Goal: Task Accomplishment & Management: Use online tool/utility

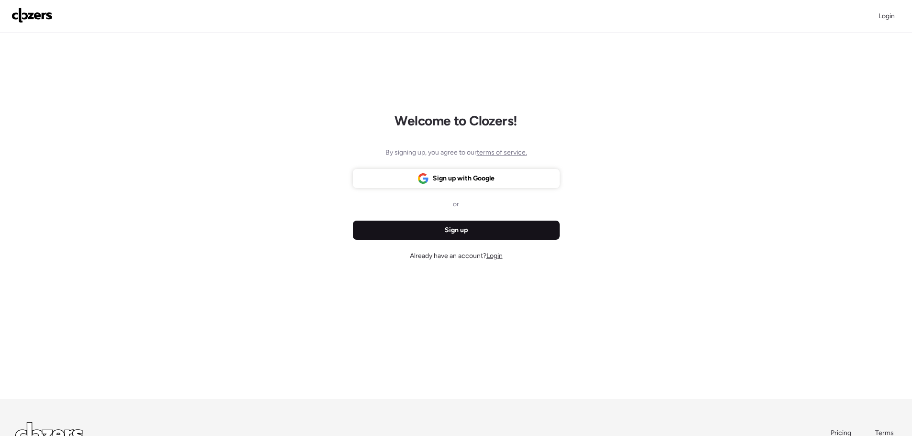
scroll to position [48, 0]
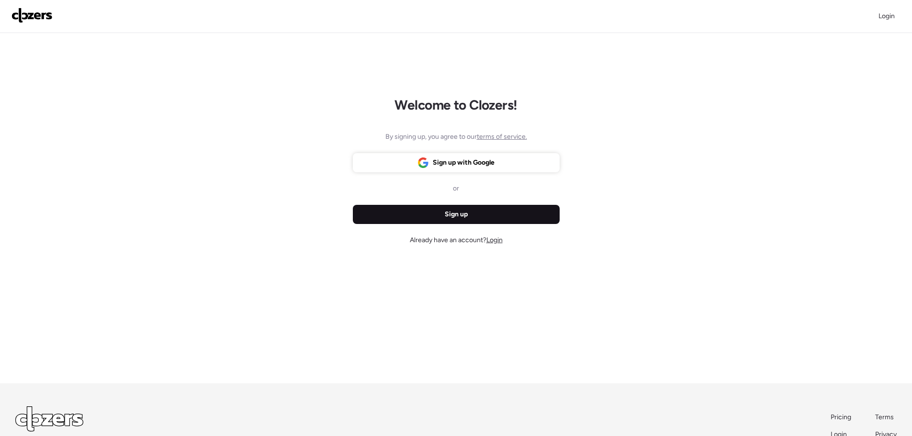
click at [476, 218] on div "Sign up" at bounding box center [456, 214] width 207 height 19
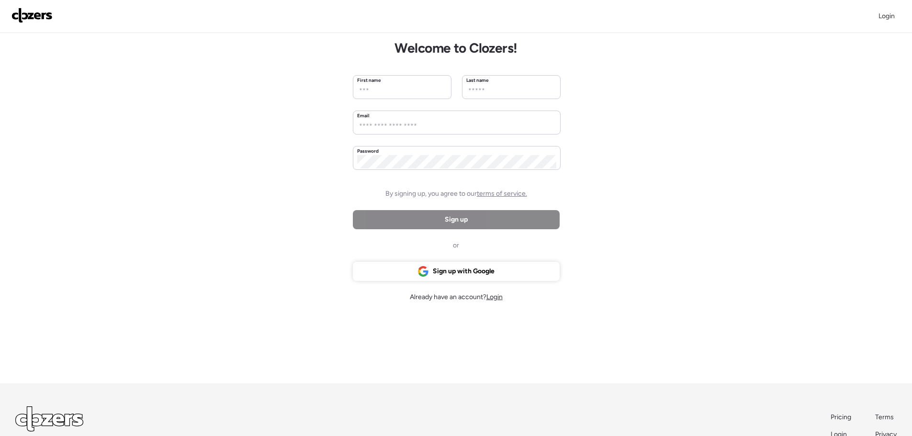
scroll to position [0, 0]
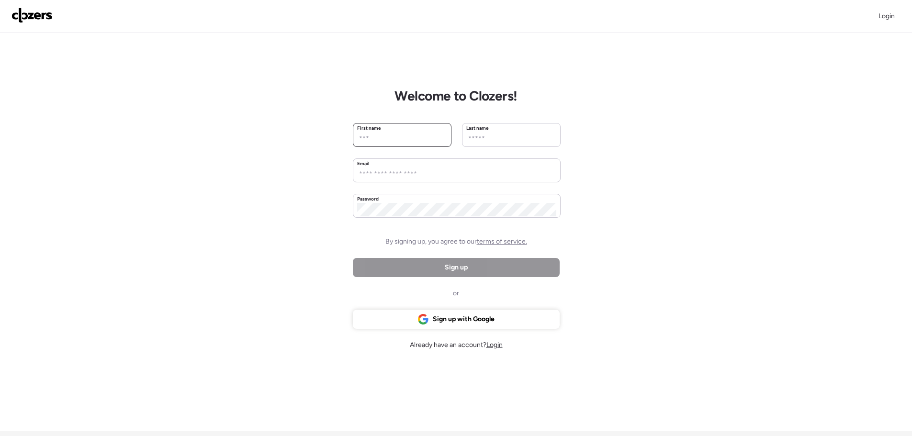
click at [401, 138] on input "text" at bounding box center [402, 138] width 90 height 13
type input "****"
type input "******"
type input "**********"
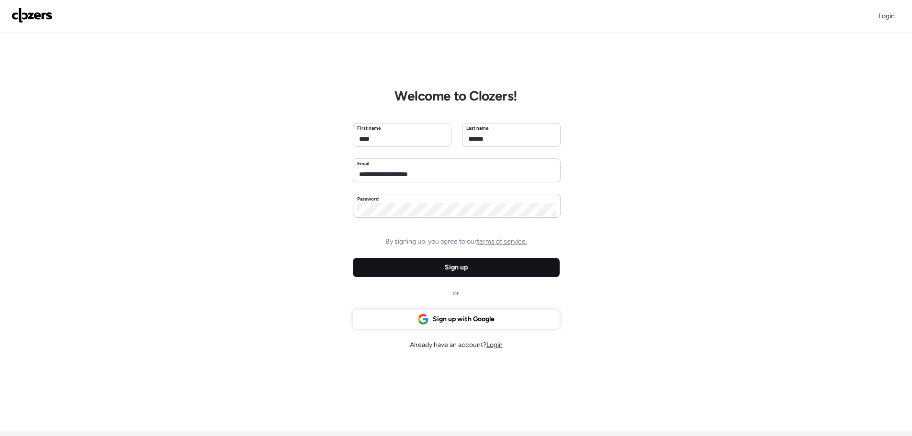
click at [480, 265] on div "Sign up" at bounding box center [456, 267] width 207 height 19
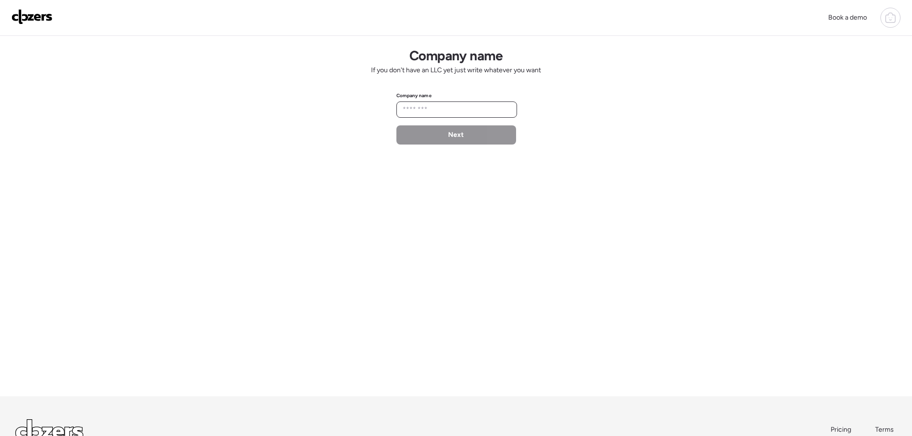
click at [404, 110] on input "text" at bounding box center [457, 109] width 112 height 13
type input "*"
type input "**********"
click at [455, 137] on span "Next" at bounding box center [456, 135] width 16 height 10
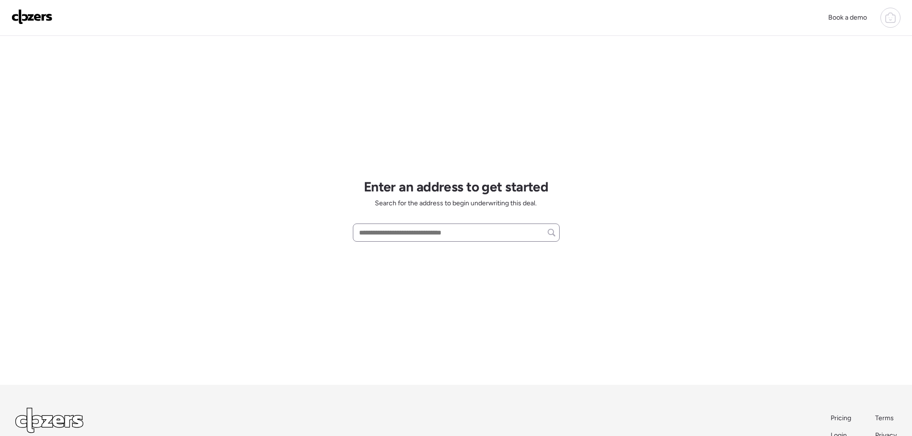
click at [412, 223] on div at bounding box center [456, 232] width 207 height 18
click at [893, 18] on div at bounding box center [890, 18] width 20 height 20
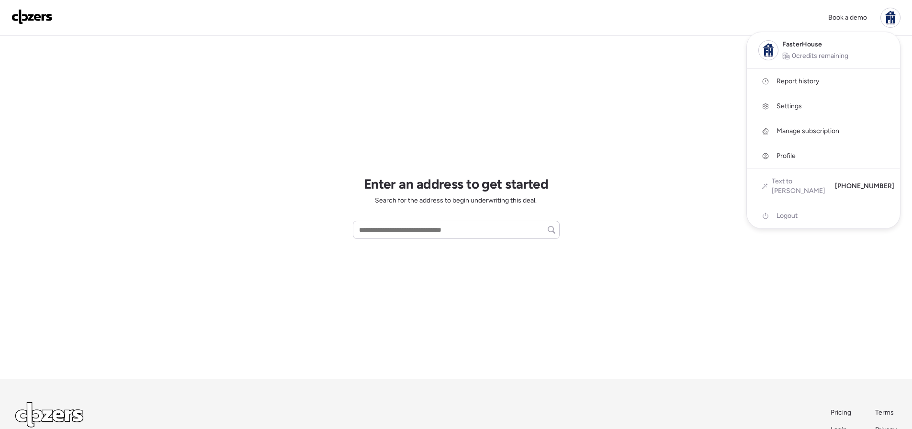
click at [789, 78] on span "Report history" at bounding box center [797, 82] width 43 height 10
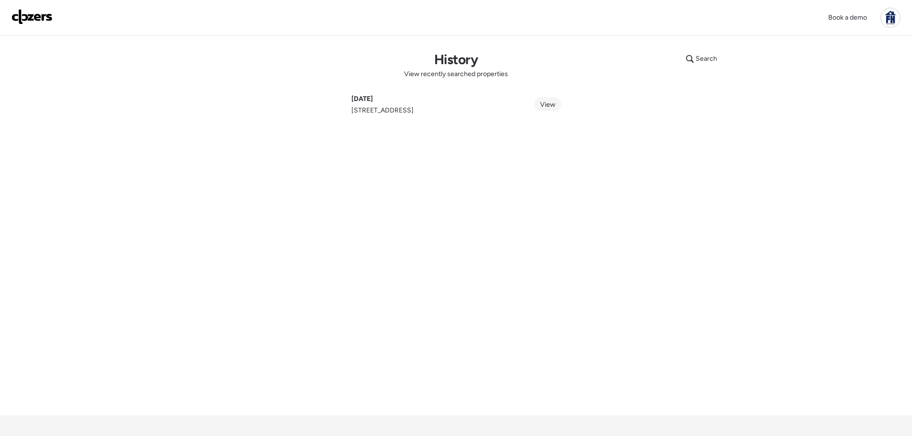
click at [548, 102] on span "View" at bounding box center [547, 104] width 15 height 8
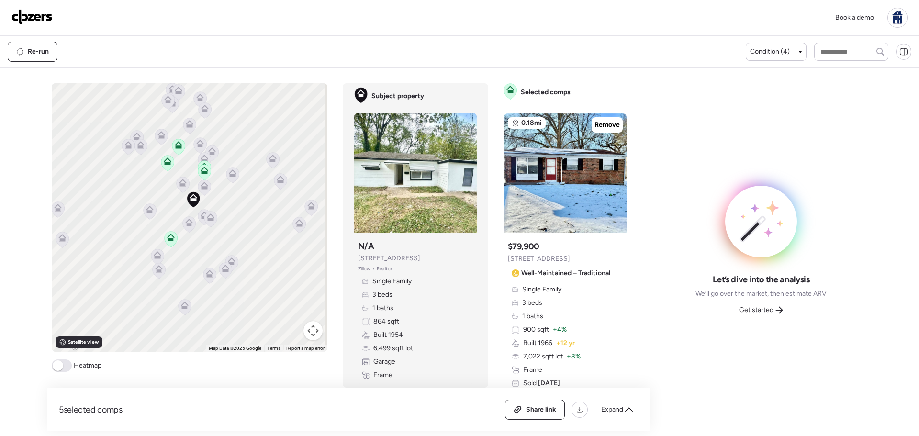
click at [201, 189] on icon at bounding box center [204, 187] width 6 height 3
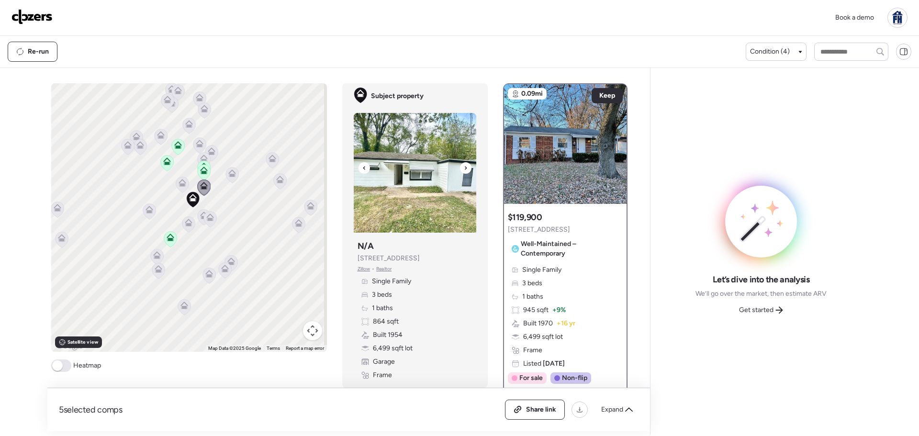
click at [464, 167] on icon at bounding box center [466, 167] width 4 height 11
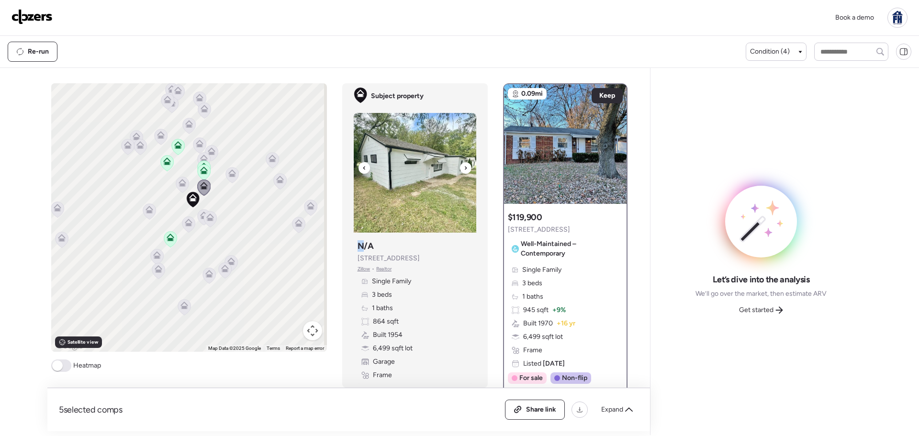
click at [464, 167] on icon at bounding box center [466, 167] width 4 height 11
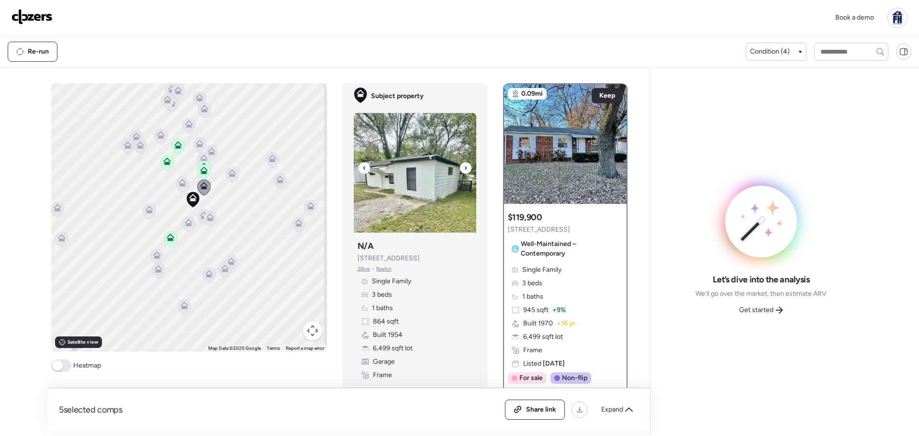
click at [464, 167] on icon at bounding box center [466, 167] width 4 height 11
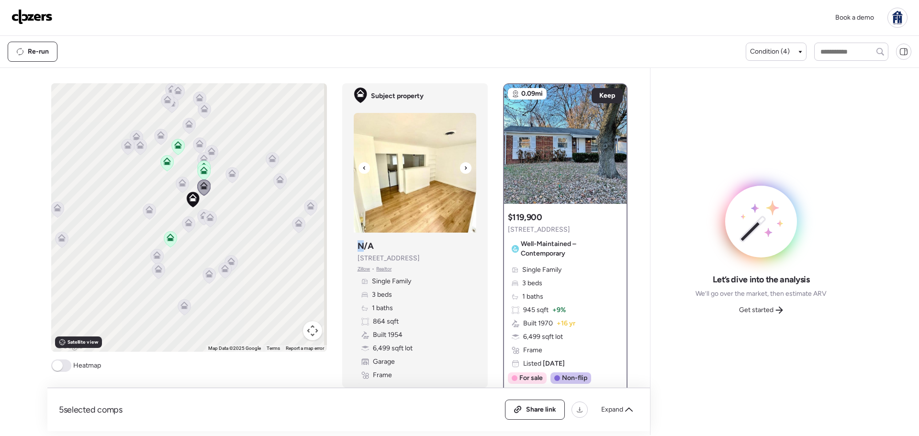
click at [464, 167] on icon at bounding box center [466, 167] width 4 height 11
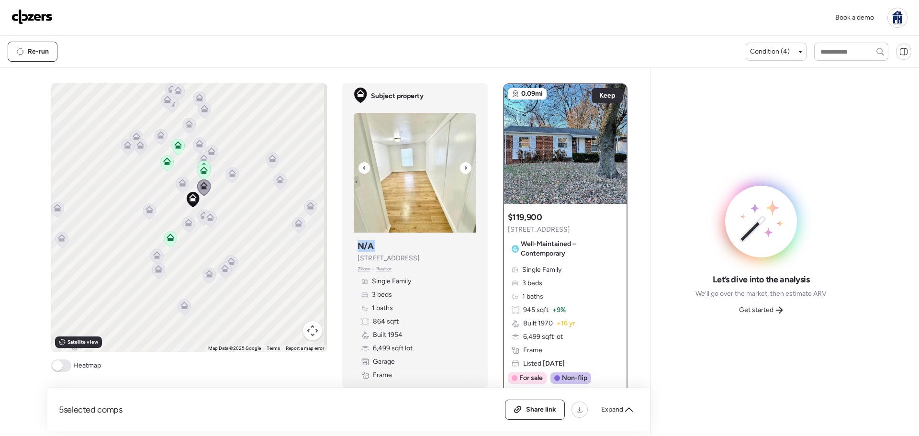
click at [464, 167] on icon at bounding box center [466, 167] width 4 height 11
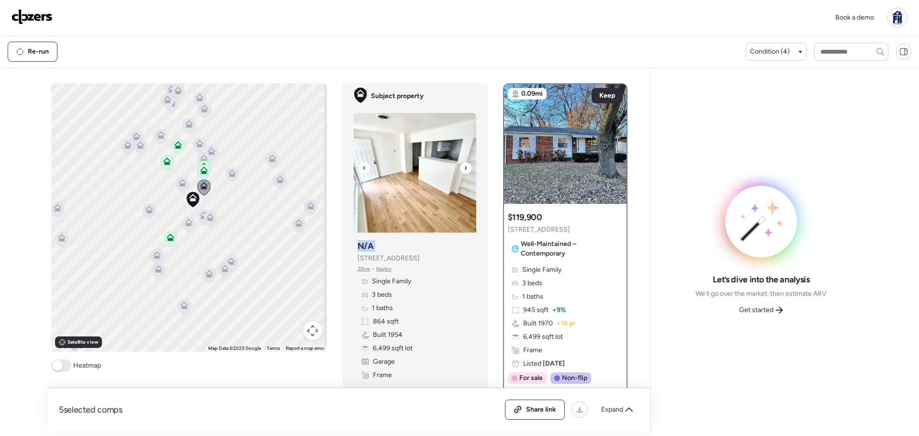
click at [464, 167] on icon at bounding box center [466, 167] width 4 height 11
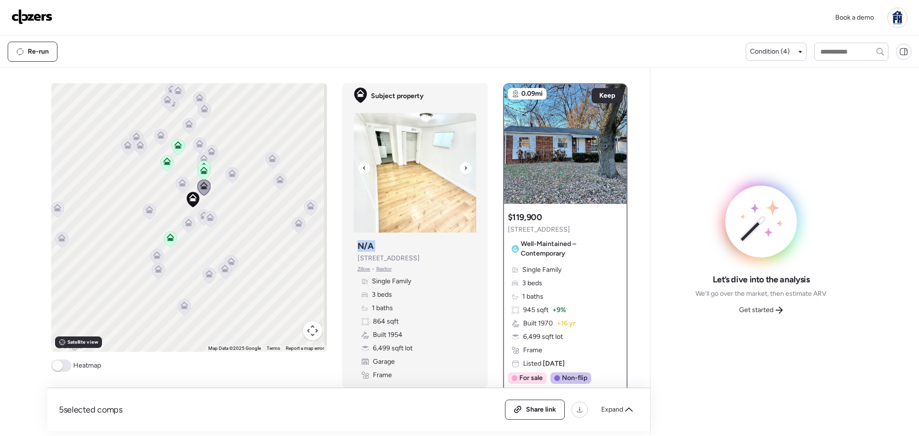
click at [464, 167] on icon at bounding box center [466, 167] width 4 height 11
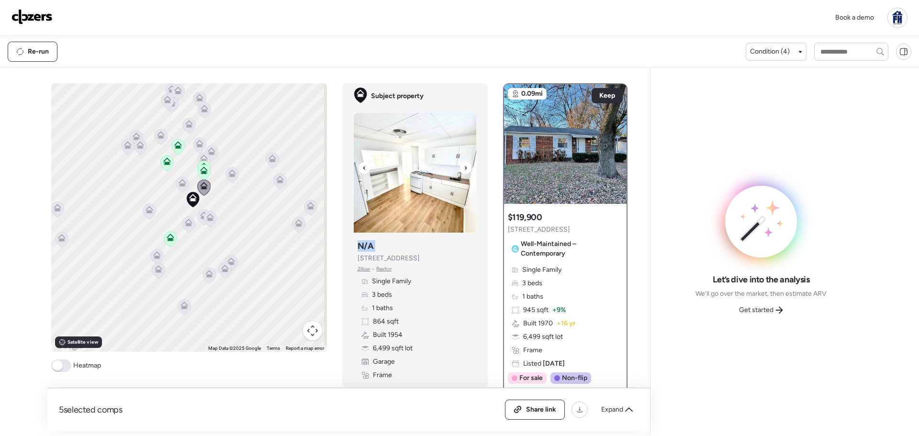
click at [464, 167] on icon at bounding box center [466, 167] width 4 height 11
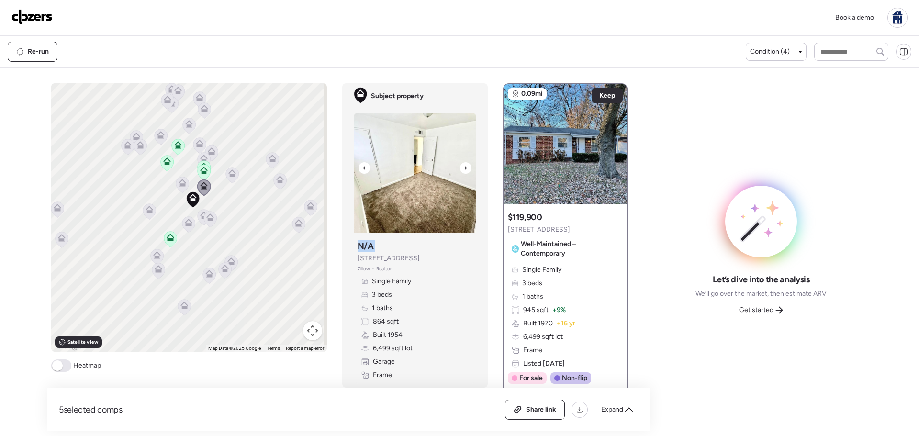
click at [464, 167] on icon at bounding box center [466, 167] width 4 height 11
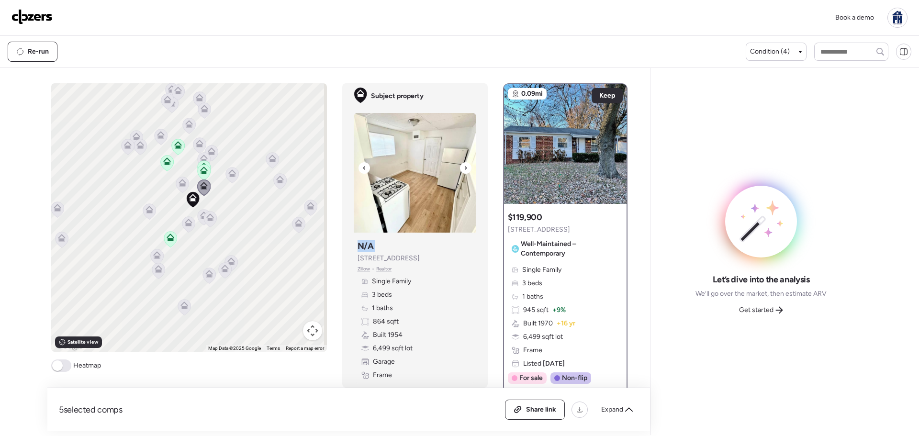
click at [464, 167] on icon at bounding box center [466, 167] width 4 height 11
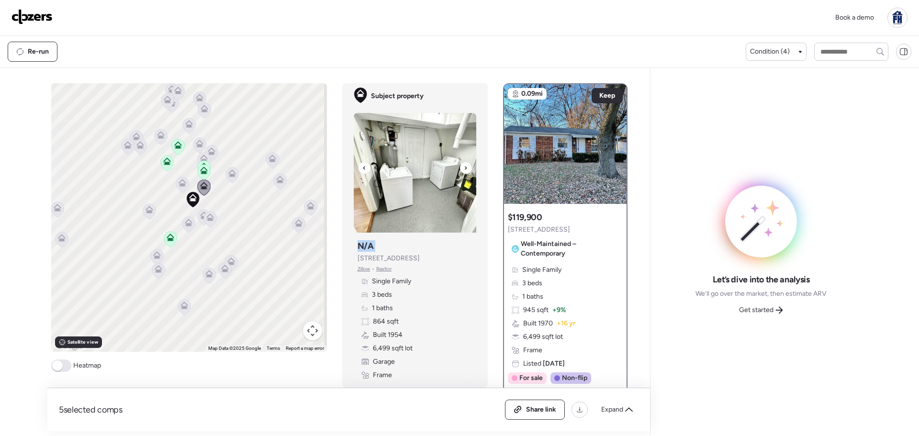
click at [464, 167] on icon at bounding box center [466, 167] width 4 height 11
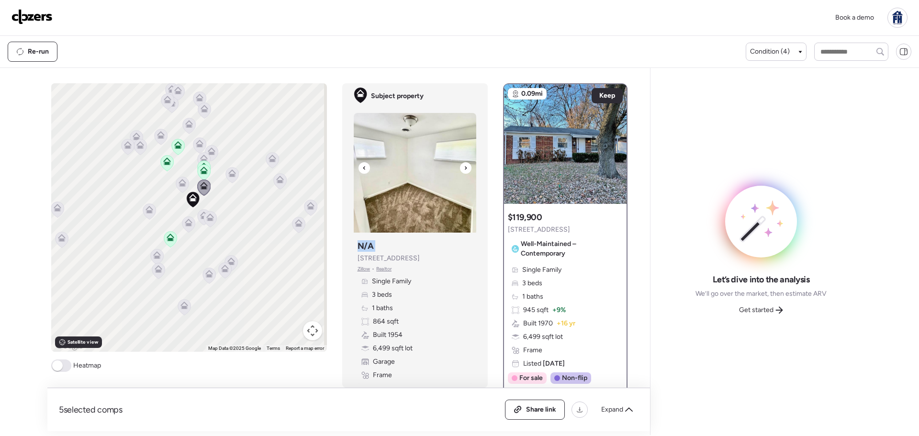
click at [464, 167] on icon at bounding box center [466, 167] width 4 height 11
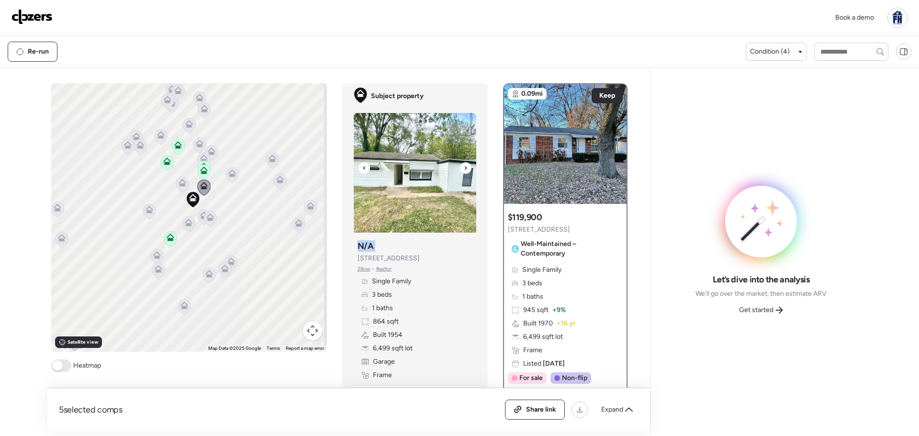
click at [464, 167] on icon at bounding box center [466, 167] width 4 height 11
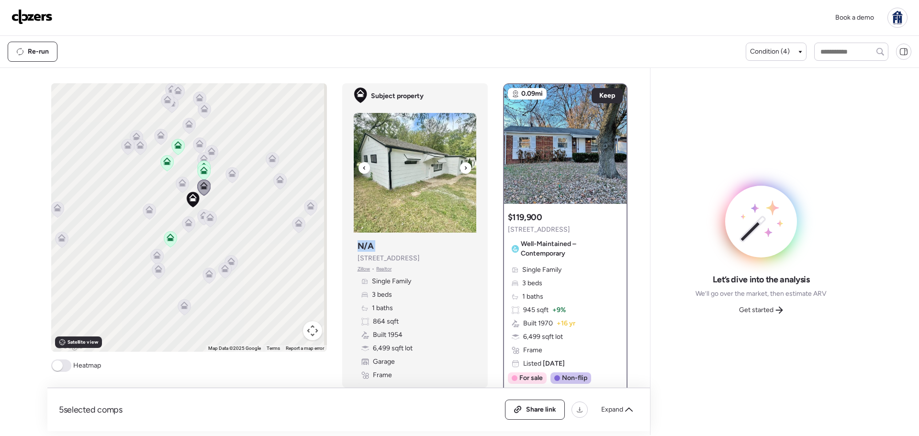
click at [464, 167] on icon at bounding box center [466, 167] width 4 height 11
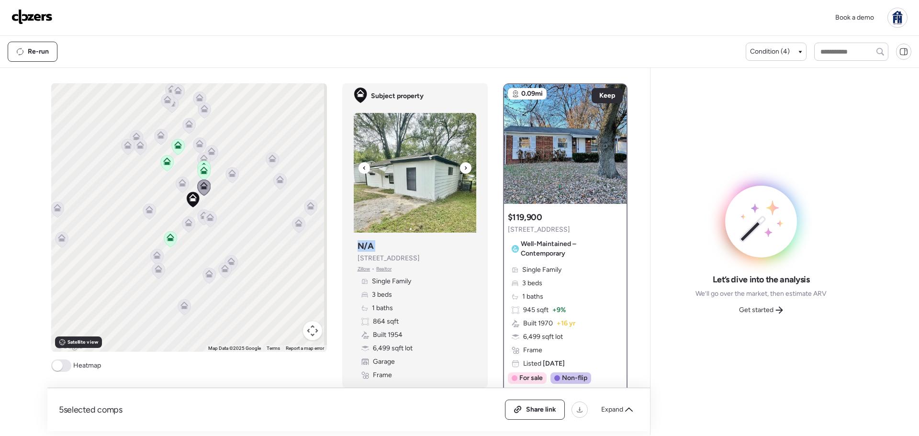
click at [464, 167] on icon at bounding box center [466, 167] width 4 height 11
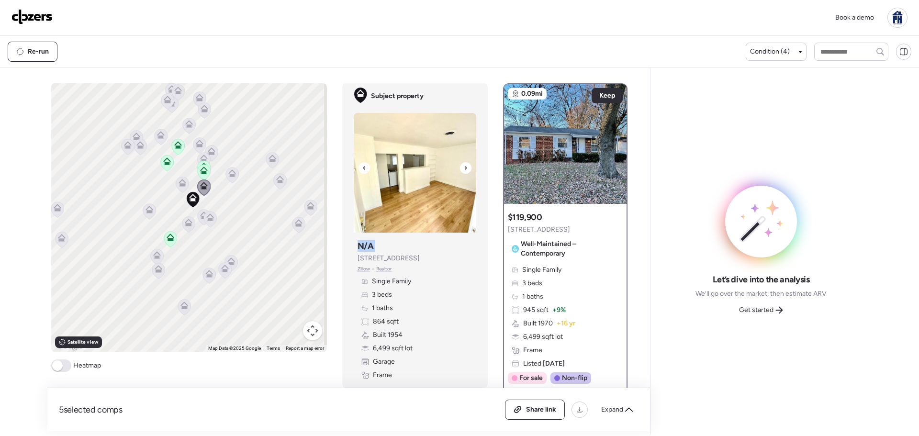
click at [464, 167] on icon at bounding box center [466, 167] width 4 height 11
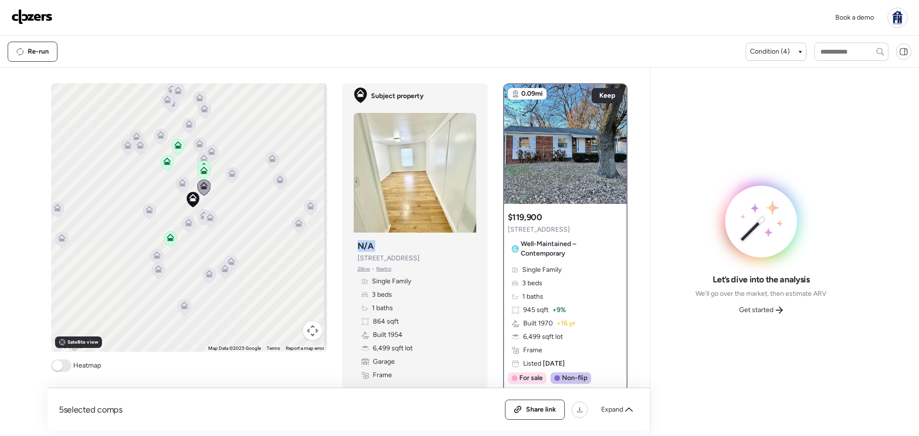
click at [201, 171] on icon at bounding box center [204, 171] width 8 height 8
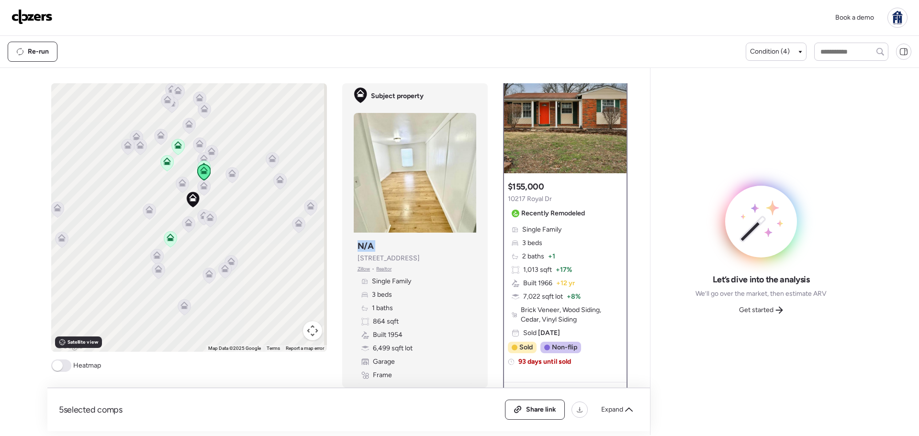
scroll to position [48, 0]
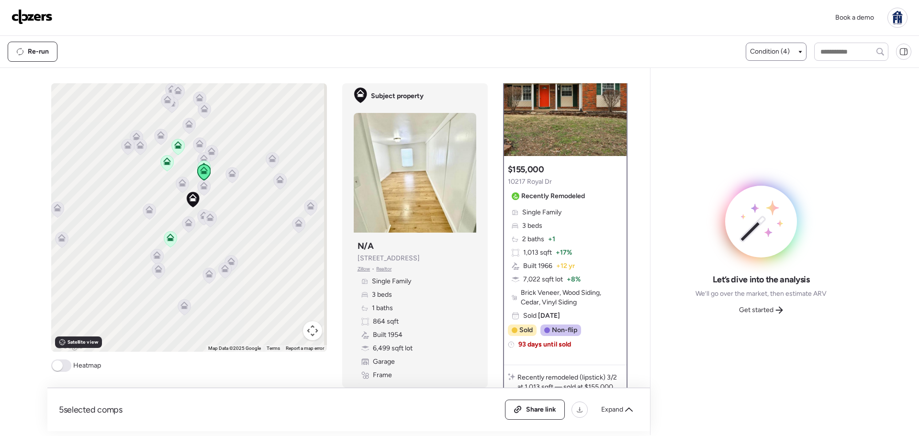
click at [796, 54] on div "Condition (4)" at bounding box center [776, 52] width 52 height 10
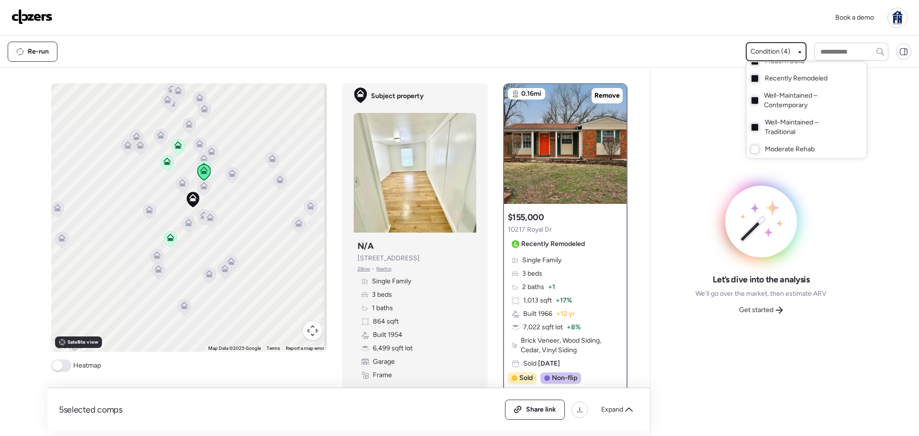
scroll to position [27, 0]
click at [741, 121] on div at bounding box center [459, 191] width 919 height 436
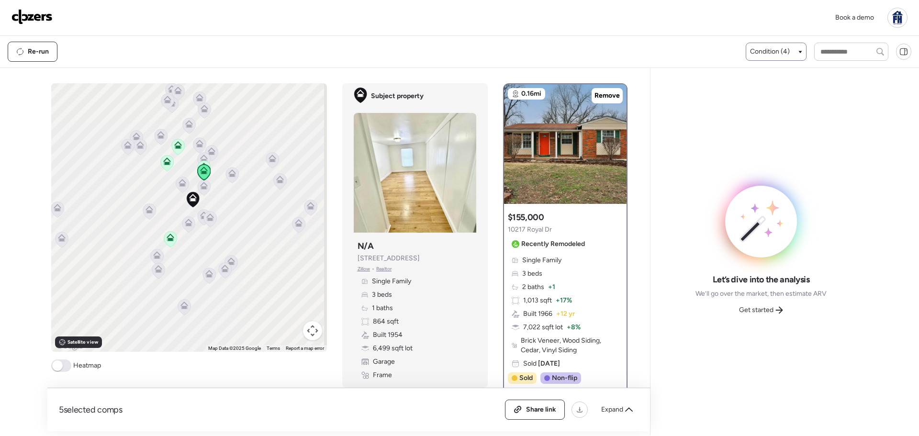
click at [772, 56] on span "Condition (4)" at bounding box center [770, 52] width 40 height 10
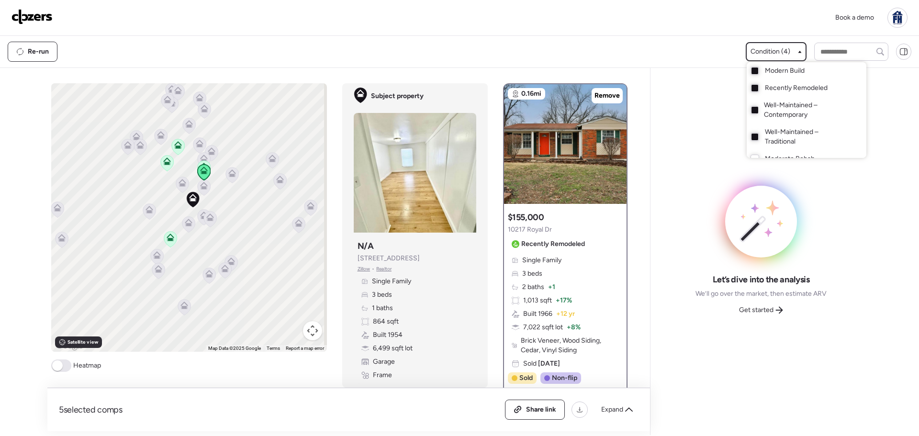
click at [681, 154] on div at bounding box center [459, 191] width 919 height 436
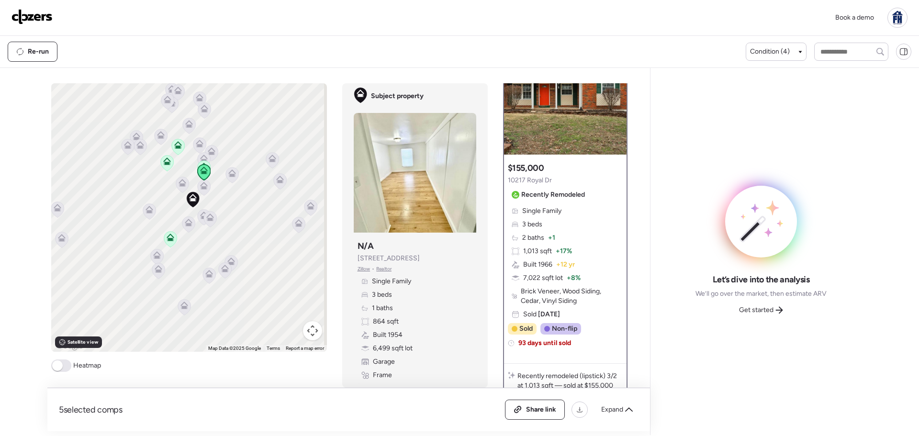
scroll to position [0, 0]
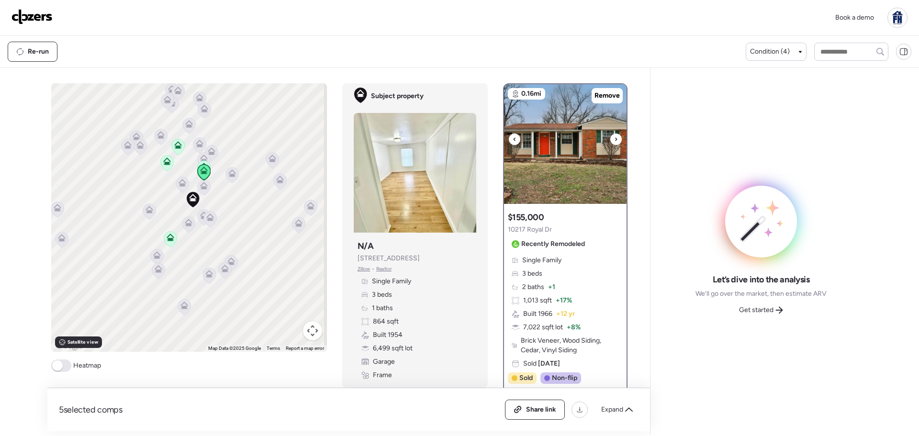
click at [614, 139] on icon at bounding box center [616, 139] width 4 height 11
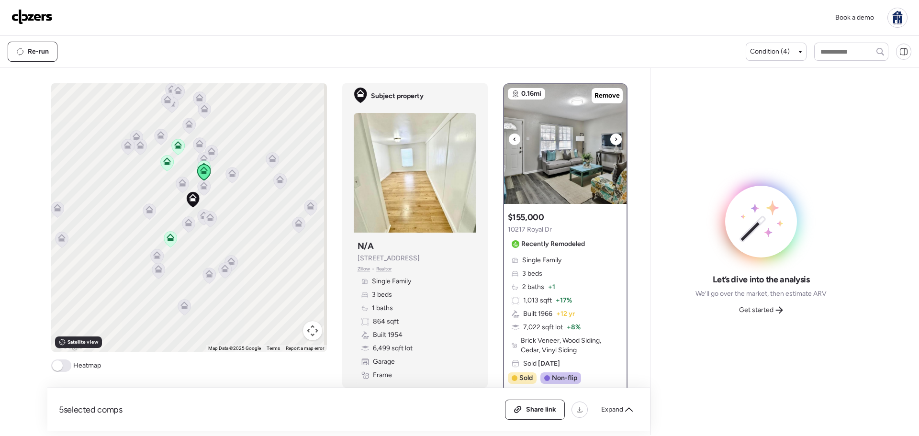
click at [614, 139] on icon at bounding box center [616, 139] width 4 height 11
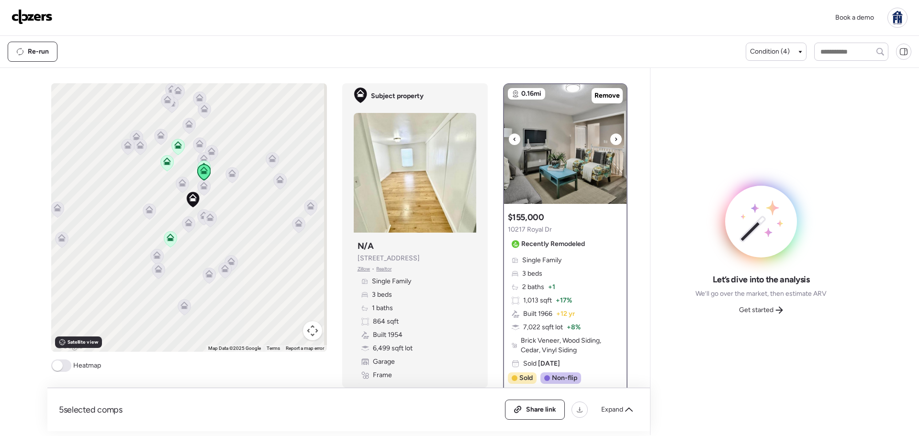
click at [556, 140] on img at bounding box center [565, 144] width 123 height 120
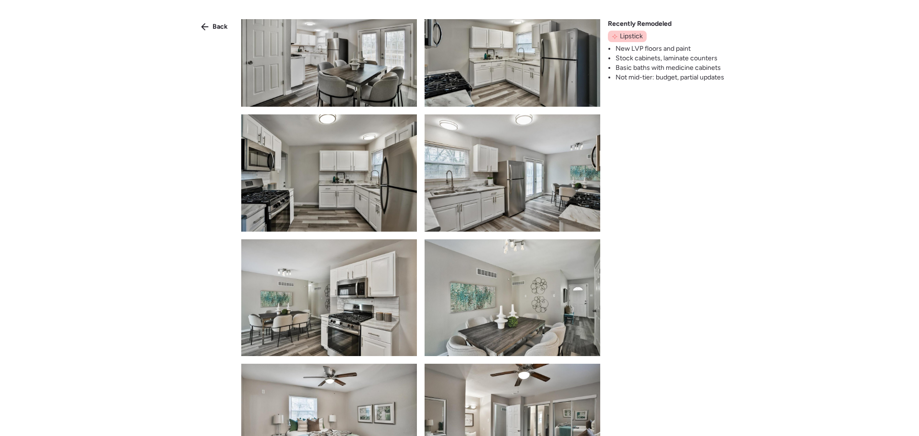
scroll to position [526, 0]
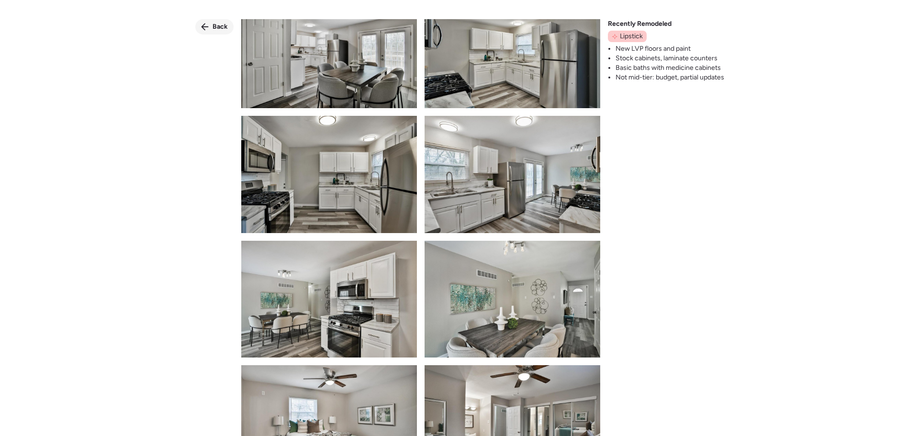
click at [221, 26] on span "Back" at bounding box center [219, 27] width 15 height 10
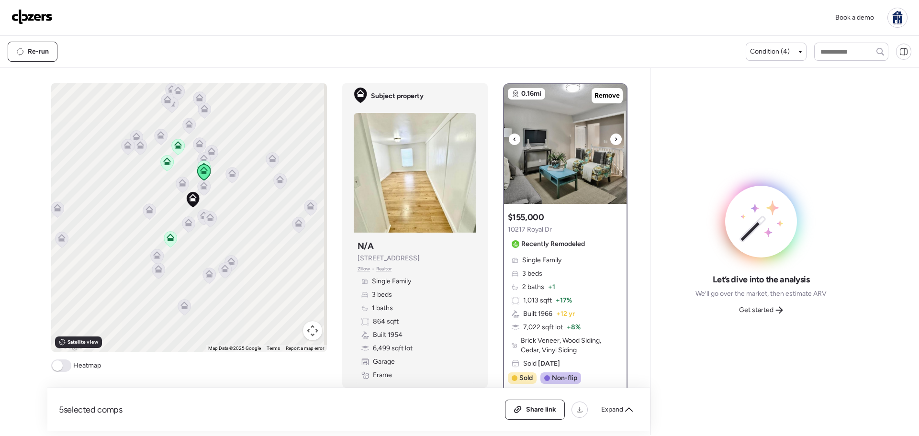
click at [514, 137] on div at bounding box center [514, 139] width 11 height 11
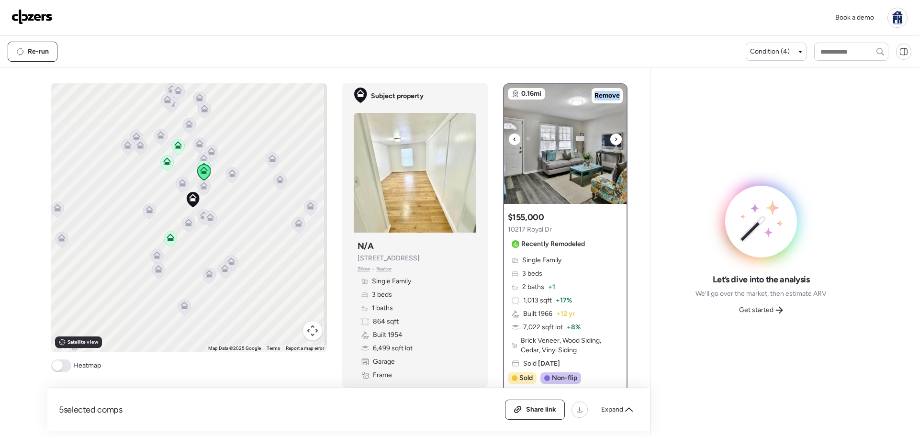
click at [514, 137] on div at bounding box center [514, 139] width 11 height 11
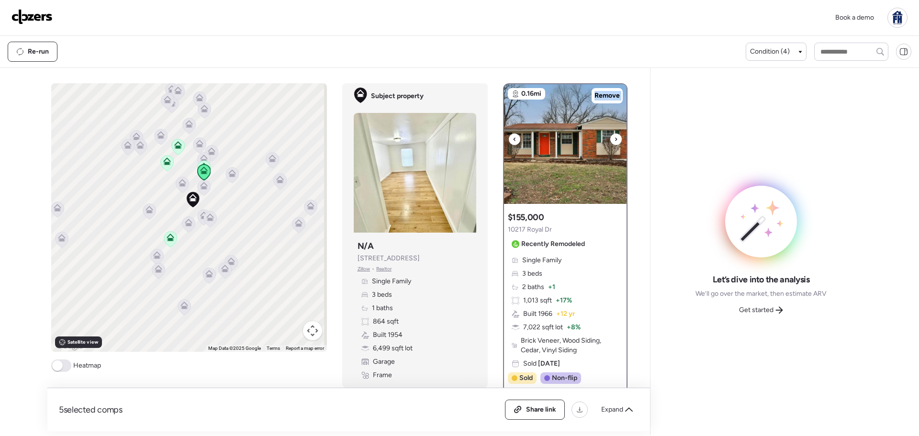
click at [514, 137] on div at bounding box center [514, 139] width 11 height 11
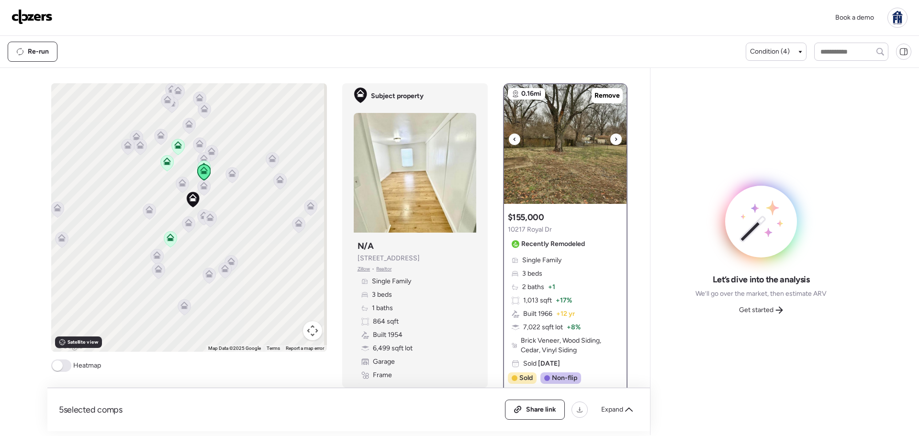
click at [614, 139] on icon at bounding box center [616, 139] width 4 height 11
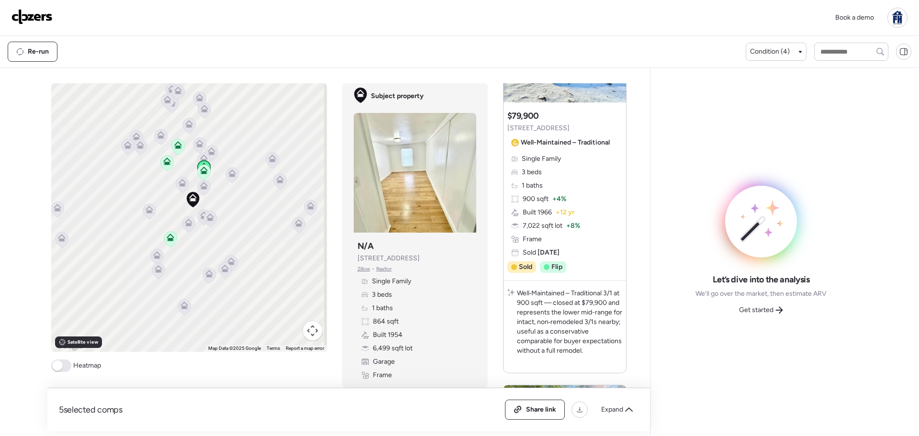
scroll to position [622, 0]
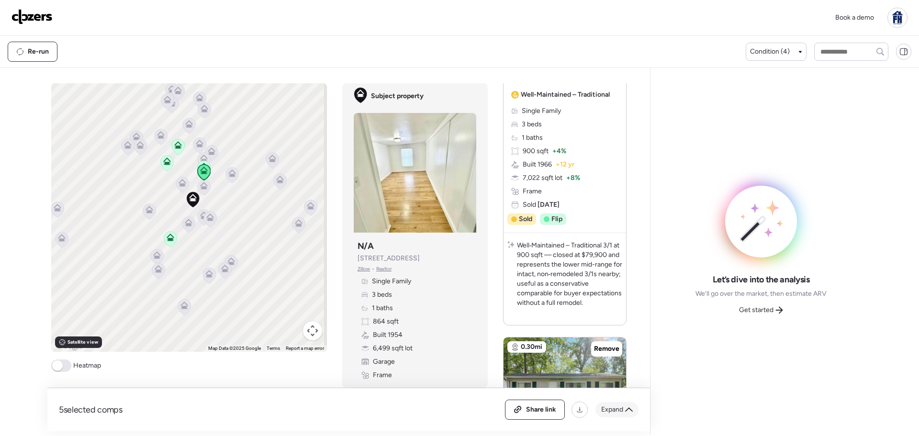
click at [631, 405] on div "Expand" at bounding box center [616, 409] width 43 height 15
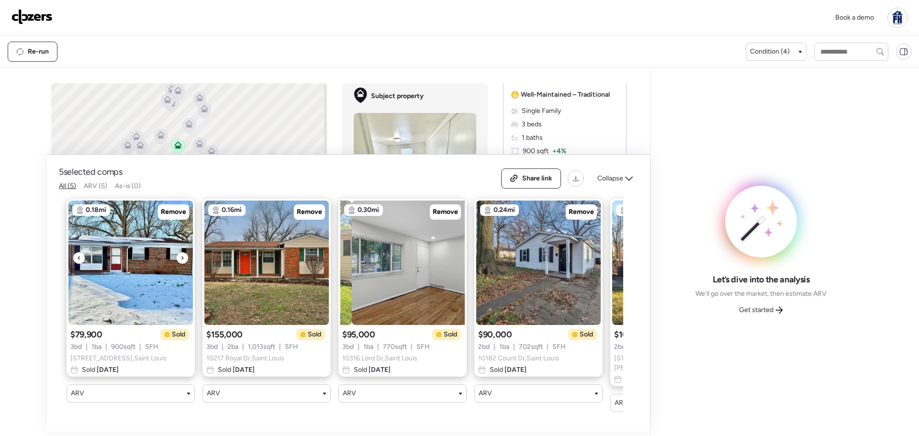
click at [131, 285] on div "0.18mi Remove $79,900 Sold 3 bd | 1 ba | 900 sqft | SFH 10225 Royal Dr , Saint …" at bounding box center [341, 305] width 564 height 229
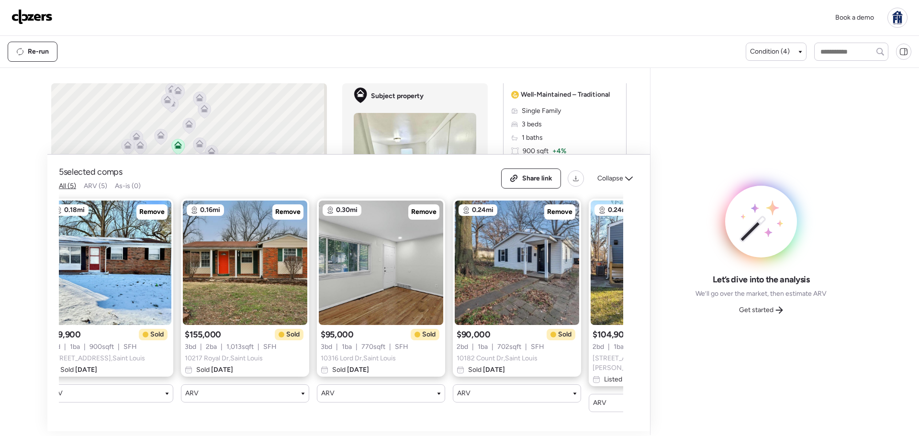
scroll to position [0, 0]
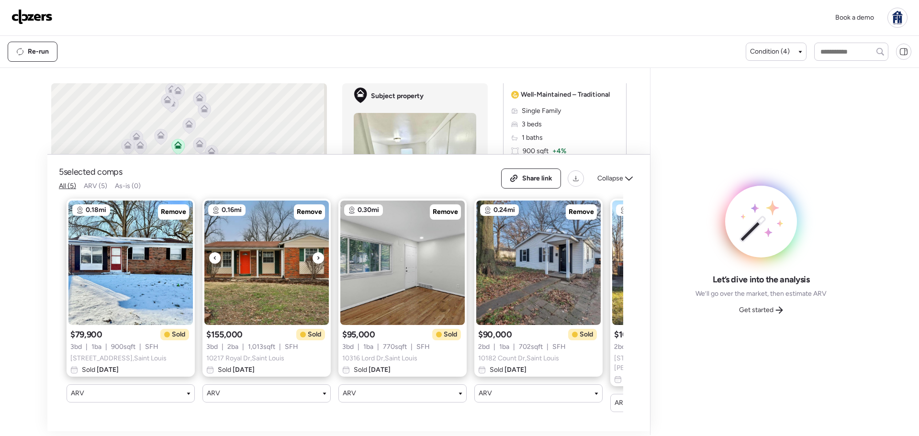
click at [316, 262] on icon at bounding box center [318, 257] width 4 height 11
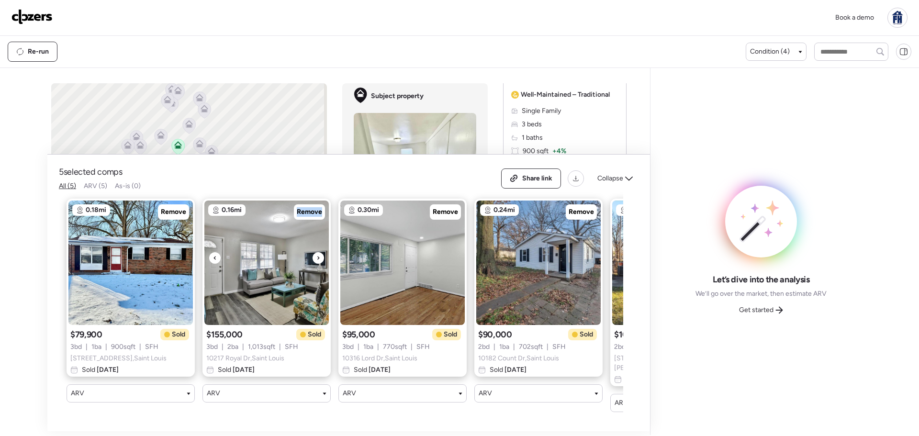
click at [316, 262] on icon at bounding box center [318, 257] width 4 height 11
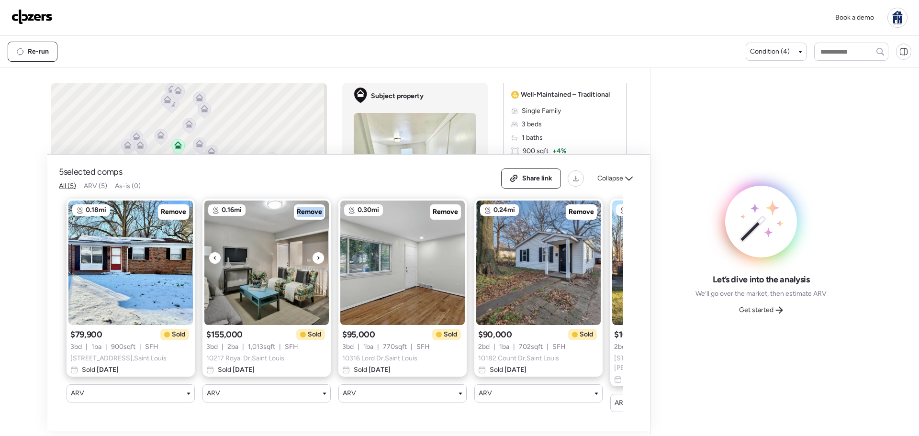
click at [316, 262] on icon at bounding box center [318, 257] width 4 height 11
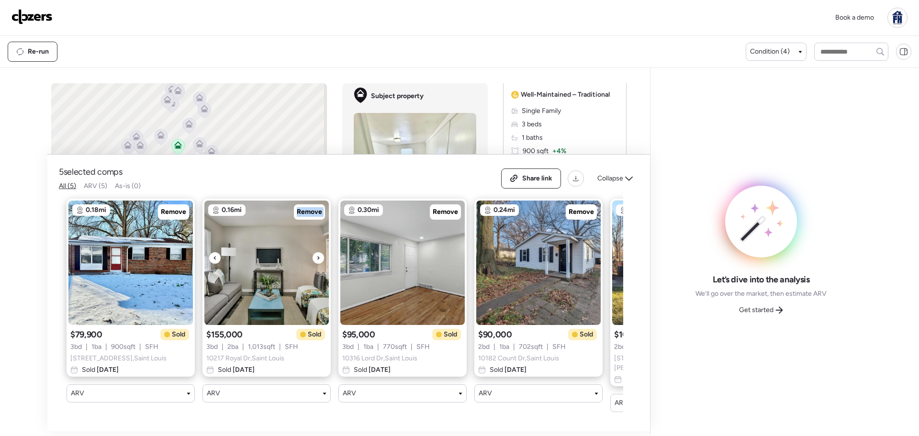
click at [316, 262] on icon at bounding box center [318, 257] width 4 height 11
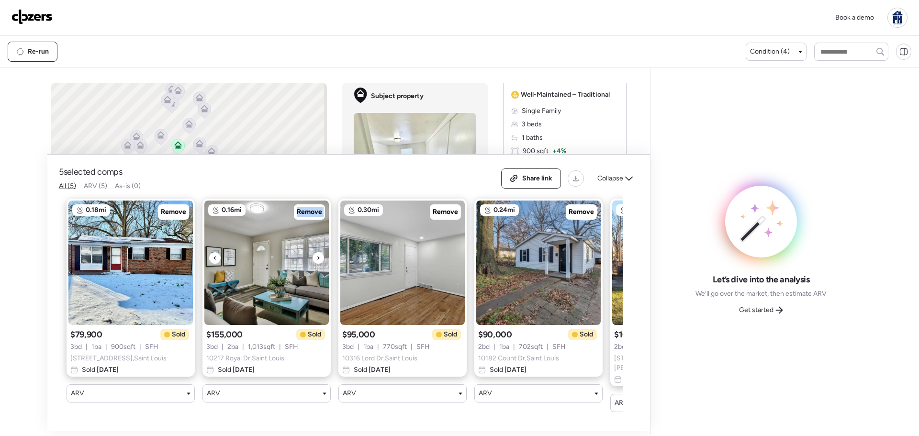
click at [316, 262] on icon at bounding box center [318, 257] width 4 height 11
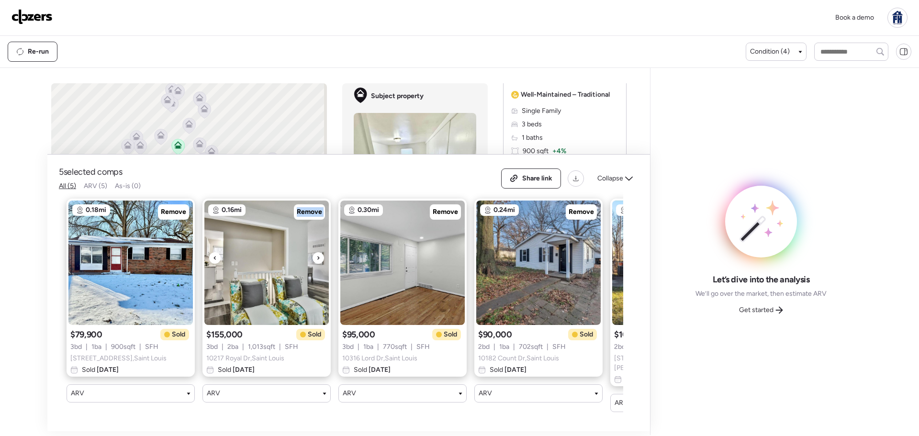
click at [316, 262] on icon at bounding box center [318, 257] width 4 height 11
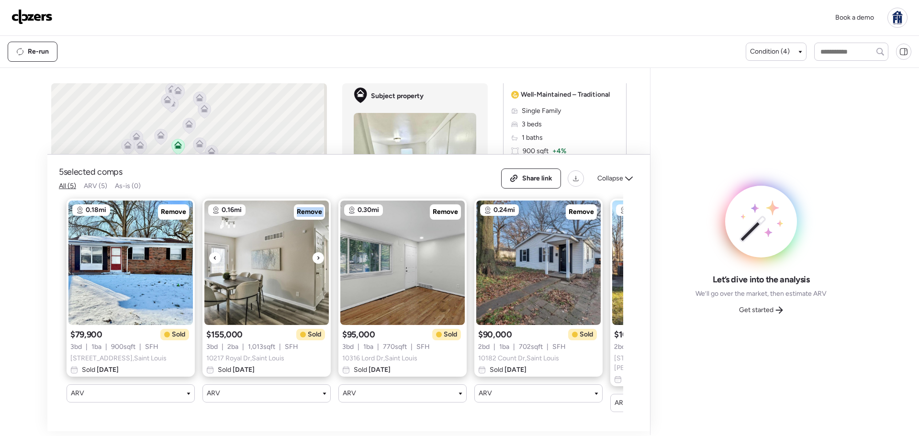
click at [316, 262] on icon at bounding box center [318, 257] width 4 height 11
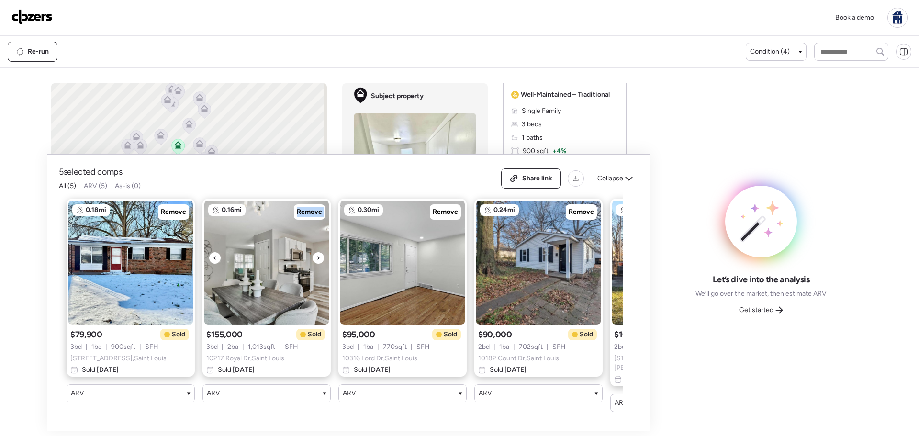
click at [316, 262] on icon at bounding box center [318, 257] width 4 height 11
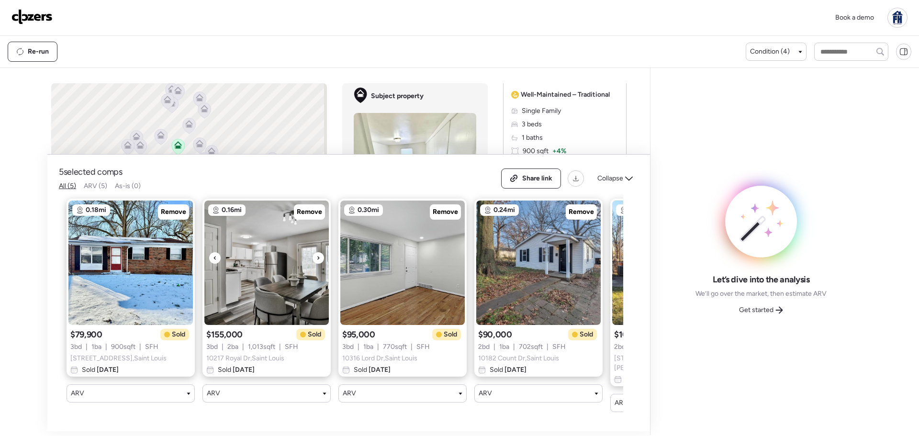
click at [316, 262] on icon at bounding box center [318, 257] width 4 height 11
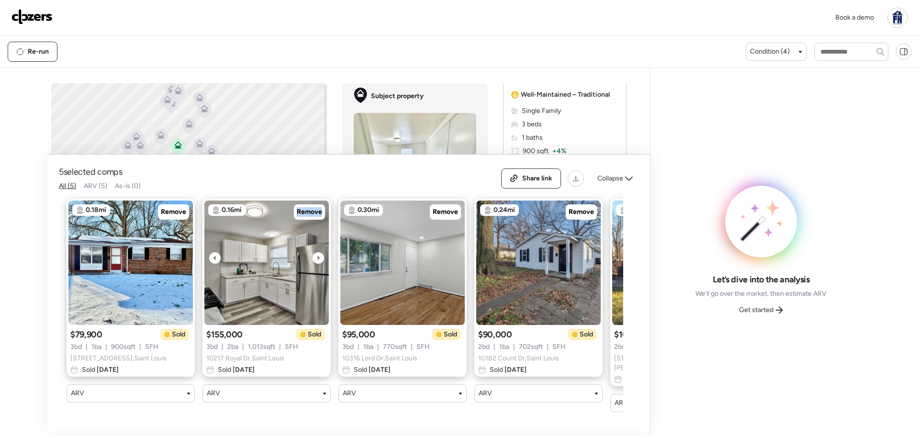
click at [316, 262] on icon at bounding box center [318, 257] width 4 height 11
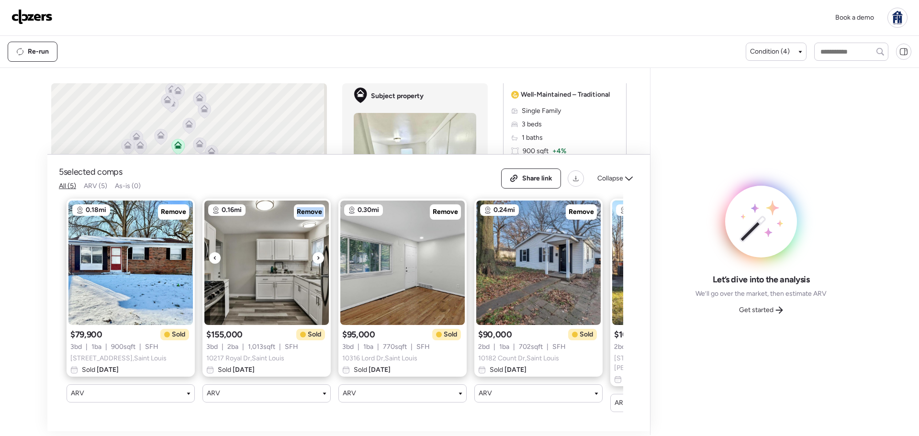
click at [316, 262] on icon at bounding box center [318, 257] width 4 height 11
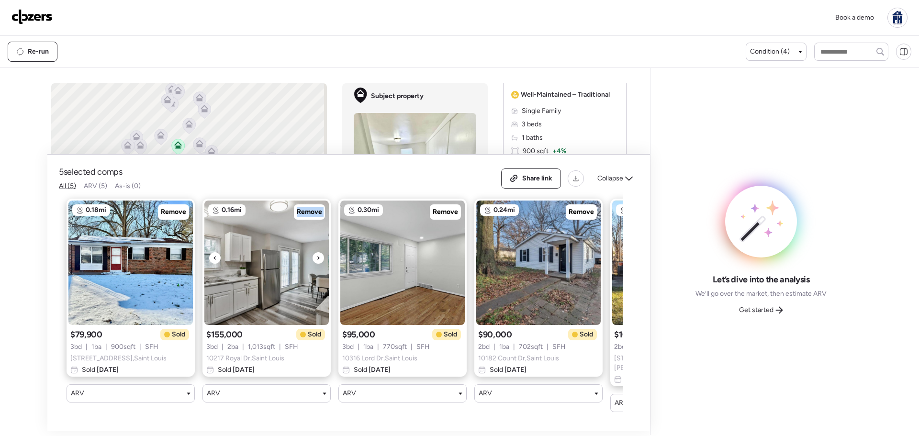
click at [316, 262] on icon at bounding box center [318, 257] width 4 height 11
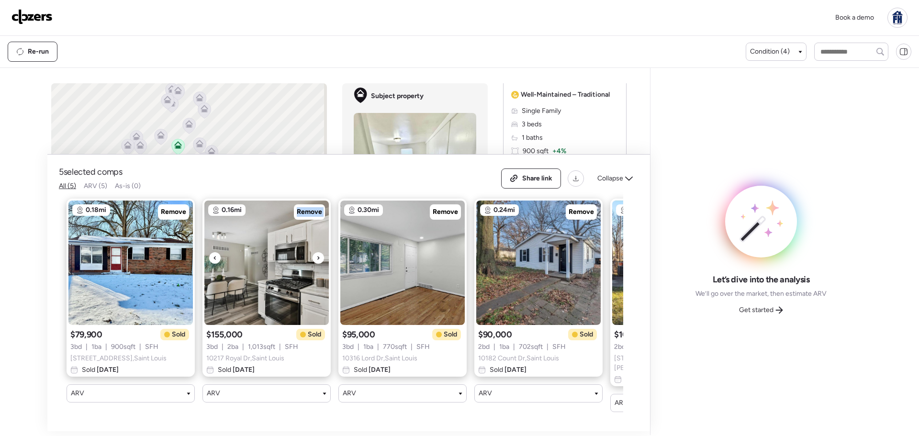
click at [316, 262] on icon at bounding box center [318, 257] width 4 height 11
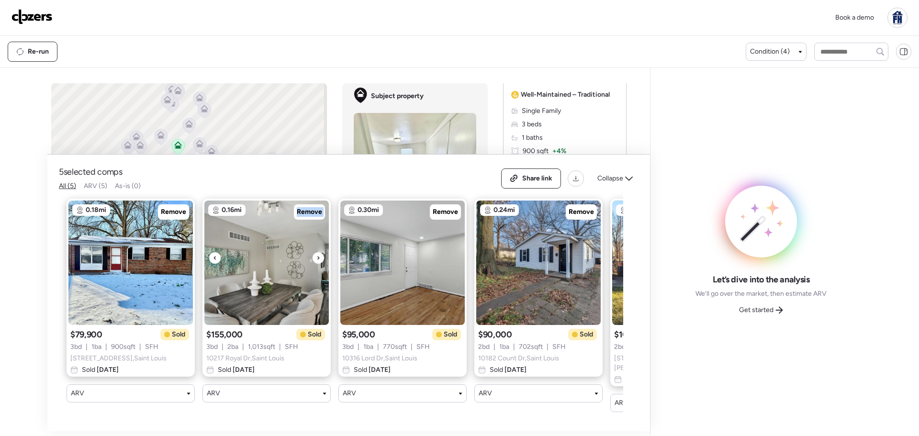
click at [316, 262] on icon at bounding box center [318, 257] width 4 height 11
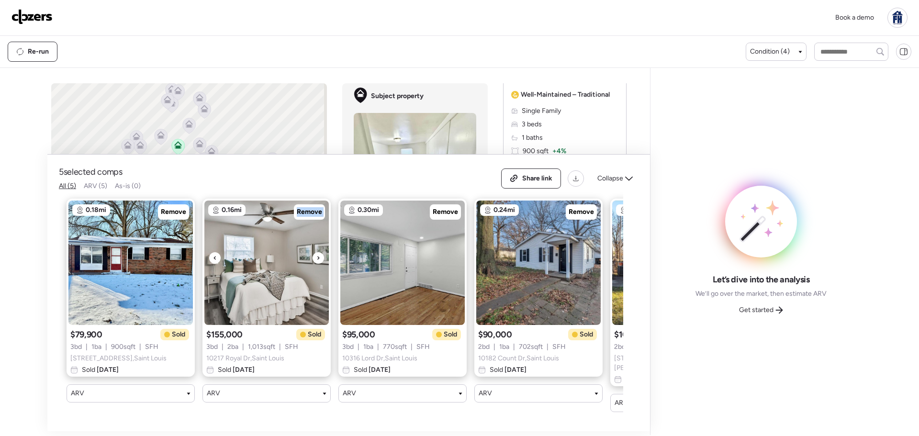
click at [316, 262] on icon at bounding box center [318, 257] width 4 height 11
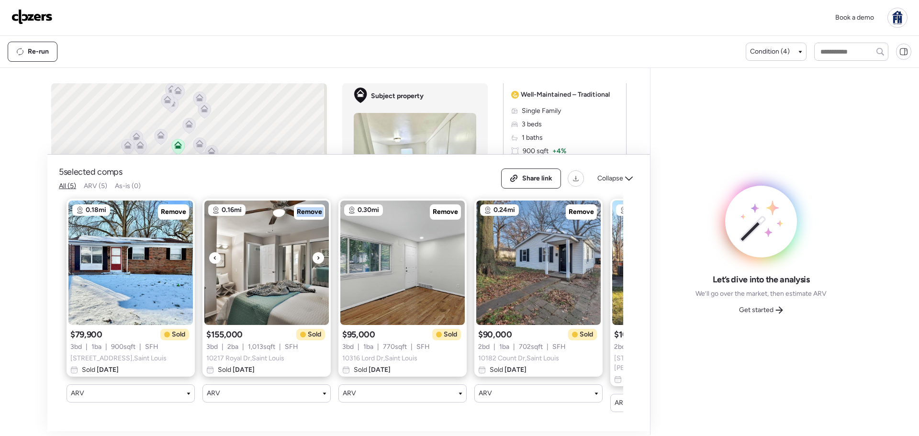
click at [316, 262] on icon at bounding box center [318, 257] width 4 height 11
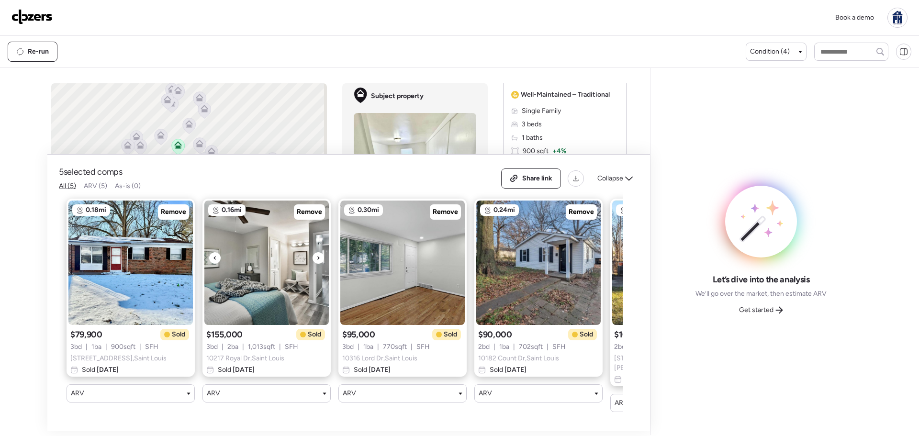
click at [316, 262] on icon at bounding box center [318, 257] width 4 height 11
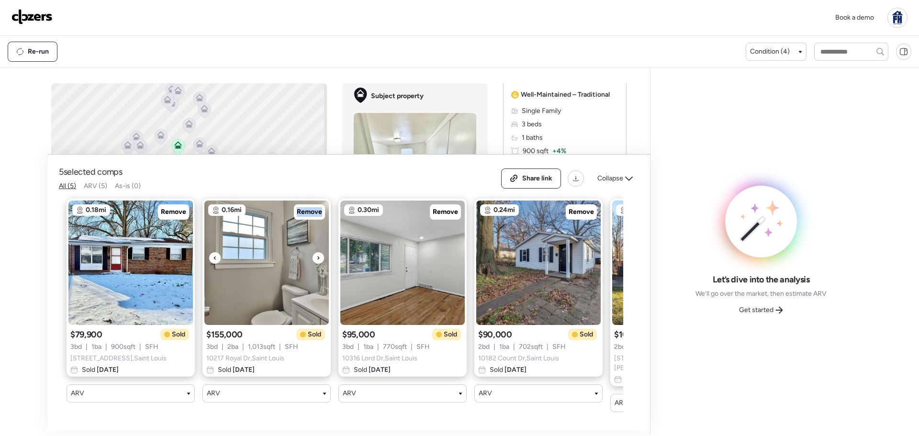
click at [316, 262] on icon at bounding box center [318, 257] width 4 height 11
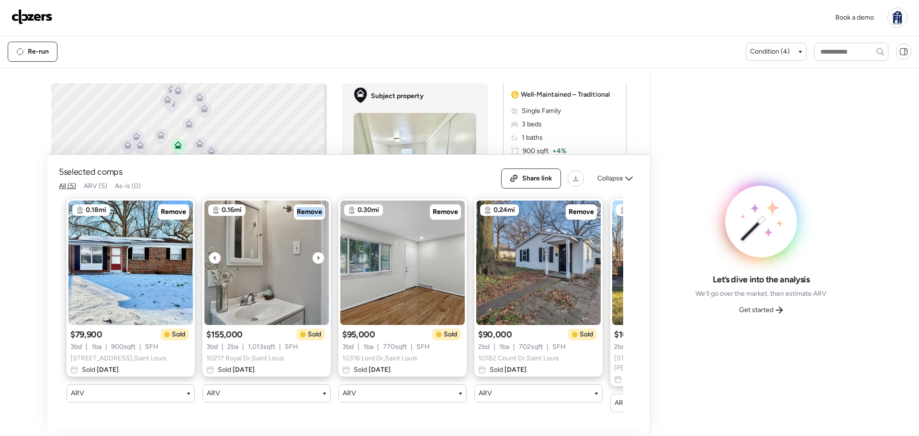
click at [316, 262] on icon at bounding box center [318, 257] width 4 height 11
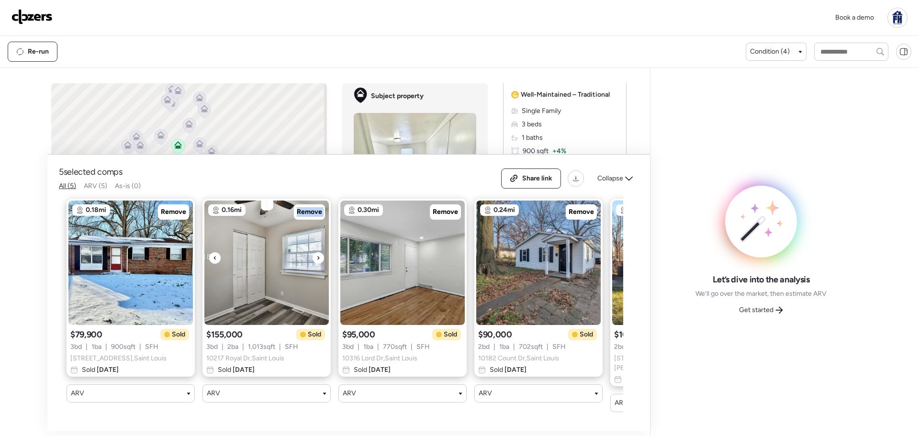
click at [316, 262] on icon at bounding box center [318, 257] width 4 height 11
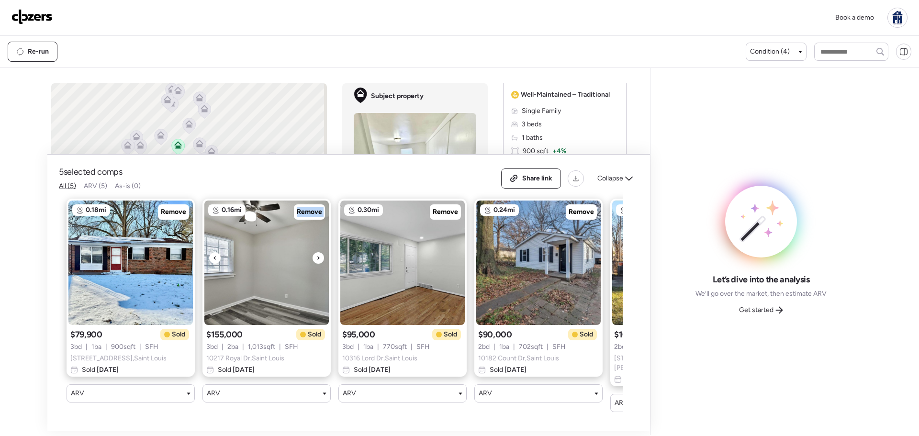
click at [316, 262] on icon at bounding box center [318, 257] width 4 height 11
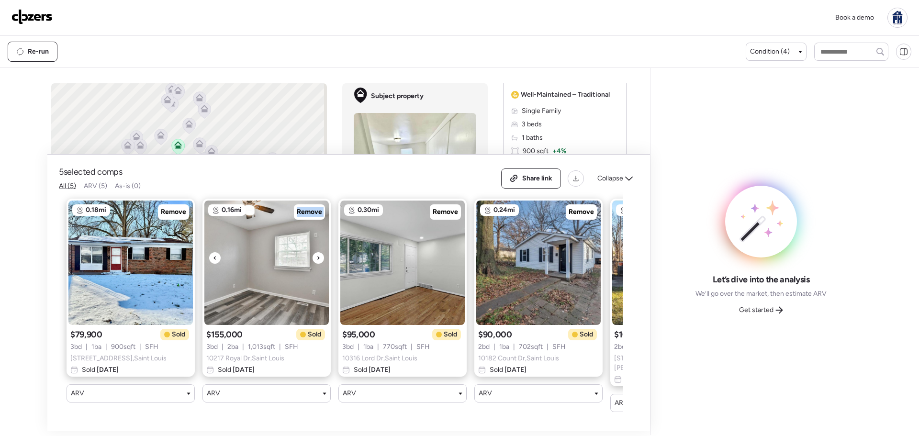
click at [316, 262] on icon at bounding box center [318, 257] width 4 height 11
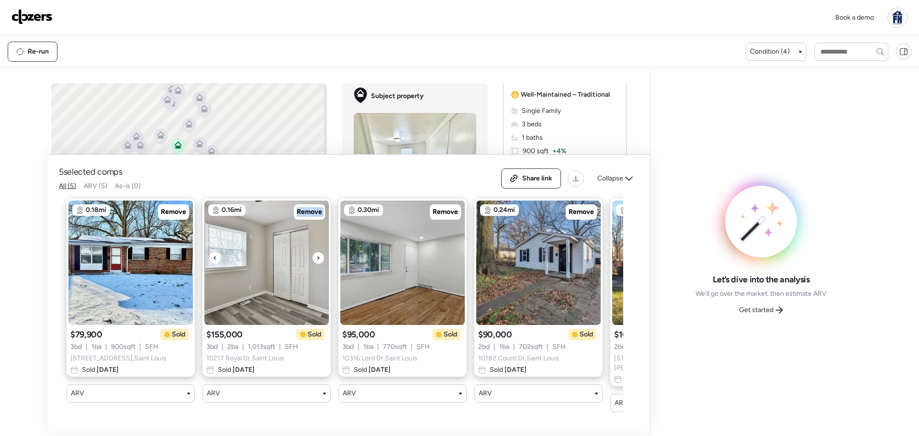
click at [316, 262] on icon at bounding box center [318, 257] width 4 height 11
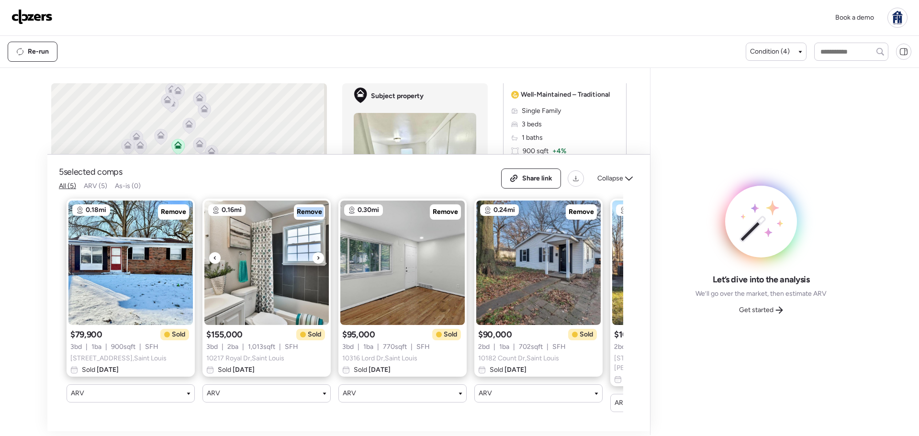
click at [316, 262] on icon at bounding box center [318, 257] width 4 height 11
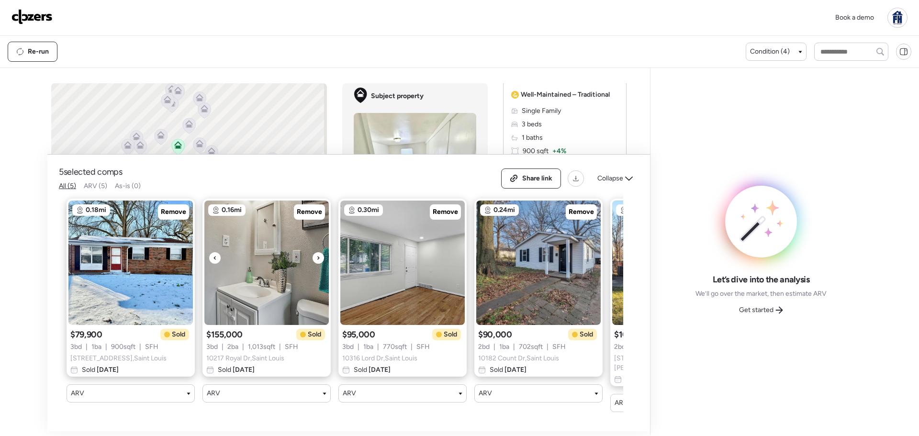
click at [316, 262] on icon at bounding box center [318, 257] width 4 height 11
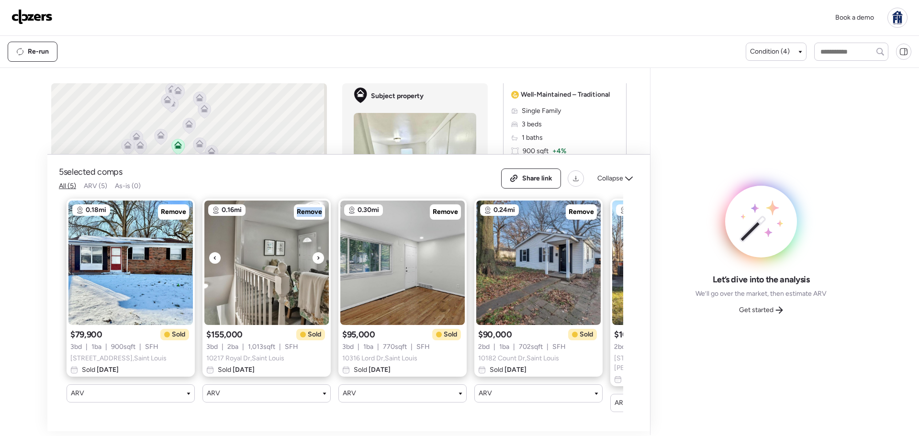
click at [316, 262] on icon at bounding box center [318, 257] width 4 height 11
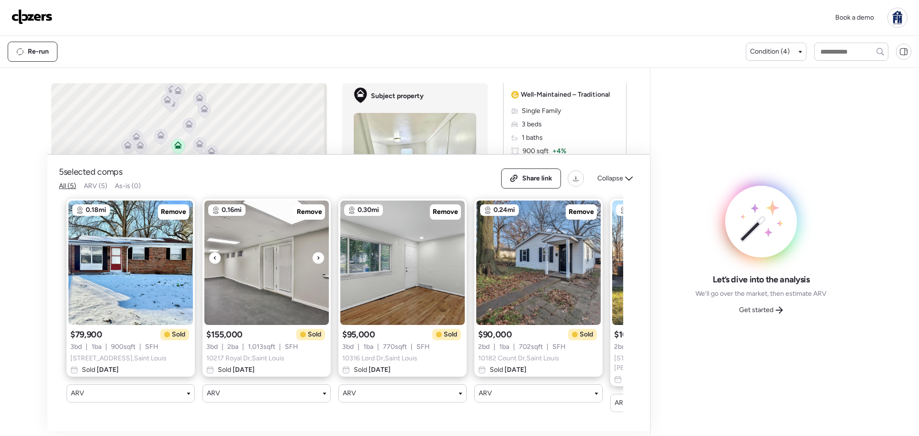
click at [316, 262] on icon at bounding box center [318, 257] width 4 height 11
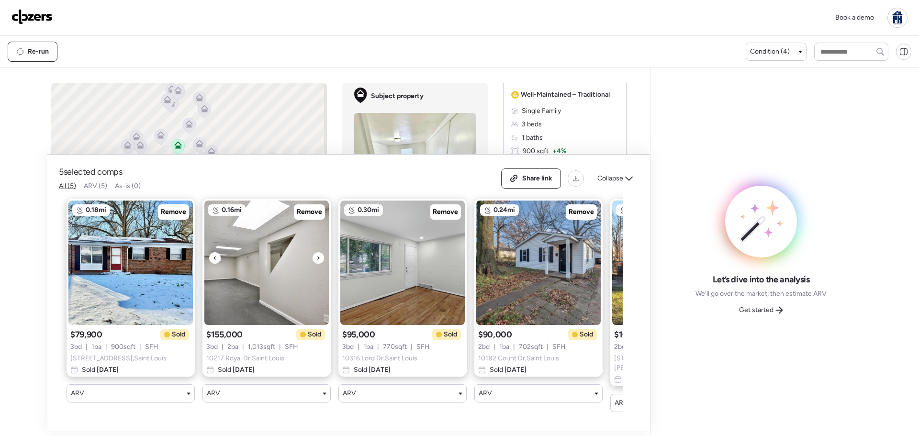
click at [316, 262] on icon at bounding box center [318, 257] width 4 height 11
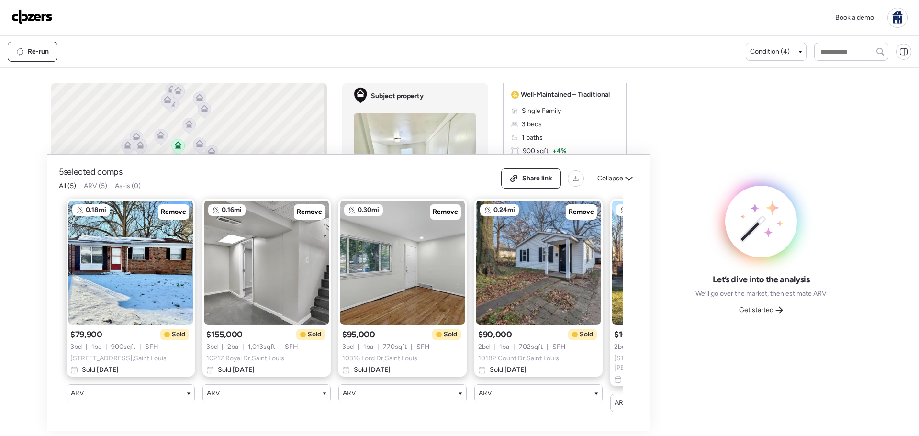
click at [267, 181] on div "5 selected comps All (5) ARV (5) As-is (0) Share link Collapse" at bounding box center [349, 178] width 580 height 25
click at [316, 259] on icon at bounding box center [318, 257] width 4 height 11
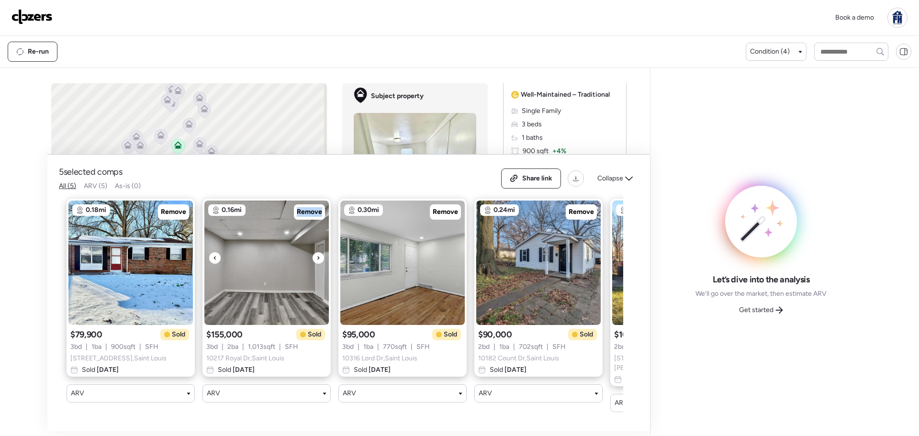
click at [316, 259] on icon at bounding box center [318, 257] width 4 height 11
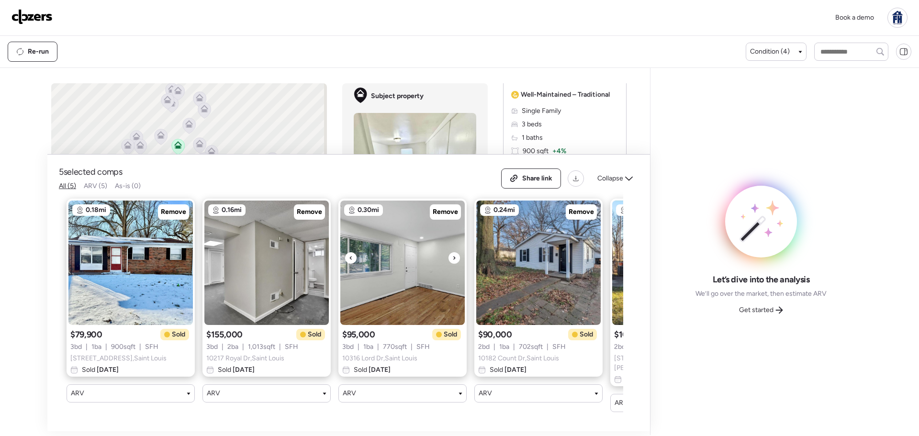
click at [454, 260] on icon at bounding box center [454, 257] width 4 height 11
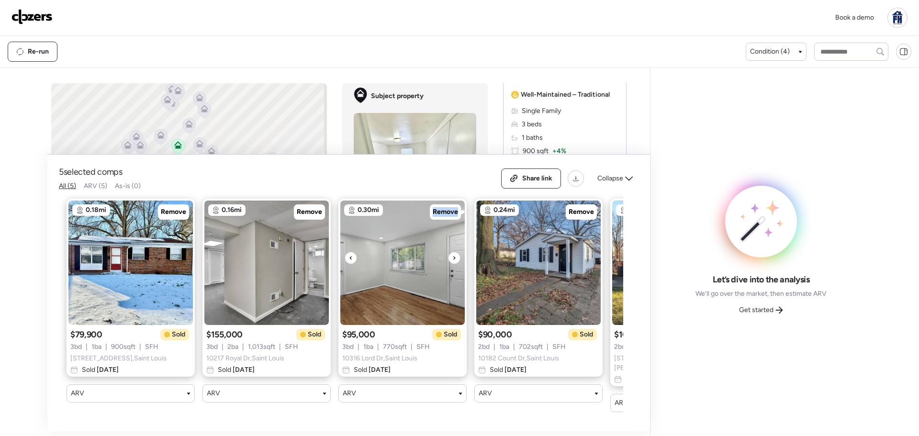
click at [454, 260] on icon at bounding box center [454, 257] width 4 height 11
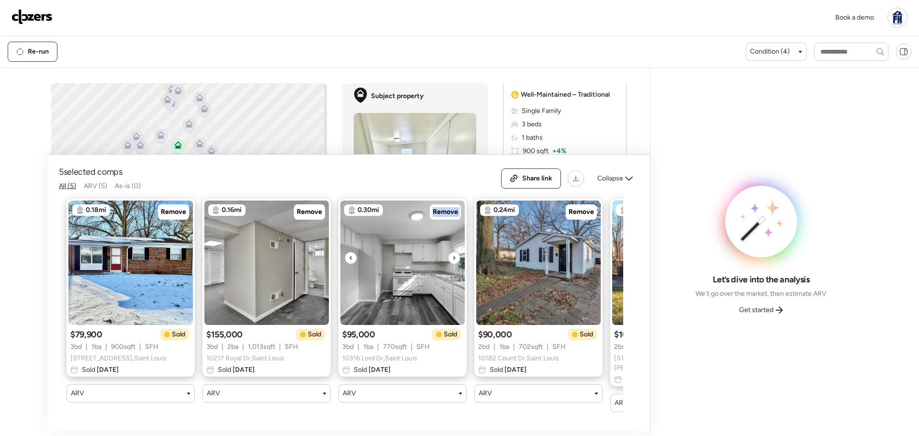
click at [454, 260] on icon at bounding box center [454, 257] width 4 height 11
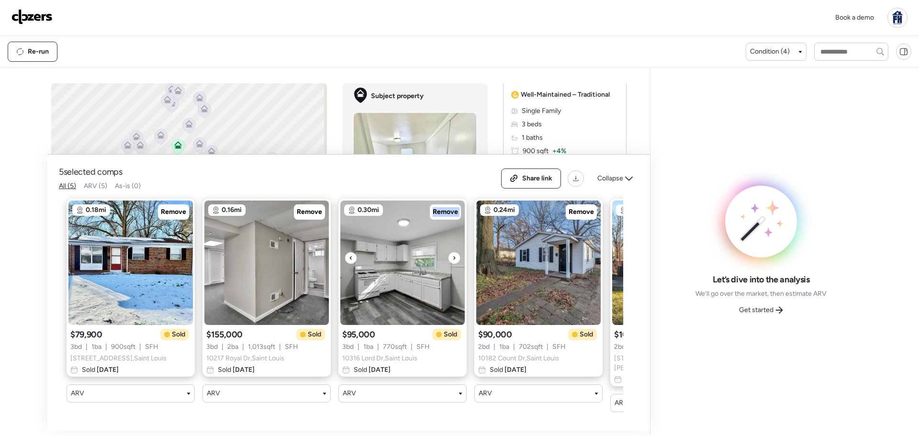
click at [454, 260] on icon at bounding box center [454, 257] width 4 height 11
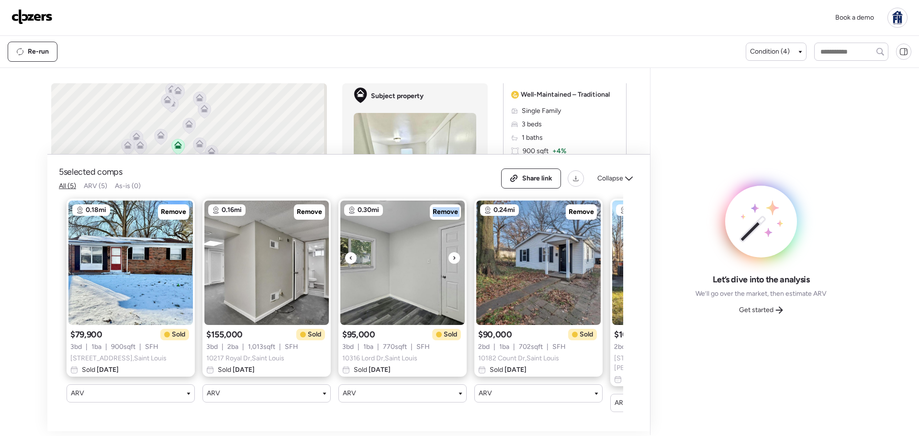
click at [454, 260] on icon at bounding box center [454, 257] width 4 height 11
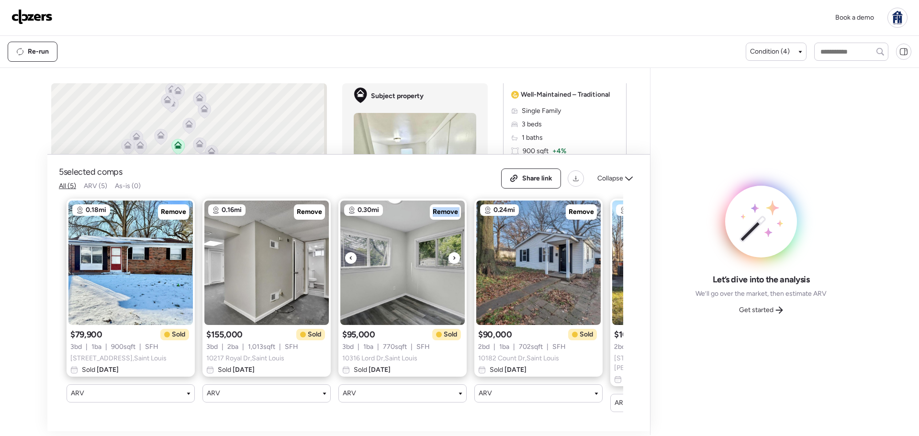
click at [454, 260] on icon at bounding box center [454, 257] width 4 height 11
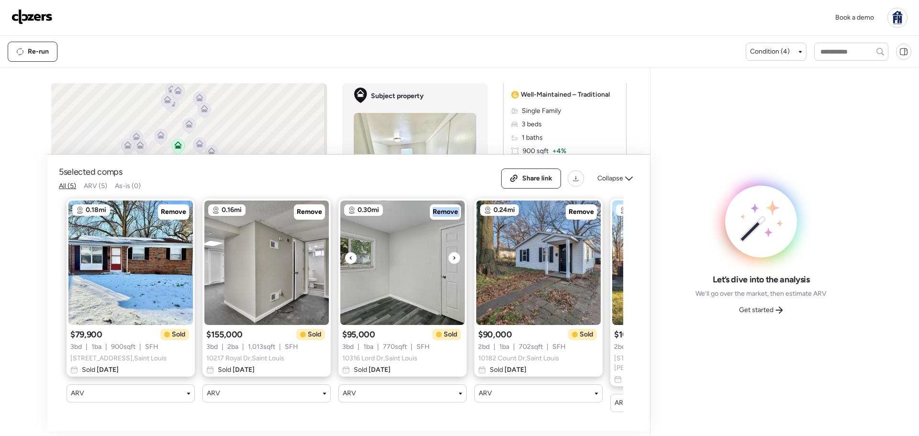
click at [454, 260] on icon at bounding box center [454, 257] width 4 height 11
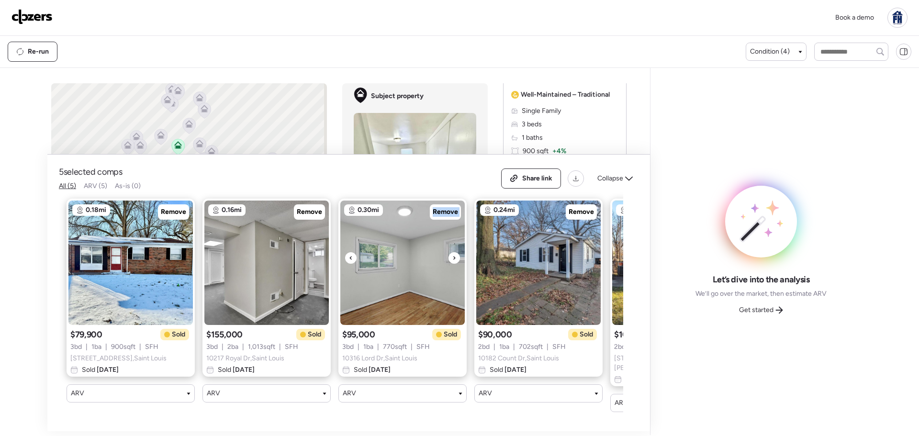
click at [454, 260] on icon at bounding box center [454, 257] width 4 height 11
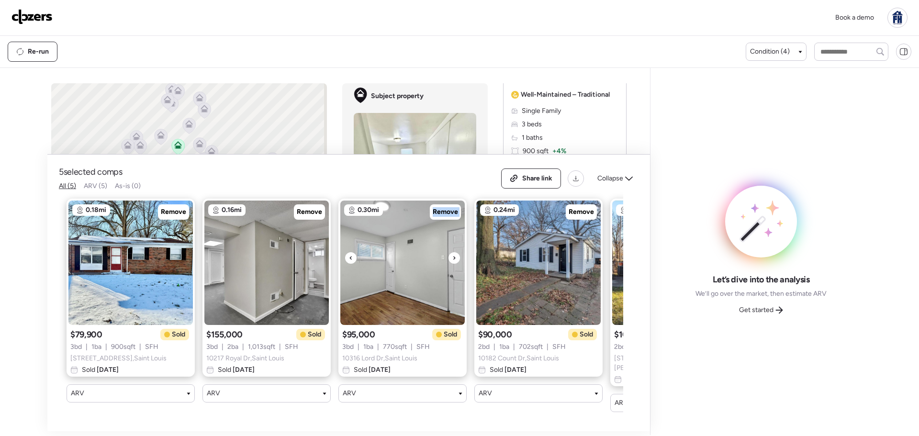
click at [454, 260] on icon at bounding box center [454, 257] width 4 height 11
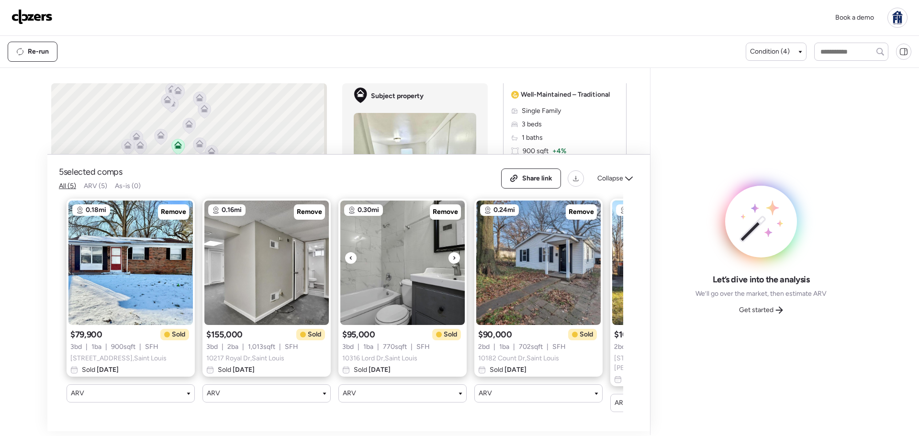
click at [454, 260] on icon at bounding box center [454, 257] width 4 height 11
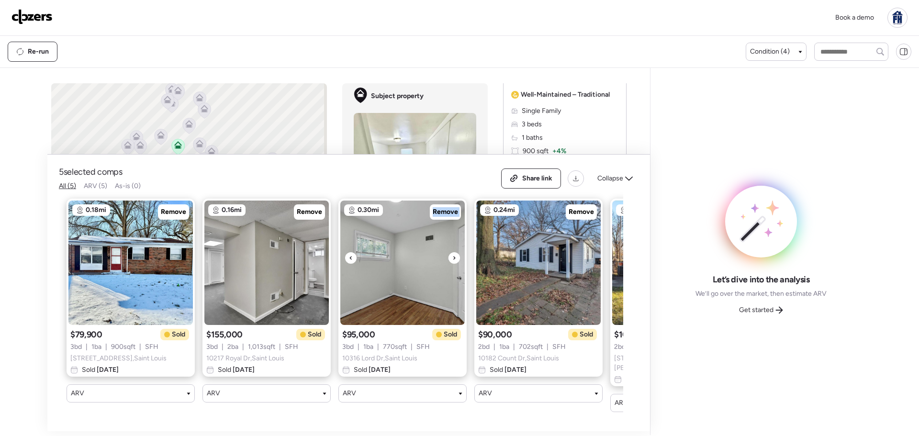
click at [454, 260] on icon at bounding box center [454, 257] width 4 height 11
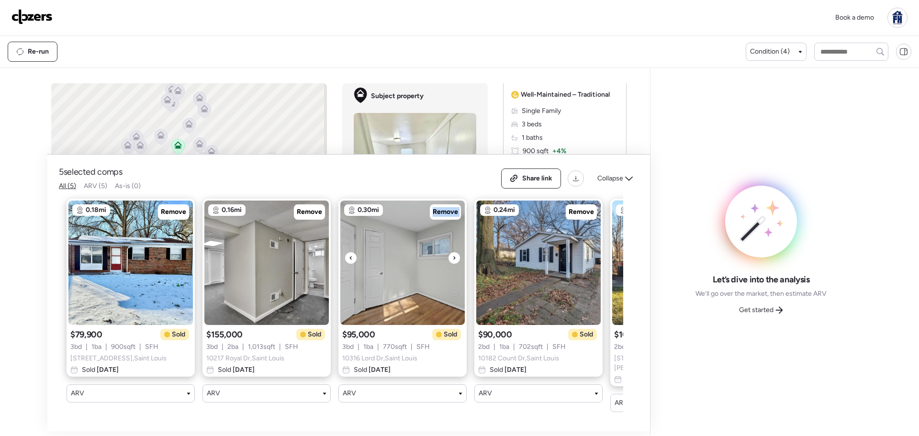
click at [454, 260] on icon at bounding box center [454, 257] width 4 height 11
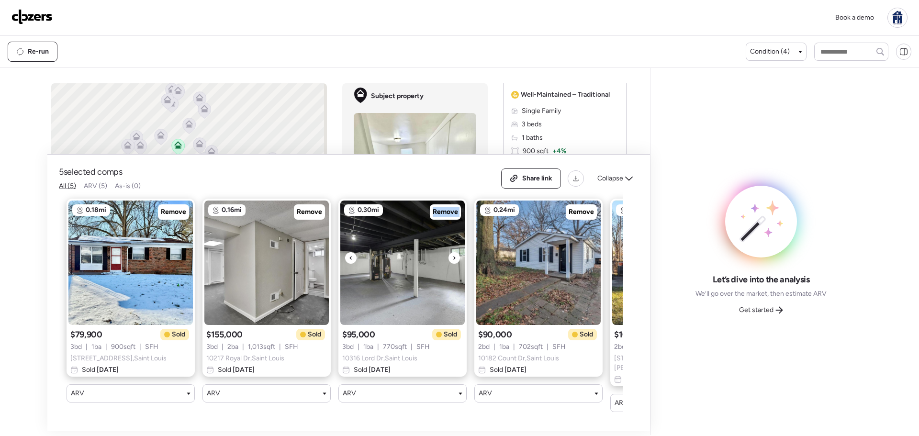
click at [454, 260] on icon at bounding box center [454, 257] width 4 height 11
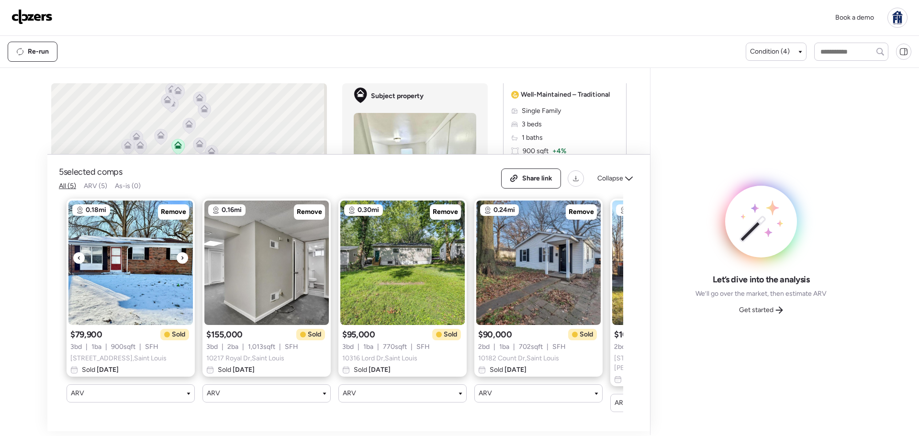
click at [183, 262] on icon at bounding box center [182, 257] width 4 height 11
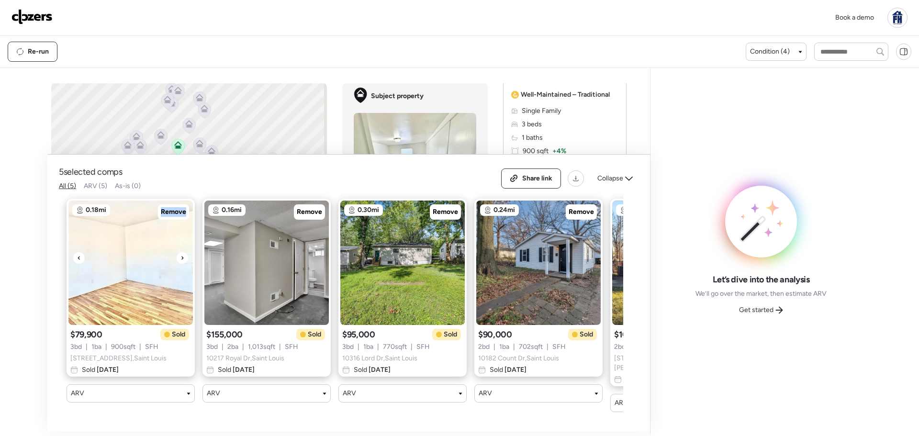
click at [183, 262] on icon at bounding box center [182, 257] width 4 height 11
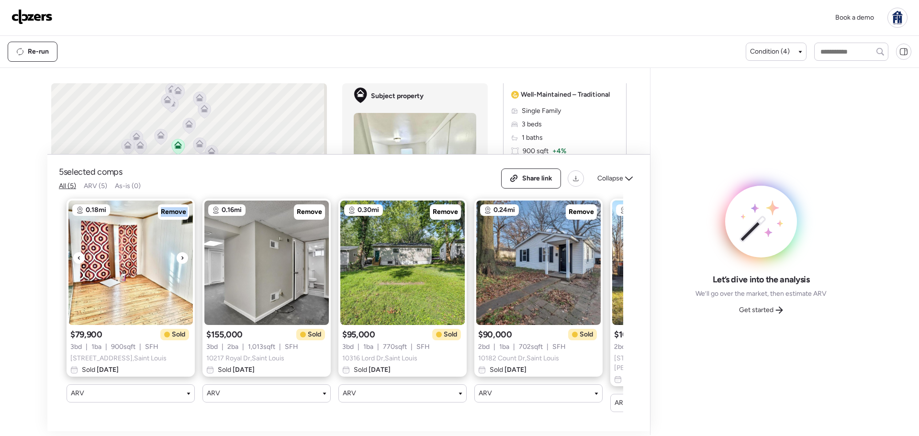
click at [183, 262] on icon at bounding box center [182, 257] width 4 height 11
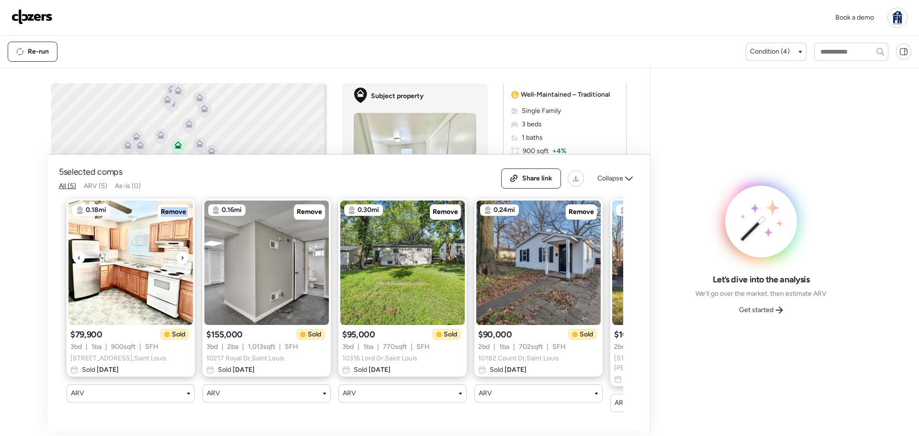
click at [183, 262] on icon at bounding box center [182, 257] width 4 height 11
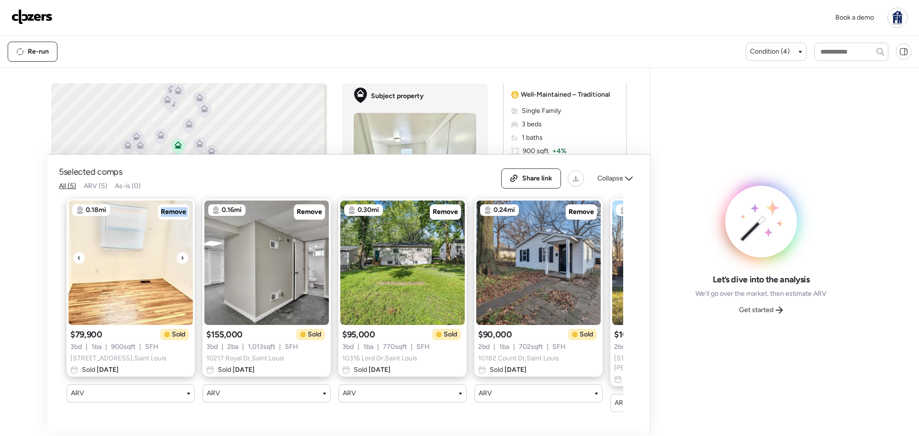
click at [183, 262] on icon at bounding box center [182, 257] width 4 height 11
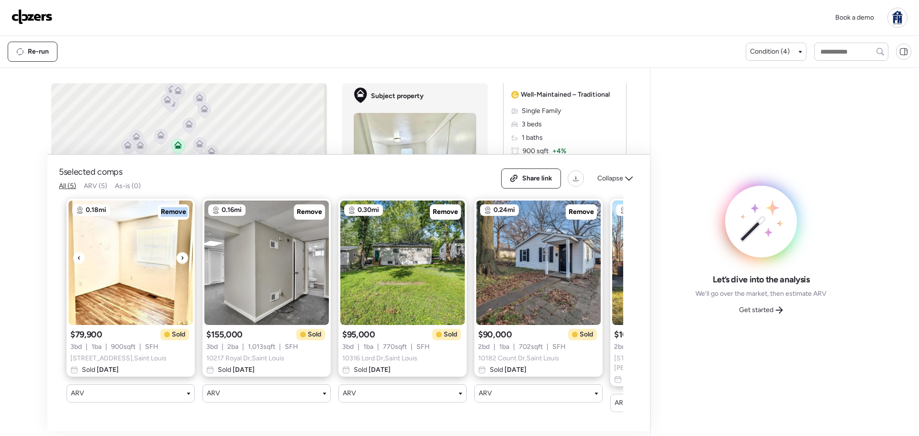
click at [183, 262] on icon at bounding box center [182, 257] width 4 height 11
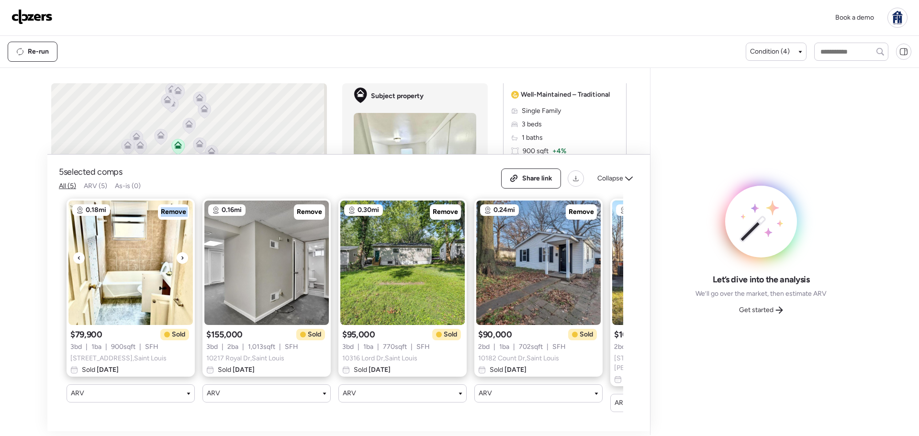
click at [183, 262] on icon at bounding box center [182, 257] width 4 height 11
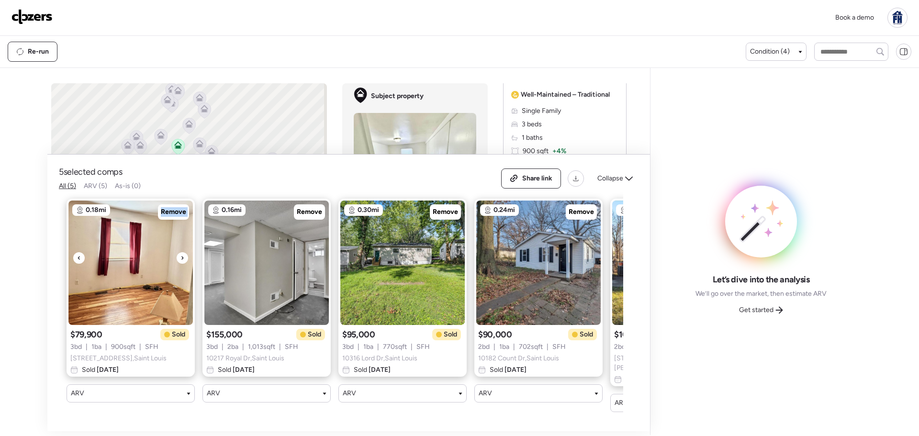
click at [183, 262] on icon at bounding box center [182, 257] width 4 height 11
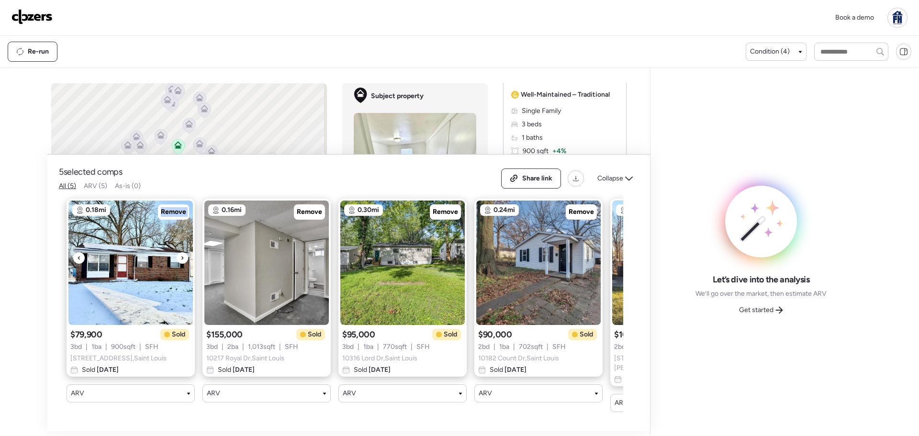
click at [183, 262] on icon at bounding box center [182, 257] width 4 height 11
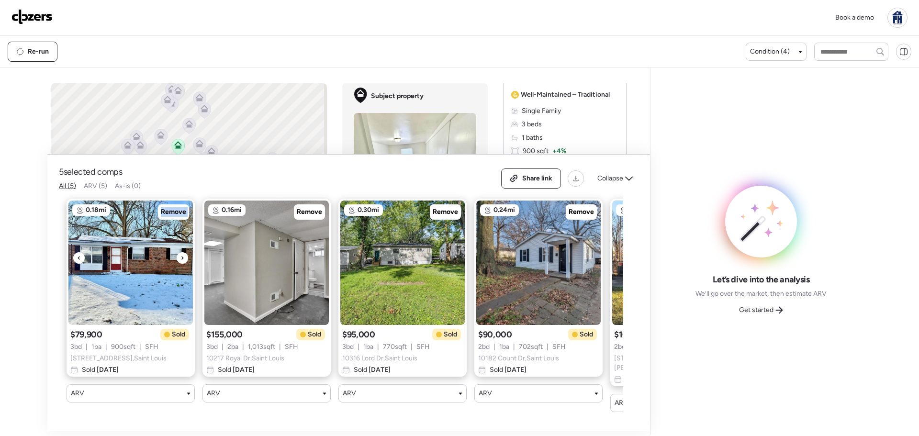
click at [183, 262] on icon at bounding box center [182, 257] width 4 height 11
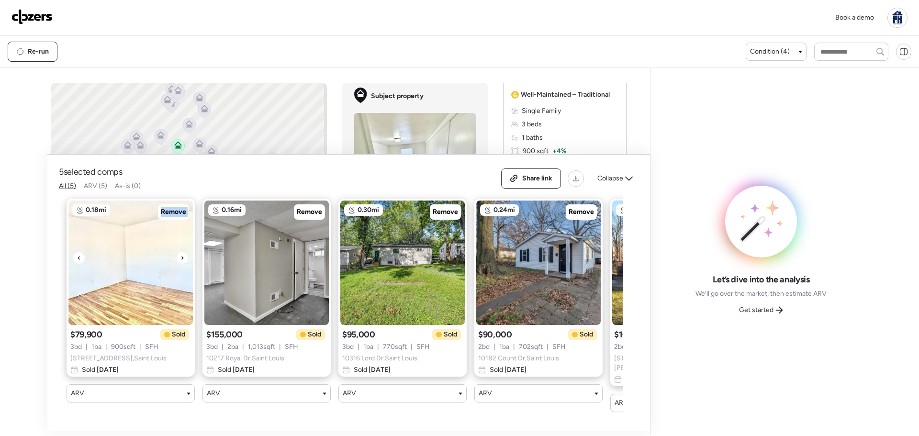
click at [183, 262] on icon at bounding box center [182, 257] width 4 height 11
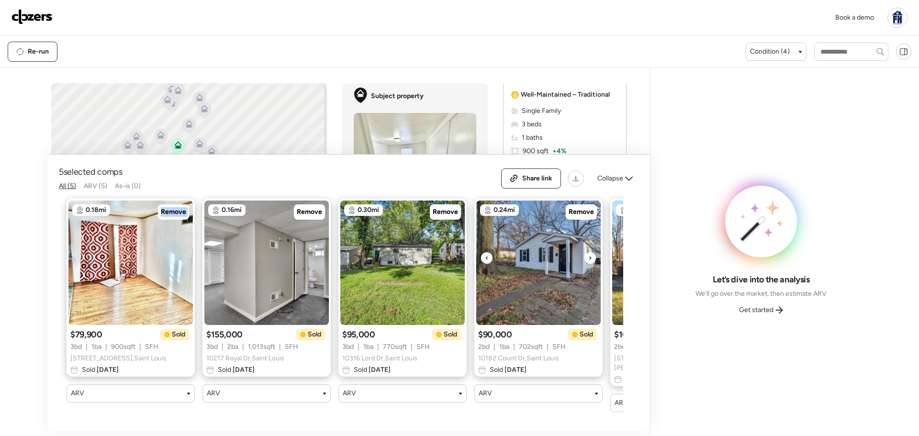
click at [579, 251] on img at bounding box center [538, 263] width 124 height 124
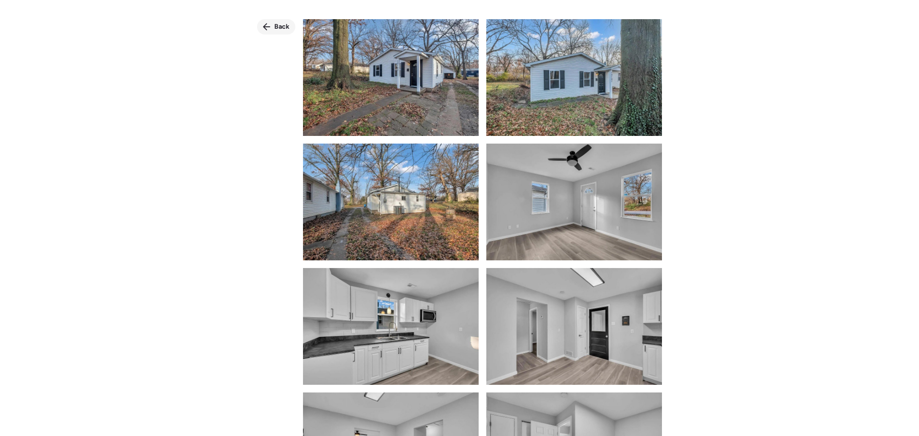
click at [277, 25] on span "Back" at bounding box center [281, 27] width 15 height 10
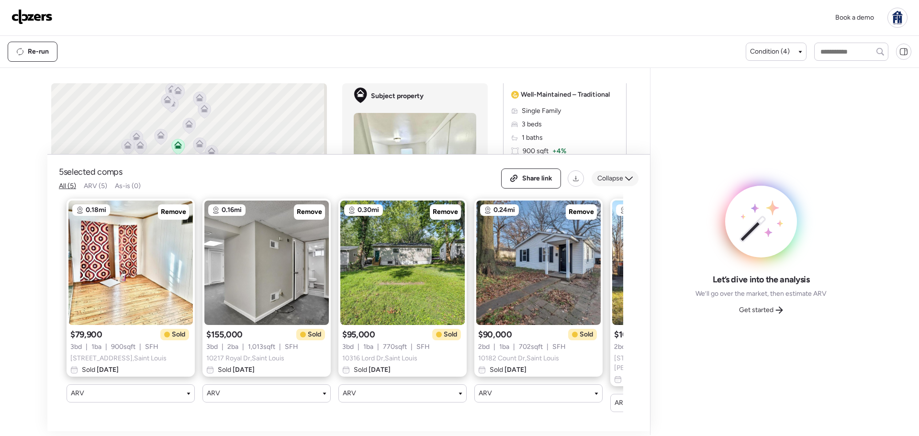
click at [628, 176] on div "Collapse" at bounding box center [615, 178] width 47 height 15
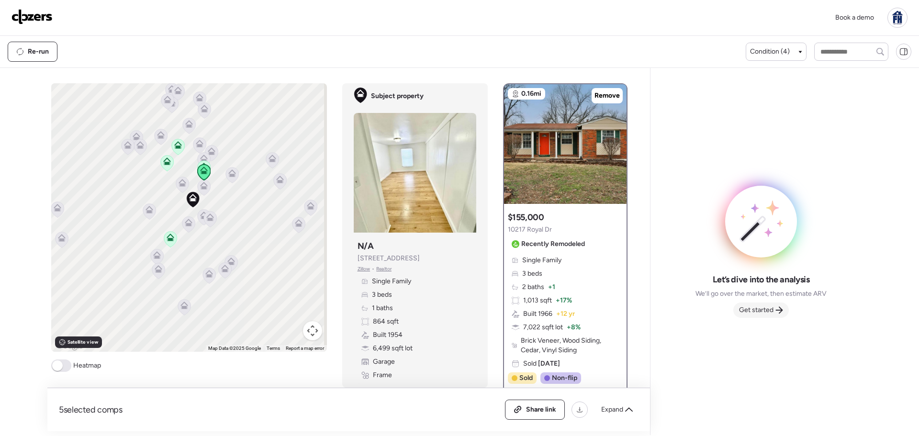
click at [760, 309] on span "Get started" at bounding box center [756, 310] width 34 height 10
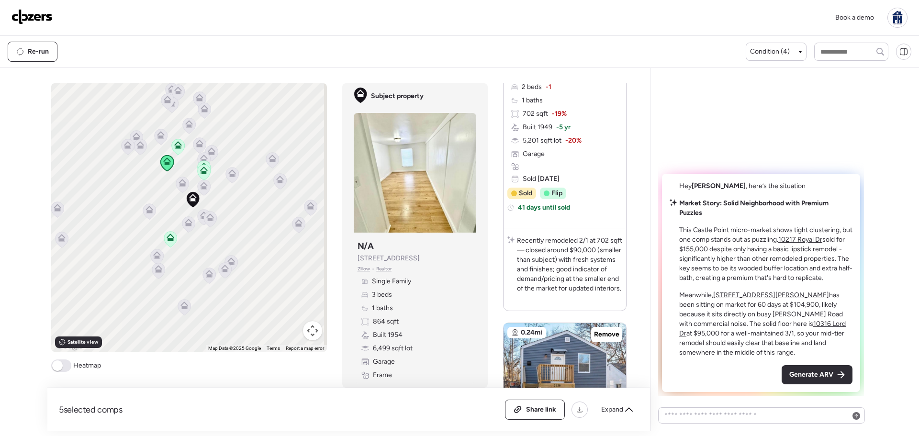
scroll to position [1627, 0]
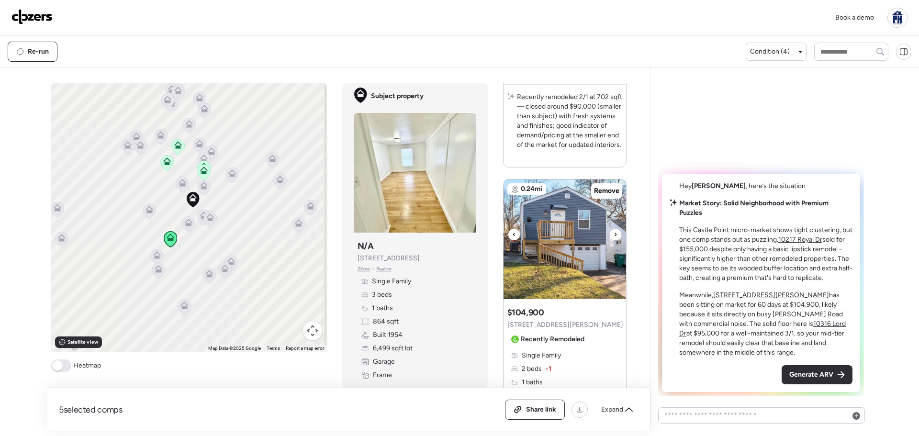
click at [541, 261] on img at bounding box center [564, 239] width 123 height 120
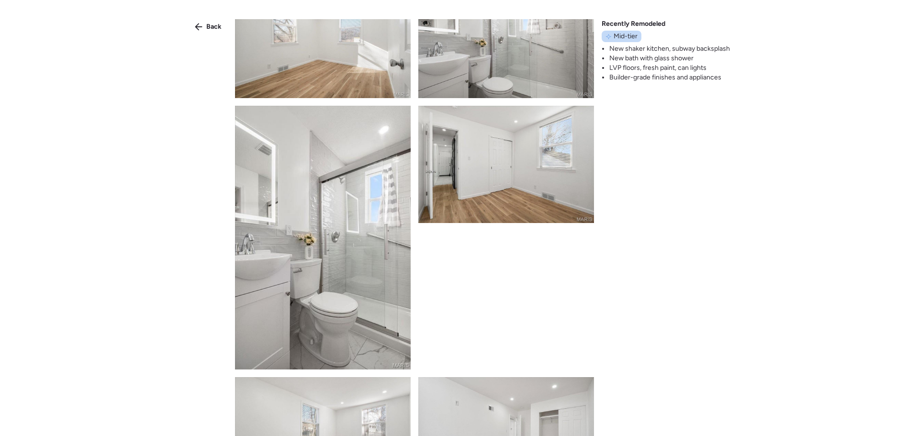
scroll to position [287, 0]
click at [208, 30] on span "Back" at bounding box center [213, 27] width 15 height 10
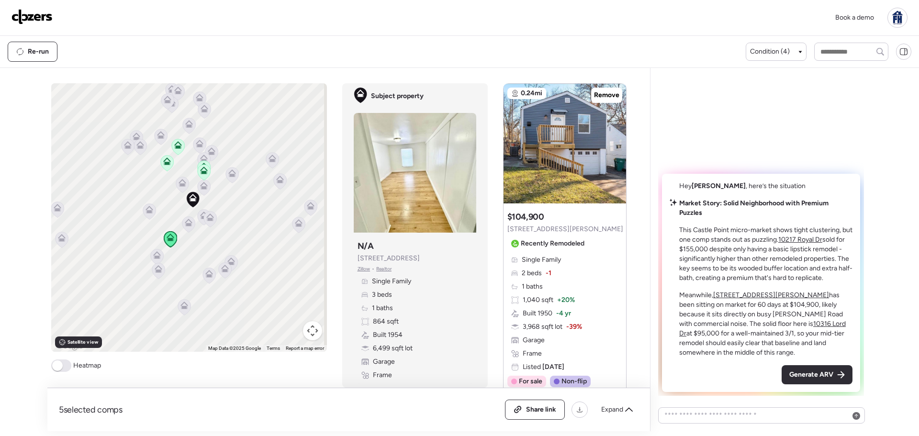
scroll to position [1771, 0]
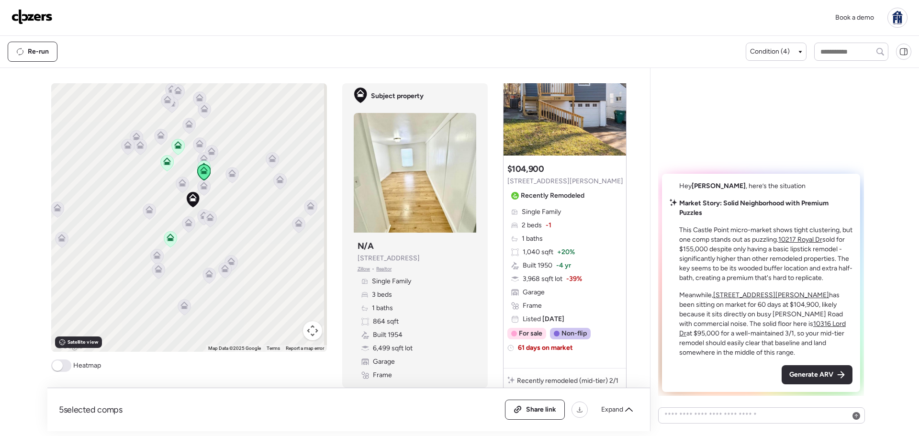
click at [734, 295] on u "2330 Chambers Rd" at bounding box center [771, 295] width 116 height 8
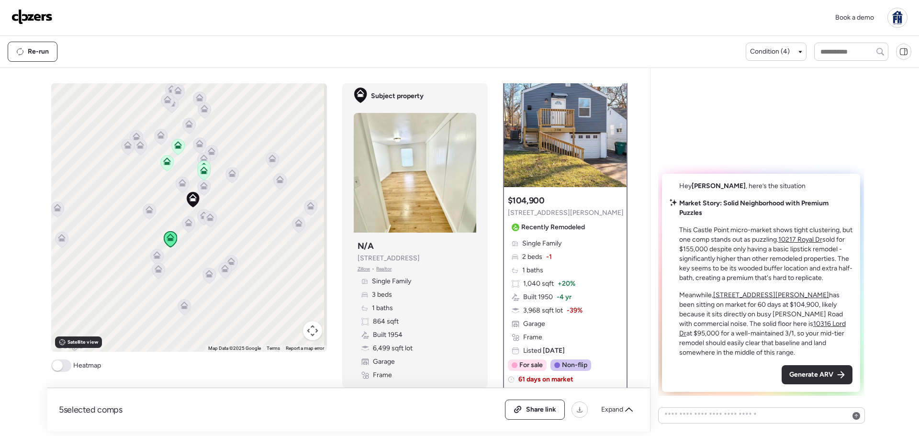
scroll to position [0, 0]
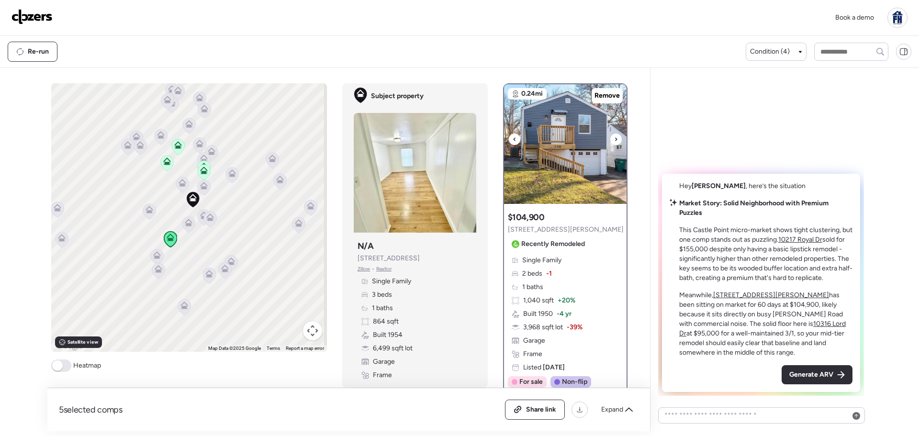
click at [614, 142] on icon at bounding box center [616, 139] width 4 height 11
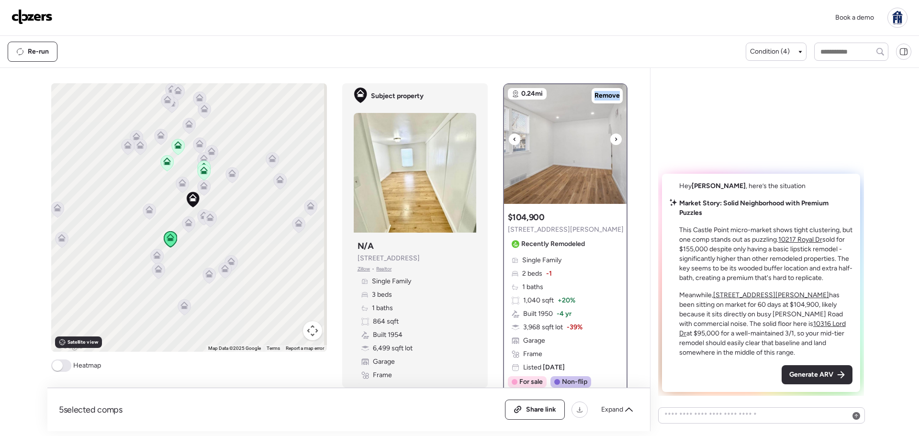
click at [614, 142] on icon at bounding box center [616, 139] width 4 height 11
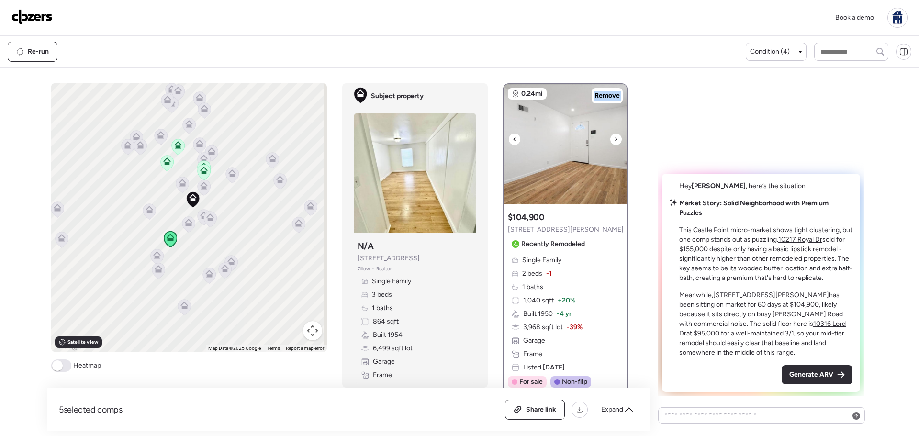
click at [614, 142] on icon at bounding box center [616, 139] width 4 height 11
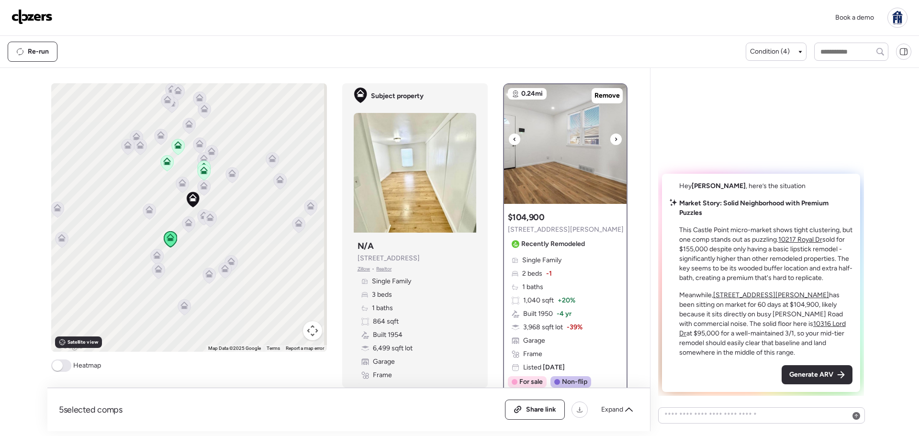
click at [614, 142] on icon at bounding box center [616, 139] width 4 height 11
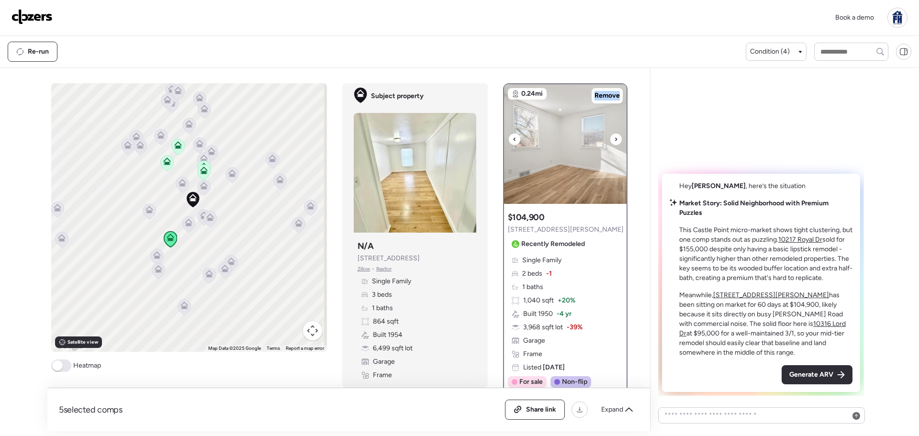
click at [614, 142] on icon at bounding box center [616, 139] width 4 height 11
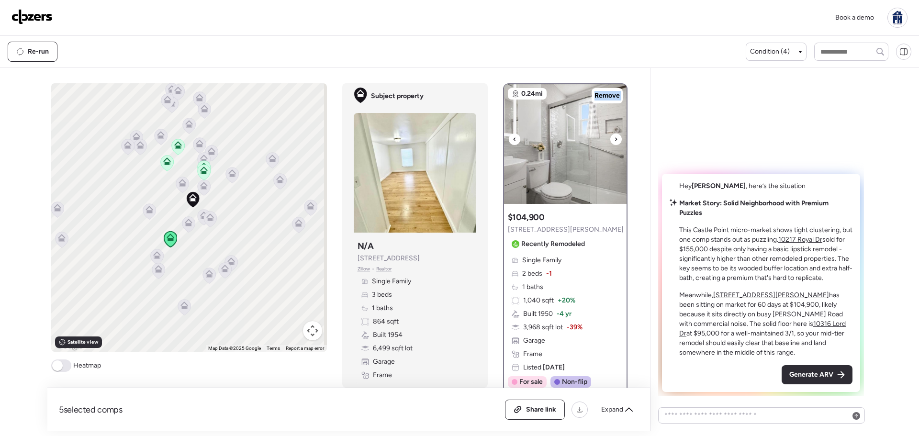
click at [614, 142] on icon at bounding box center [616, 139] width 4 height 11
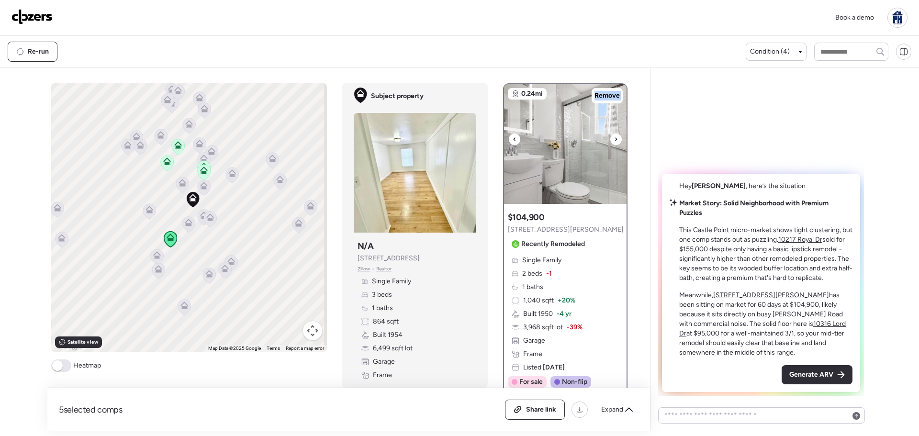
click at [614, 142] on icon at bounding box center [616, 139] width 4 height 11
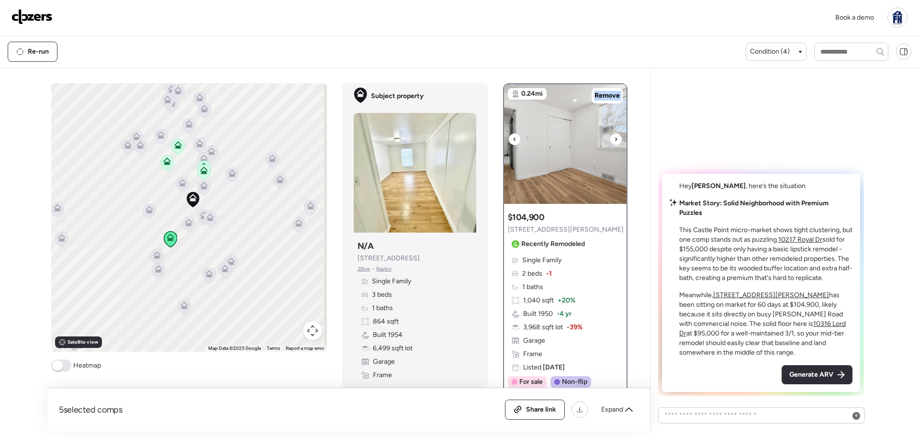
click at [614, 142] on icon at bounding box center [616, 139] width 4 height 11
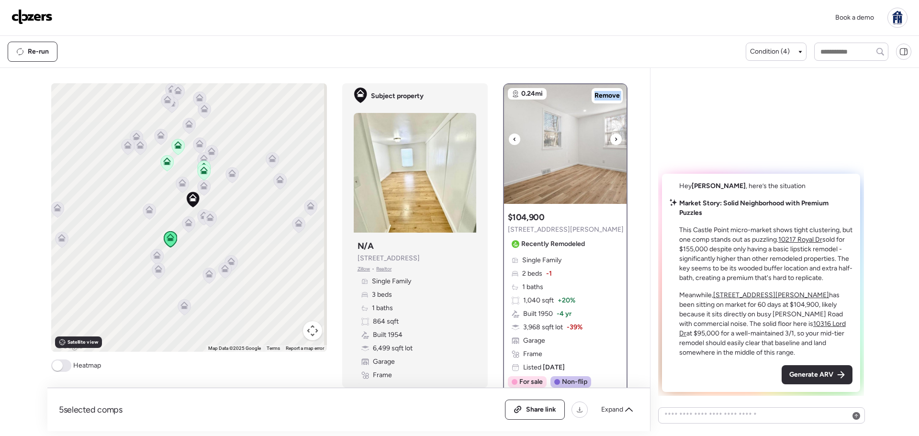
click at [614, 142] on icon at bounding box center [616, 139] width 4 height 11
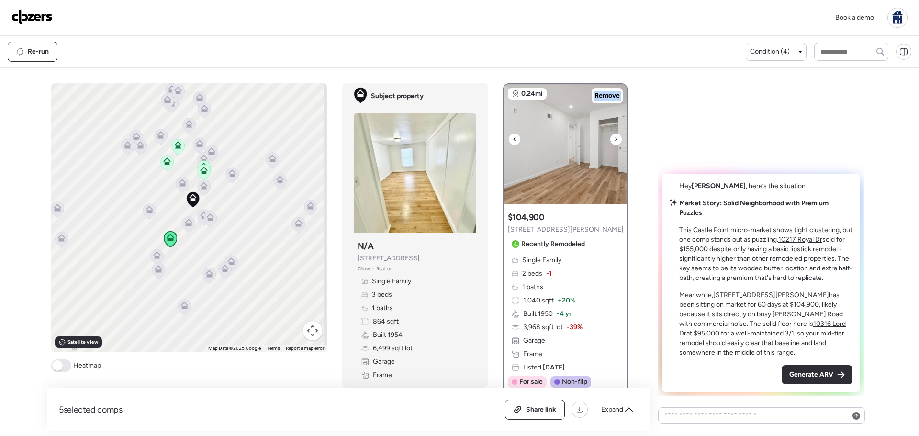
click at [614, 142] on icon at bounding box center [616, 139] width 4 height 11
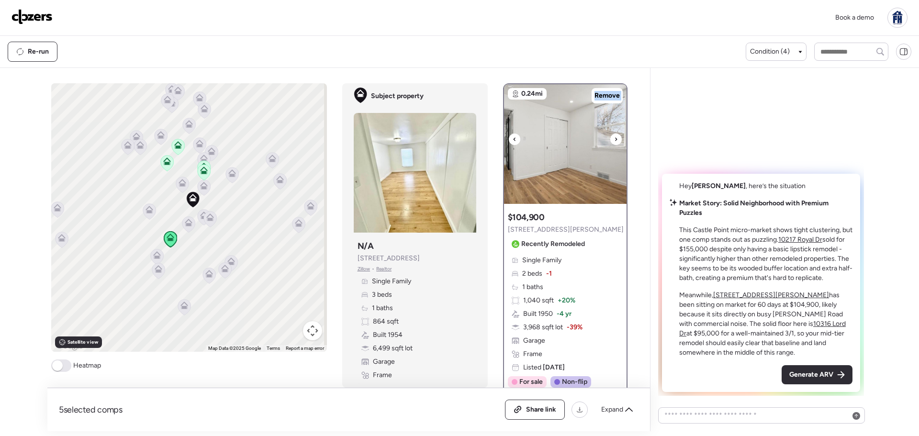
click at [614, 142] on icon at bounding box center [616, 139] width 4 height 11
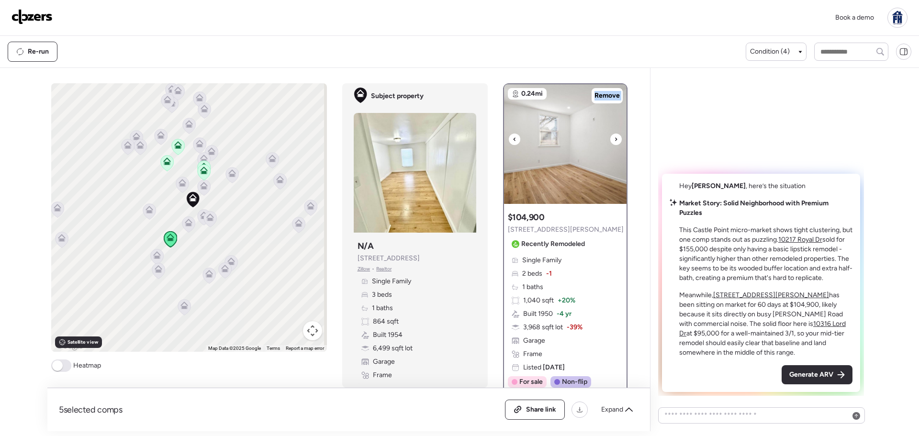
click at [614, 142] on icon at bounding box center [616, 139] width 4 height 11
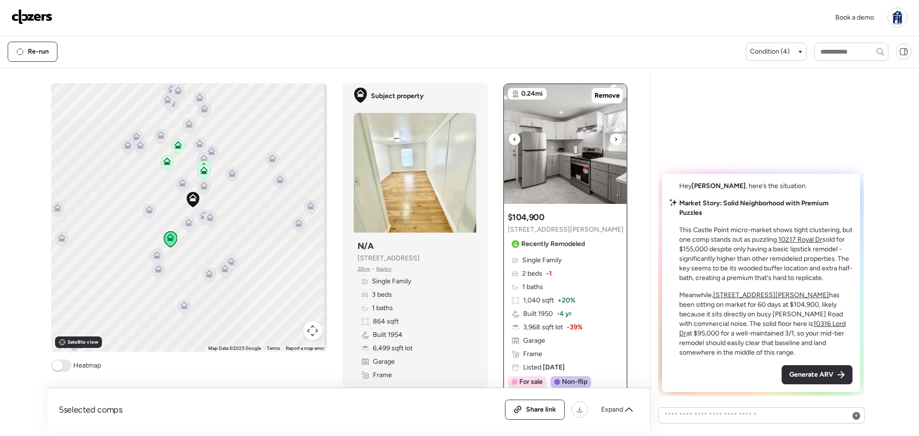
click at [614, 142] on icon at bounding box center [616, 139] width 4 height 11
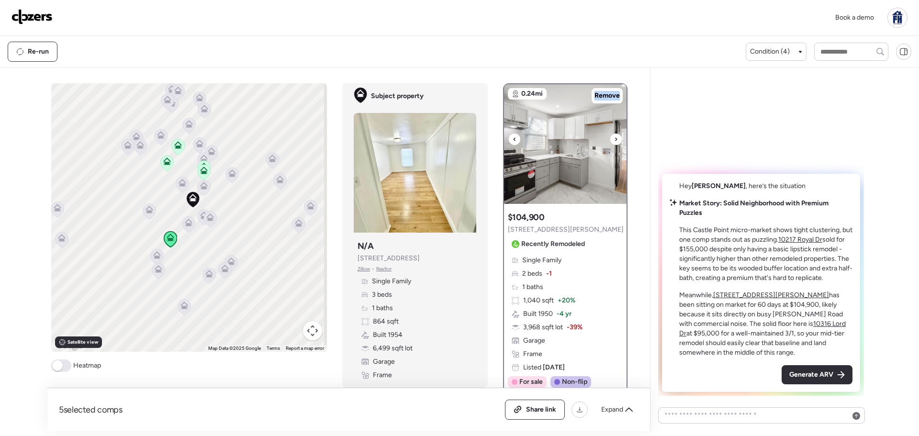
click at [614, 142] on icon at bounding box center [616, 139] width 4 height 11
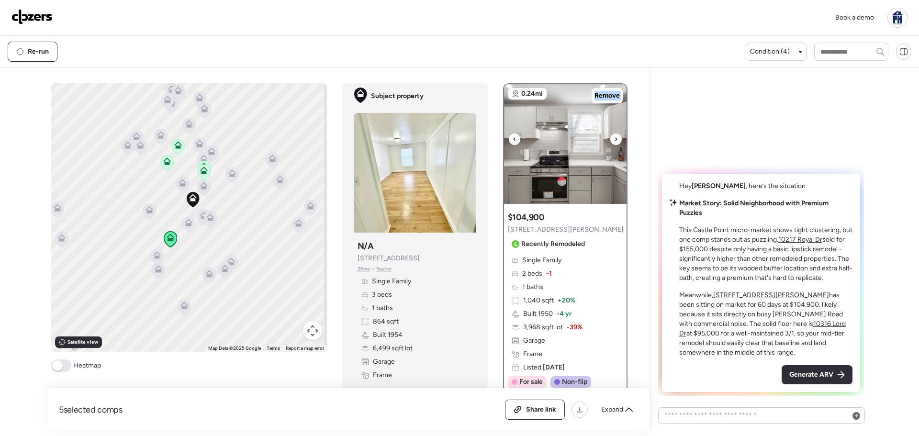
click at [614, 142] on icon at bounding box center [616, 139] width 4 height 11
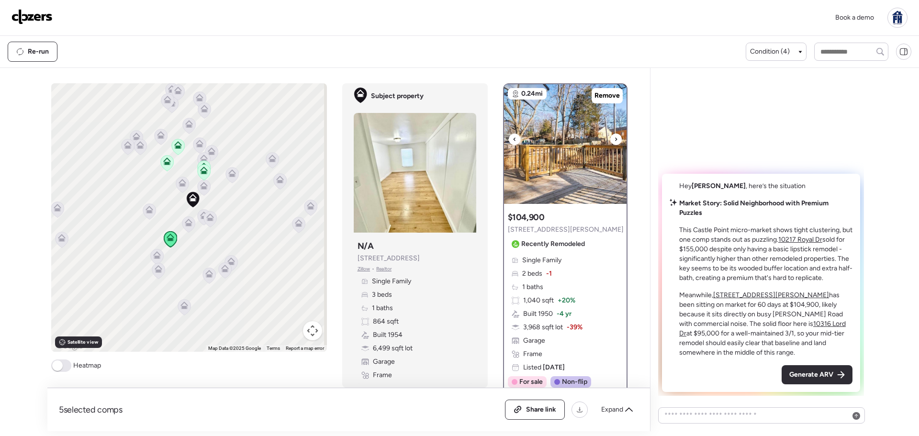
click at [614, 142] on icon at bounding box center [616, 139] width 4 height 11
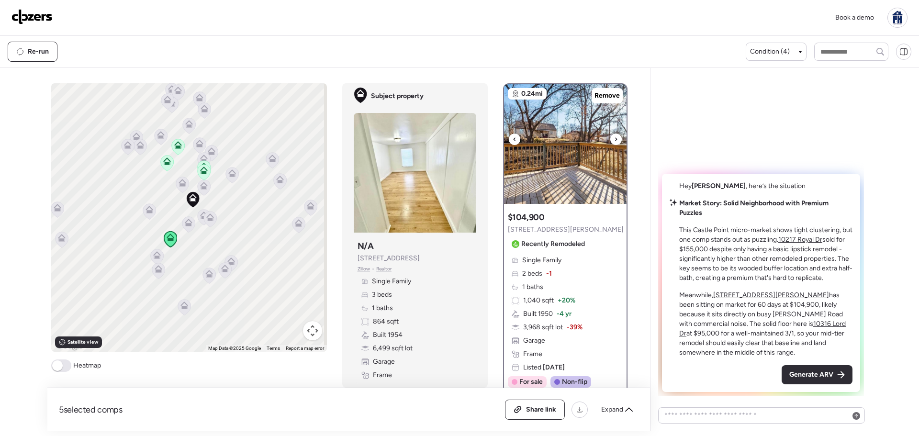
click at [614, 142] on icon at bounding box center [616, 139] width 4 height 11
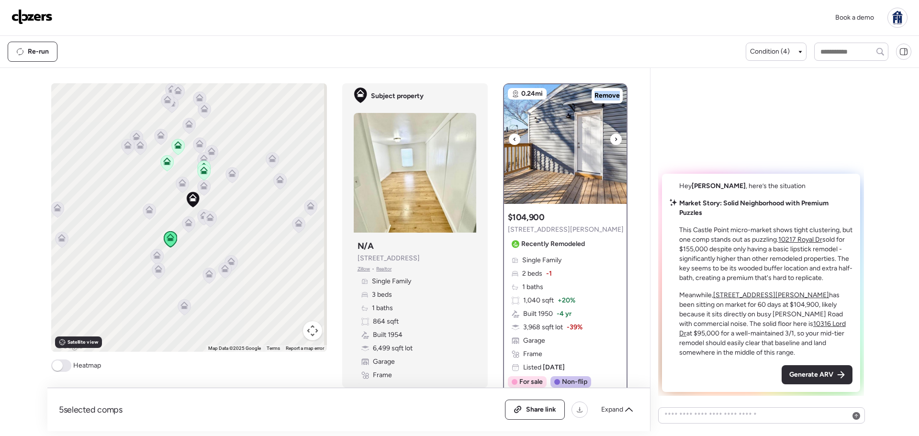
click at [614, 142] on icon at bounding box center [616, 139] width 4 height 11
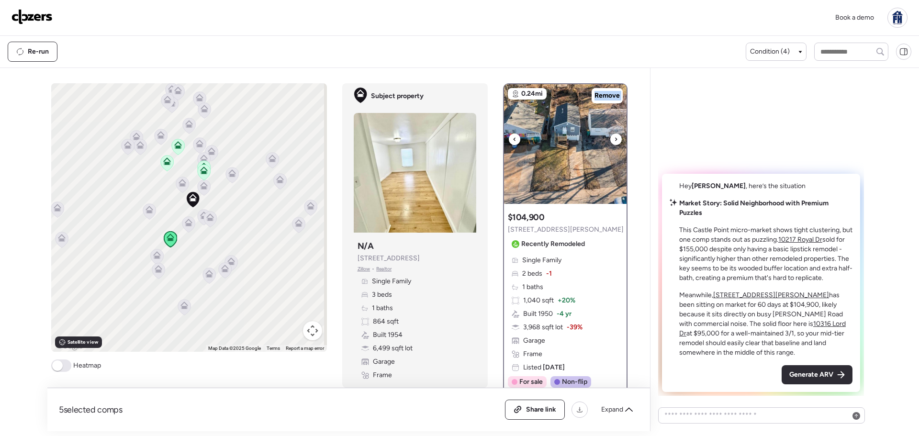
click at [614, 142] on icon at bounding box center [616, 139] width 4 height 11
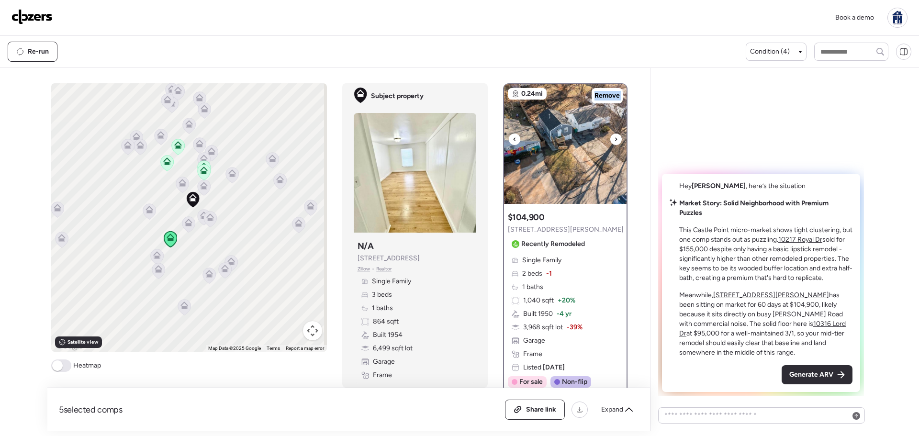
click at [614, 142] on icon at bounding box center [616, 139] width 4 height 11
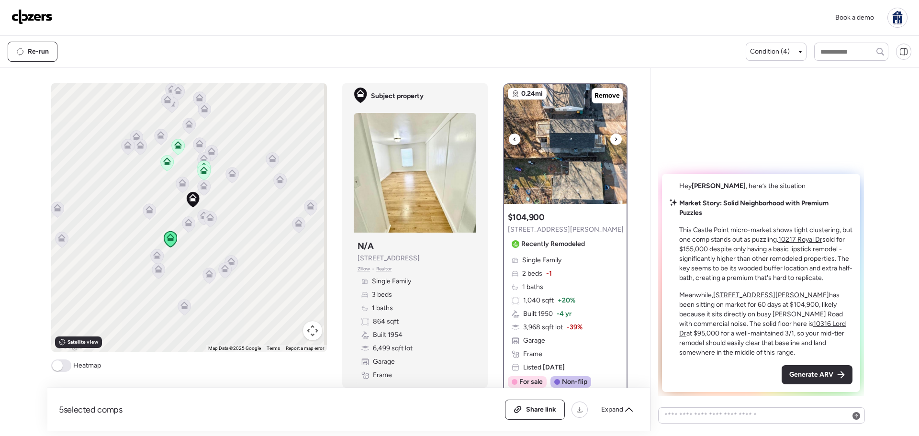
click at [614, 142] on icon at bounding box center [616, 139] width 4 height 11
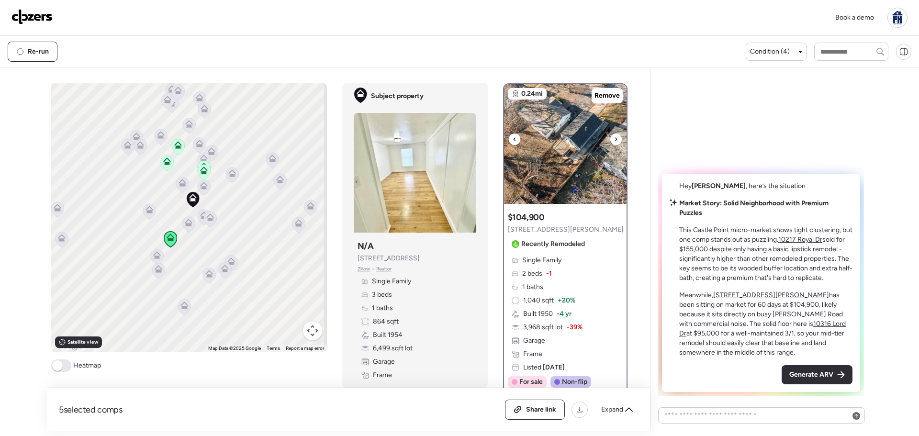
click at [614, 142] on icon at bounding box center [616, 139] width 4 height 11
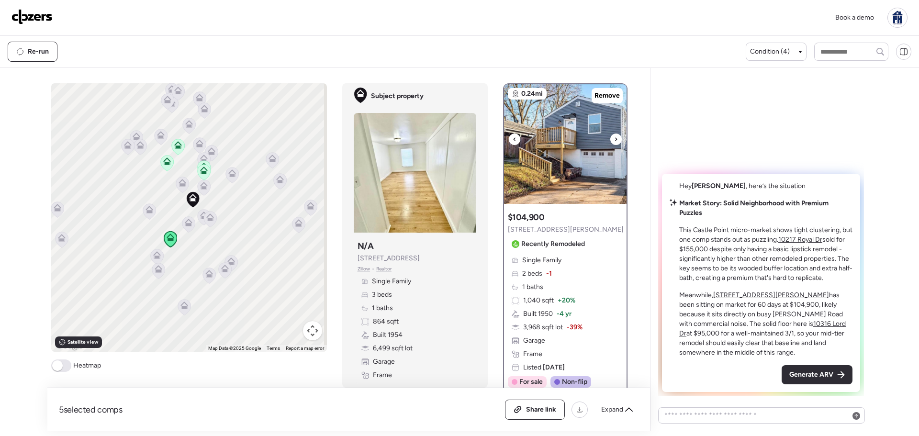
click at [614, 142] on icon at bounding box center [616, 139] width 4 height 11
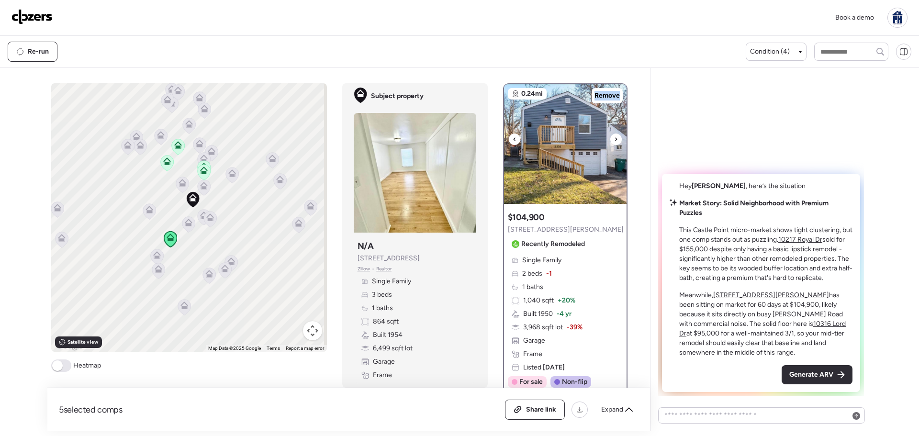
click at [614, 142] on icon at bounding box center [616, 139] width 4 height 11
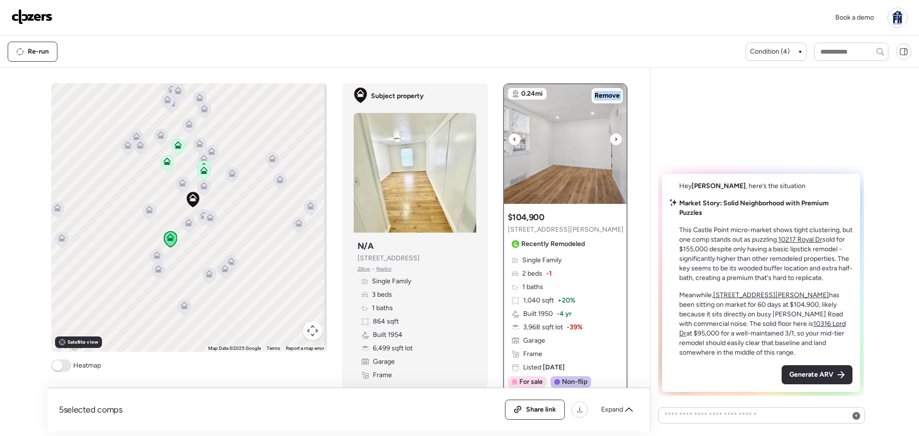
click at [614, 142] on icon at bounding box center [616, 139] width 4 height 11
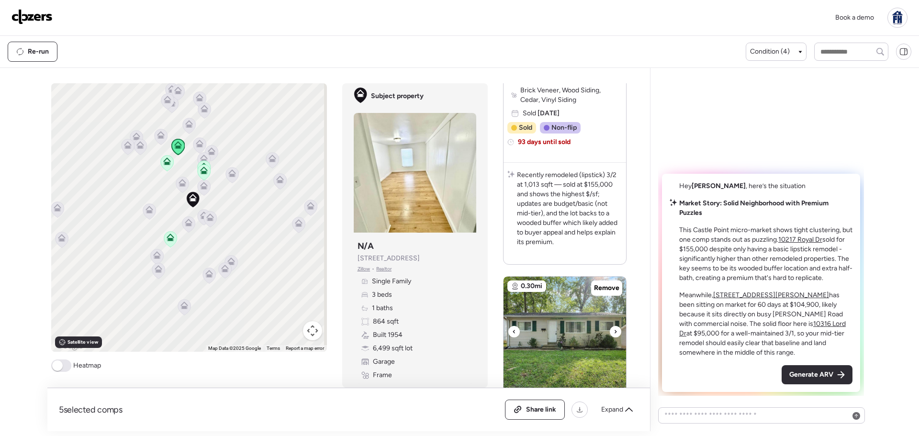
scroll to position [1244, 0]
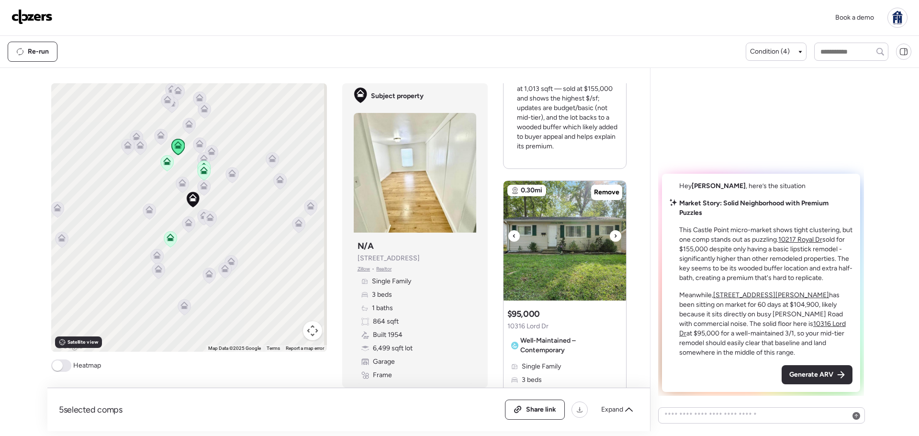
click at [610, 236] on div at bounding box center [615, 235] width 11 height 11
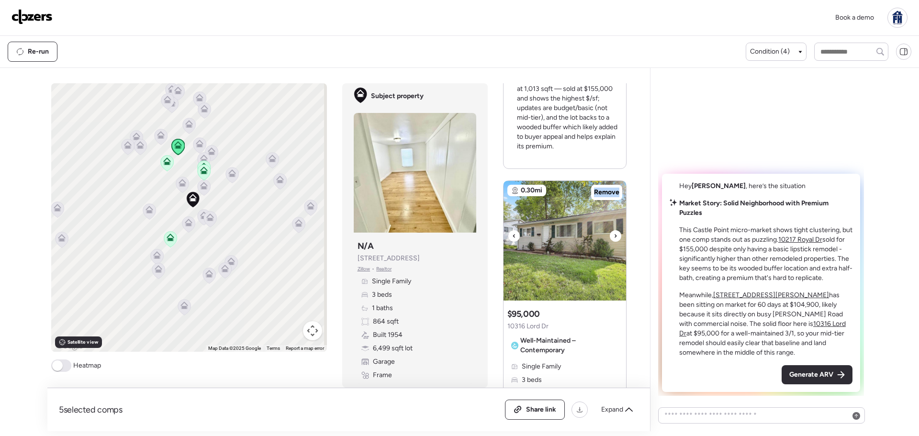
click at [610, 236] on div at bounding box center [615, 235] width 11 height 11
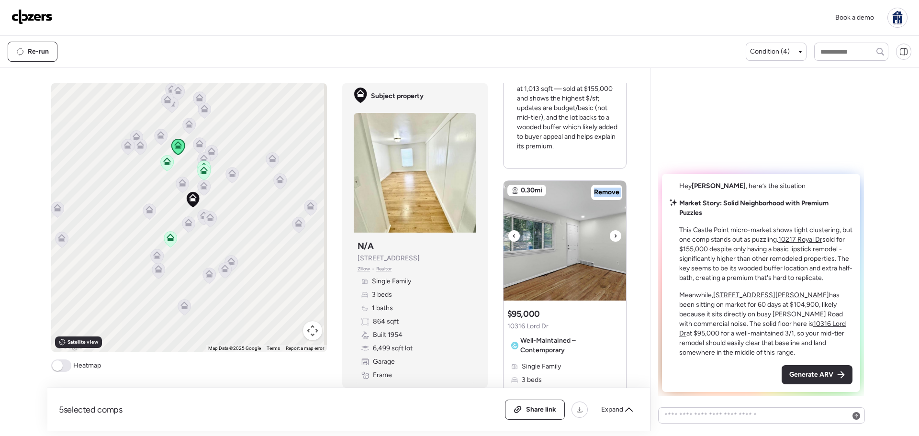
click at [610, 236] on div at bounding box center [615, 235] width 11 height 11
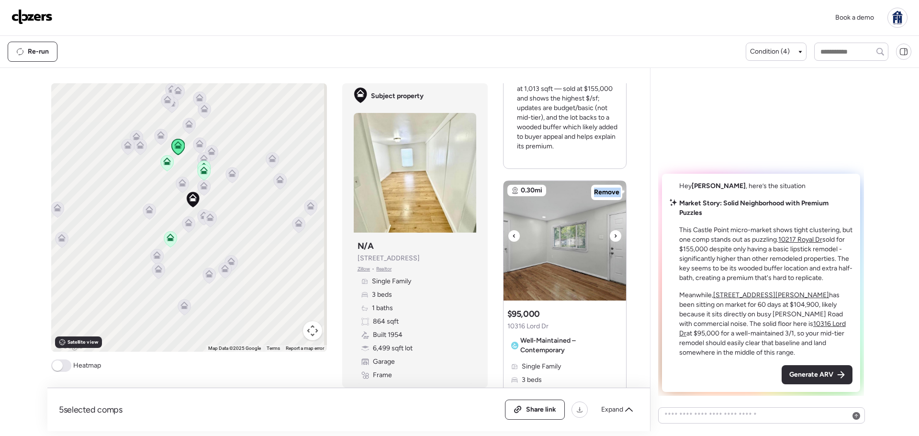
click at [610, 236] on div at bounding box center [615, 235] width 11 height 11
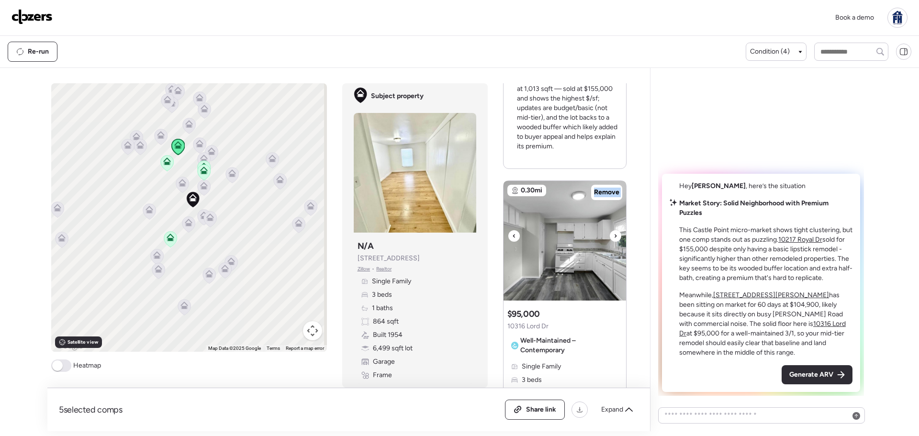
click at [610, 236] on div at bounding box center [615, 235] width 11 height 11
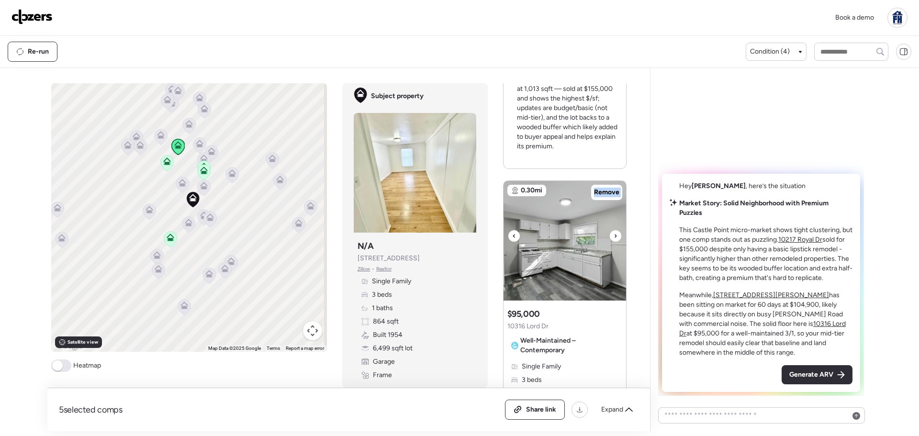
click at [610, 236] on div at bounding box center [615, 235] width 11 height 11
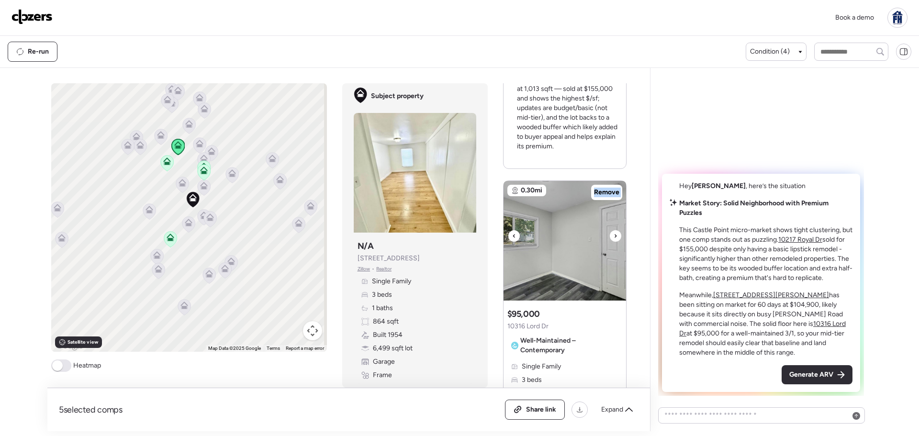
click at [610, 236] on div at bounding box center [615, 235] width 11 height 11
click at [94, 342] on span "Satellite view" at bounding box center [82, 342] width 31 height 8
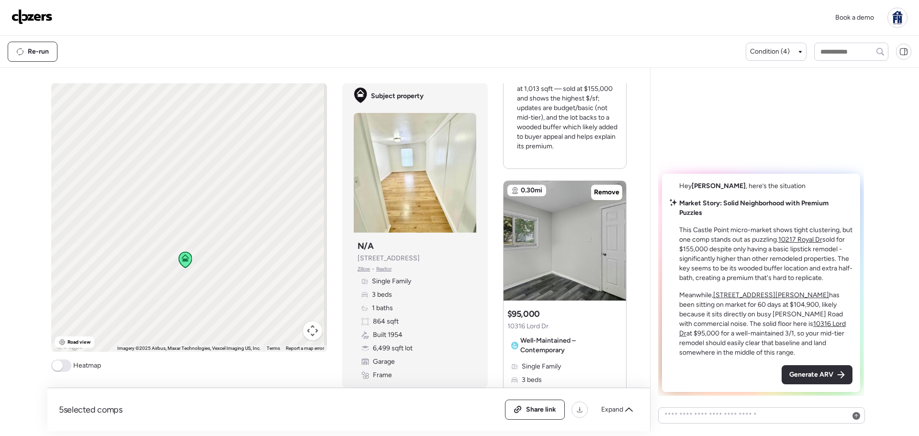
drag, startPoint x: 172, startPoint y: 240, endPoint x: 293, endPoint y: 262, distance: 122.5
click at [293, 262] on div "To activate drag with keyboard, press Alt + Enter. Once in keyboard drag state,…" at bounding box center [189, 217] width 276 height 268
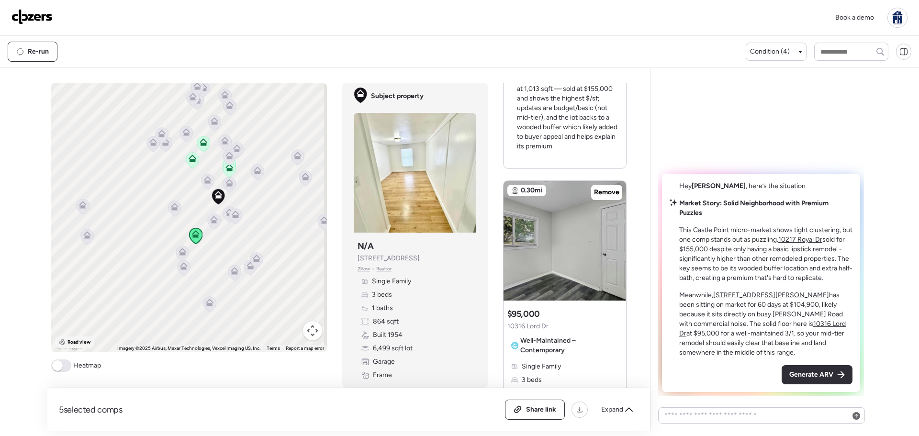
click at [86, 341] on span "Road view" at bounding box center [78, 342] width 23 height 8
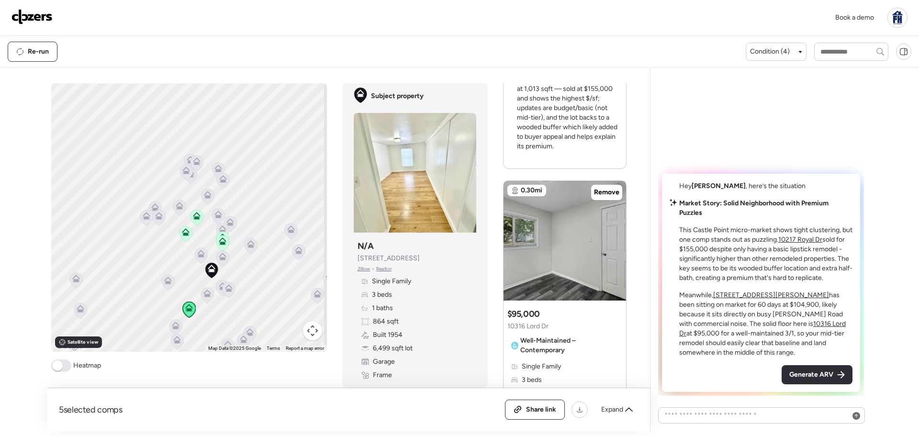
drag, startPoint x: 238, startPoint y: 212, endPoint x: 231, endPoint y: 290, distance: 78.8
click at [231, 290] on icon at bounding box center [228, 290] width 13 height 16
click at [614, 237] on icon at bounding box center [616, 235] width 4 height 11
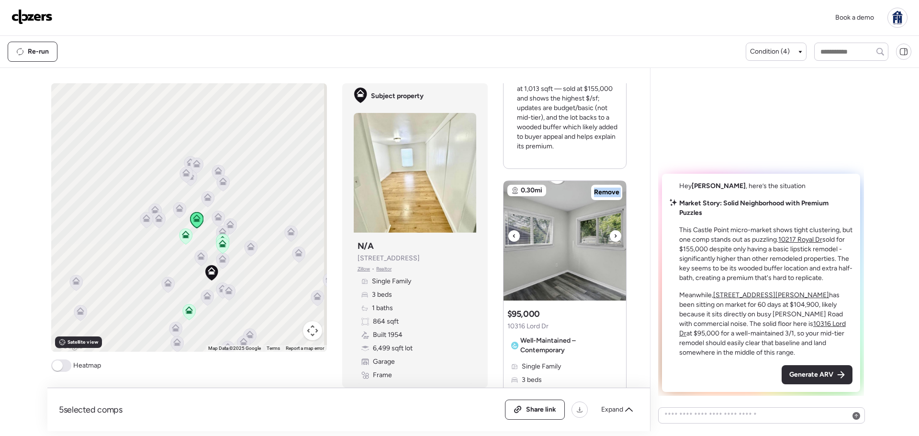
click at [614, 237] on icon at bounding box center [616, 235] width 4 height 11
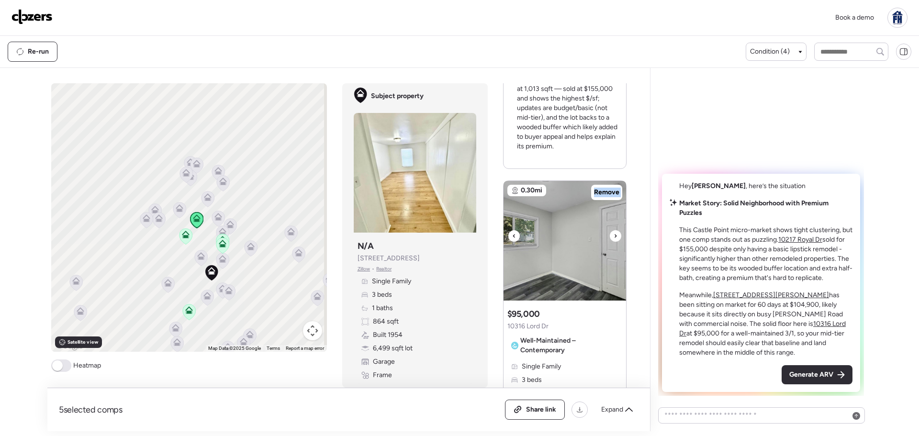
click at [614, 237] on icon at bounding box center [616, 235] width 4 height 11
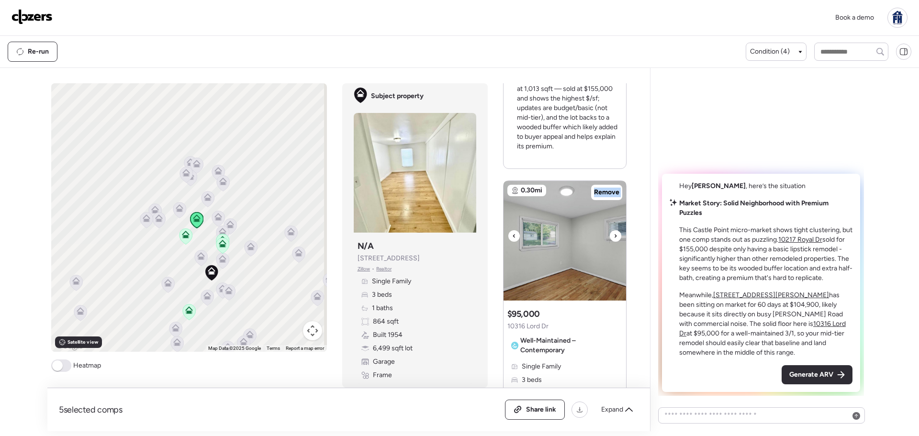
click at [614, 237] on icon at bounding box center [616, 235] width 4 height 11
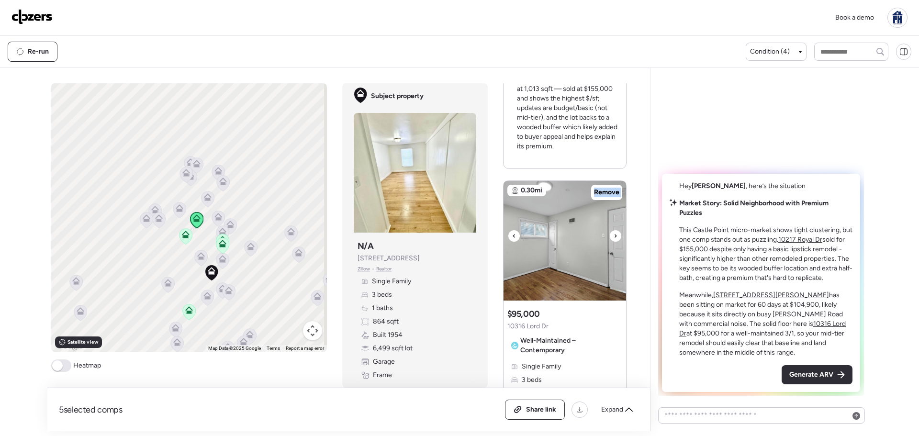
click at [614, 237] on icon at bounding box center [616, 235] width 4 height 11
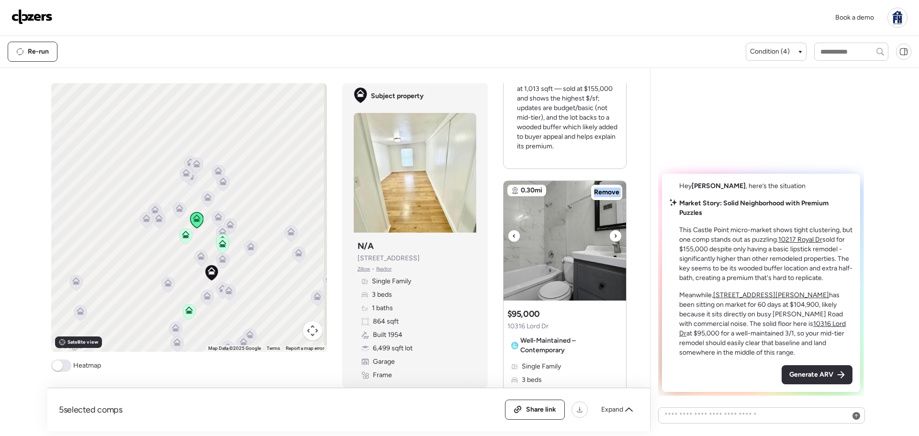
click at [614, 237] on icon at bounding box center [616, 235] width 4 height 11
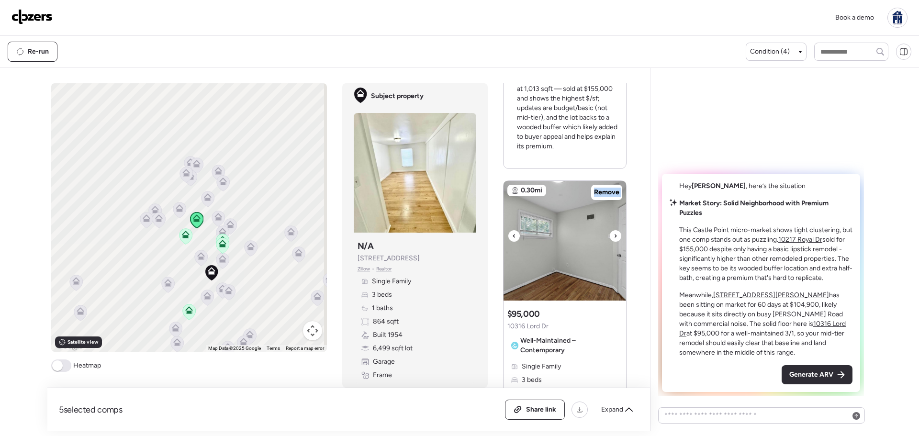
click at [614, 237] on icon at bounding box center [616, 235] width 4 height 11
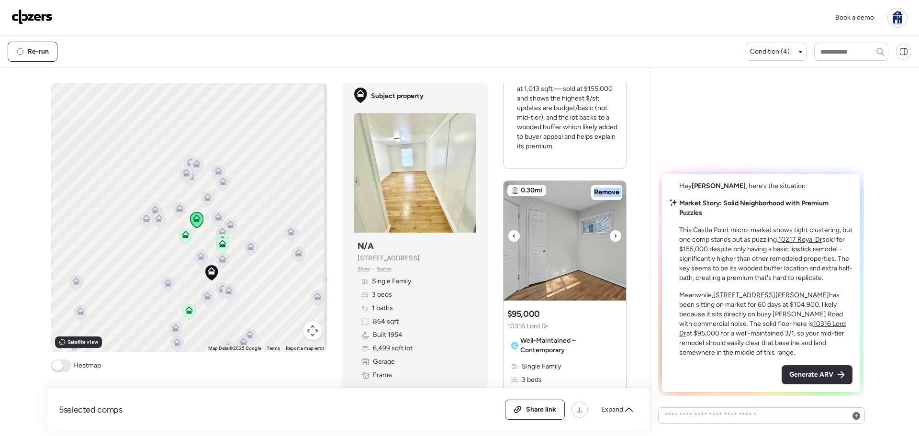
click at [614, 237] on icon at bounding box center [616, 235] width 4 height 11
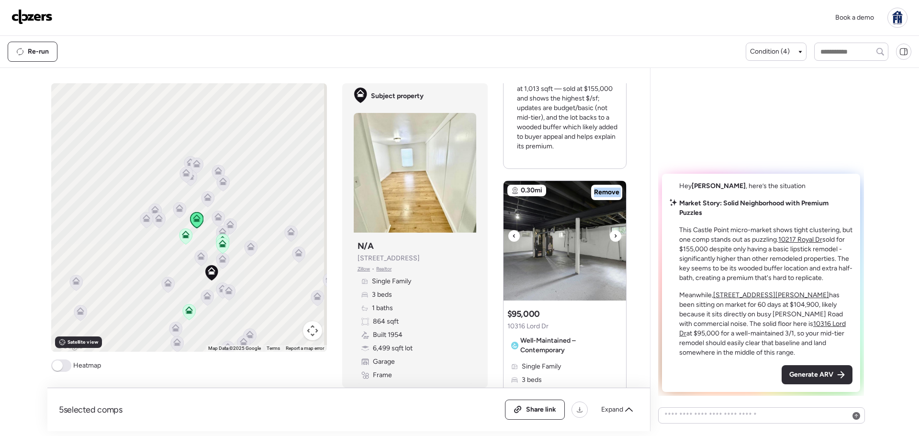
click at [614, 237] on icon at bounding box center [616, 235] width 4 height 11
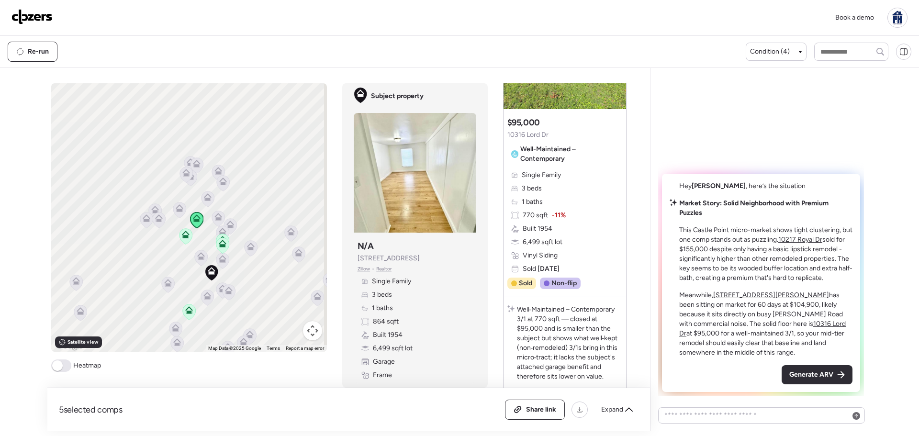
scroll to position [1484, 0]
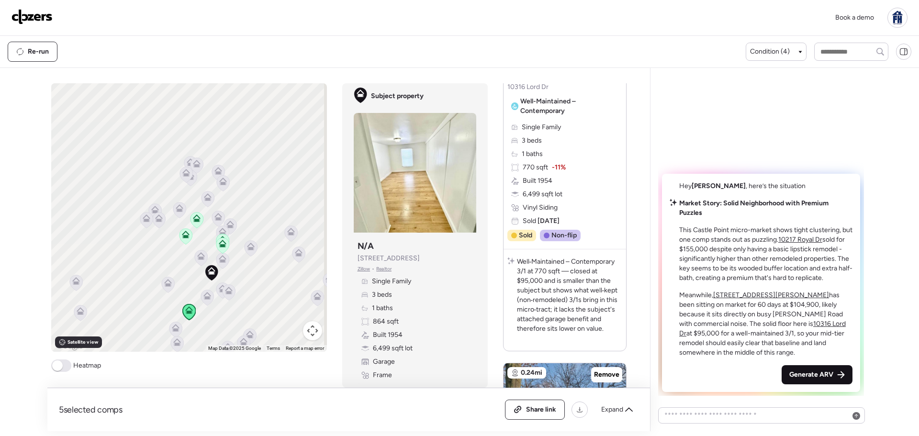
click at [809, 368] on div "Generate ARV" at bounding box center [816, 374] width 71 height 19
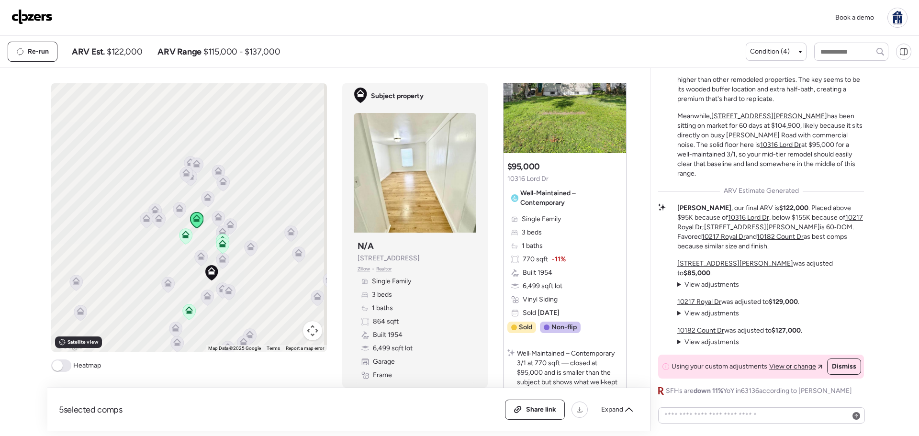
scroll to position [1388, 0]
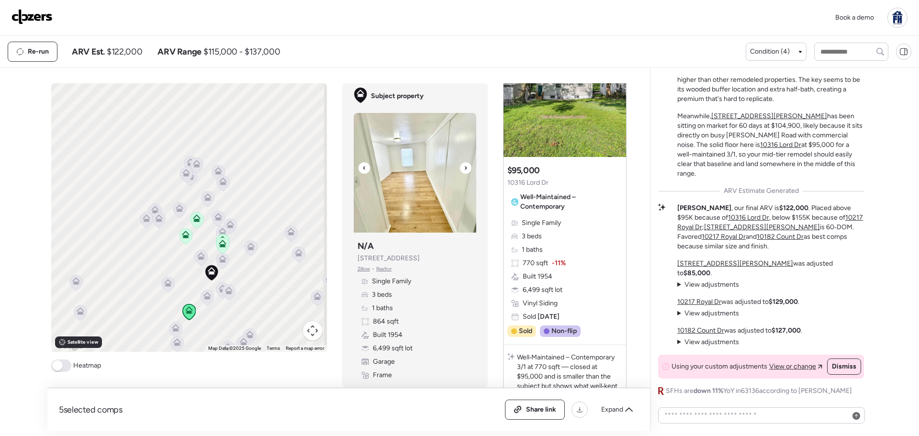
click at [460, 167] on div at bounding box center [465, 167] width 11 height 11
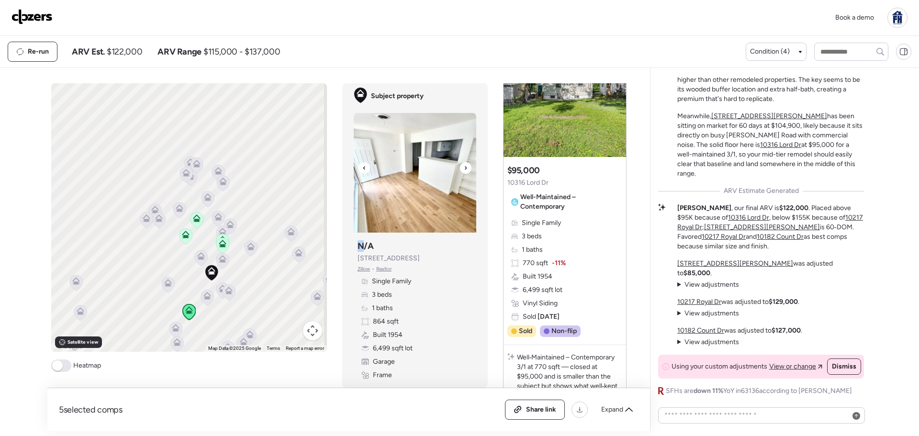
click at [460, 167] on div at bounding box center [465, 167] width 11 height 11
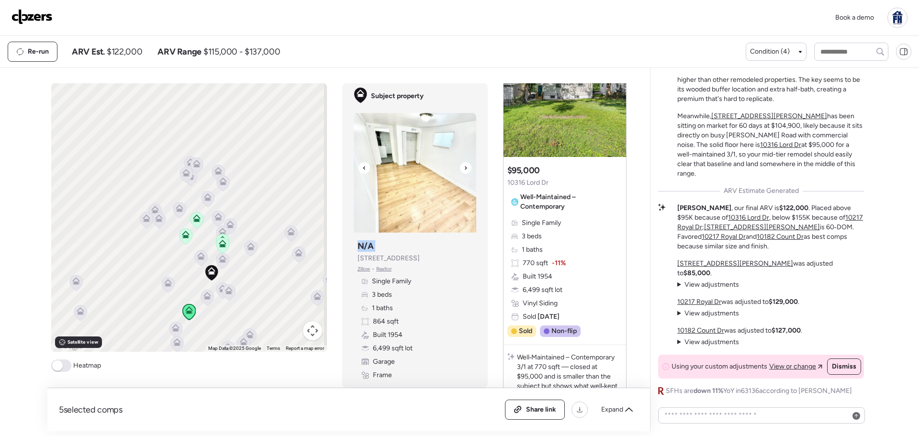
click at [460, 167] on div at bounding box center [465, 167] width 11 height 11
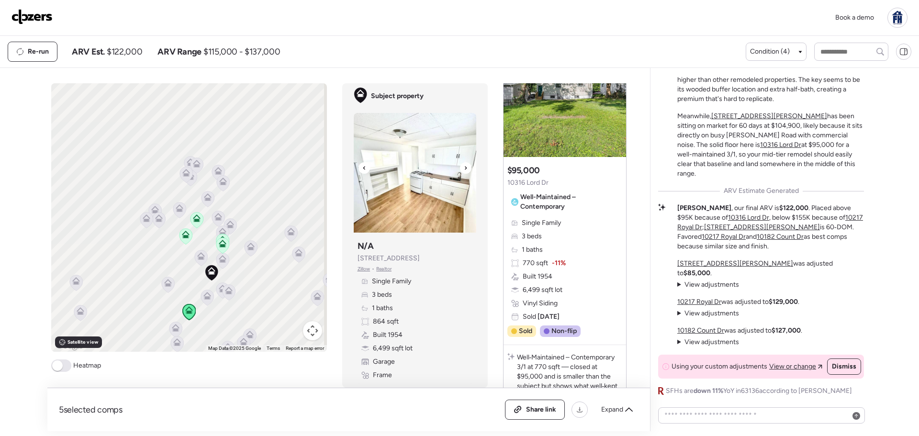
click at [460, 167] on div at bounding box center [465, 167] width 11 height 11
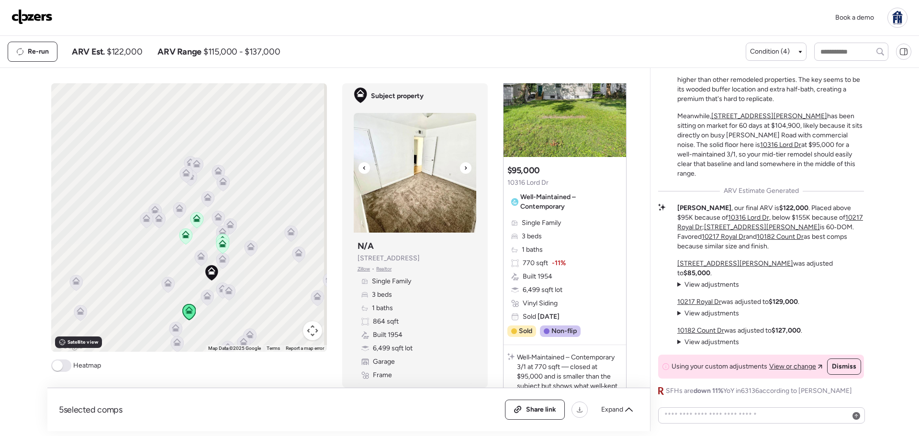
click at [460, 167] on div at bounding box center [465, 167] width 11 height 11
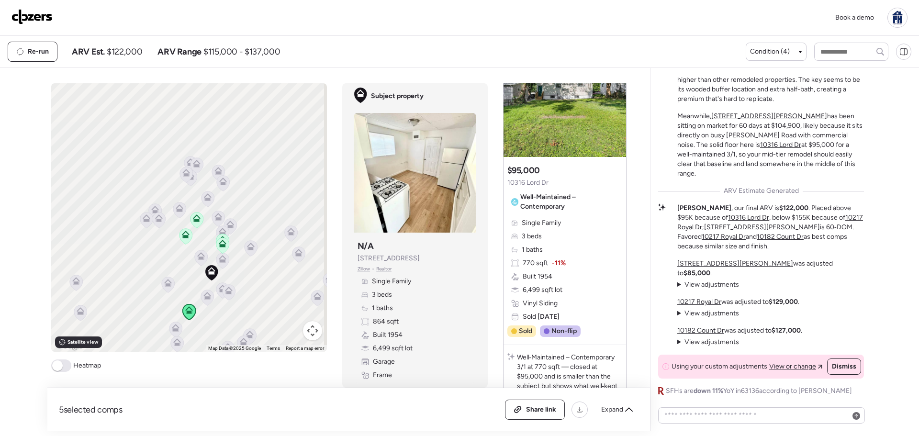
click at [711, 281] on span "View adjustments" at bounding box center [711, 284] width 55 height 8
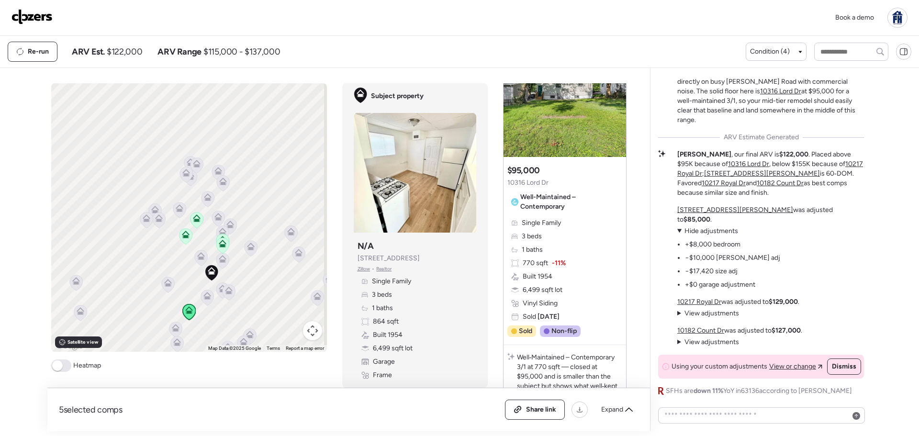
click at [726, 214] on u "2330 Chambers Rd" at bounding box center [735, 210] width 116 height 8
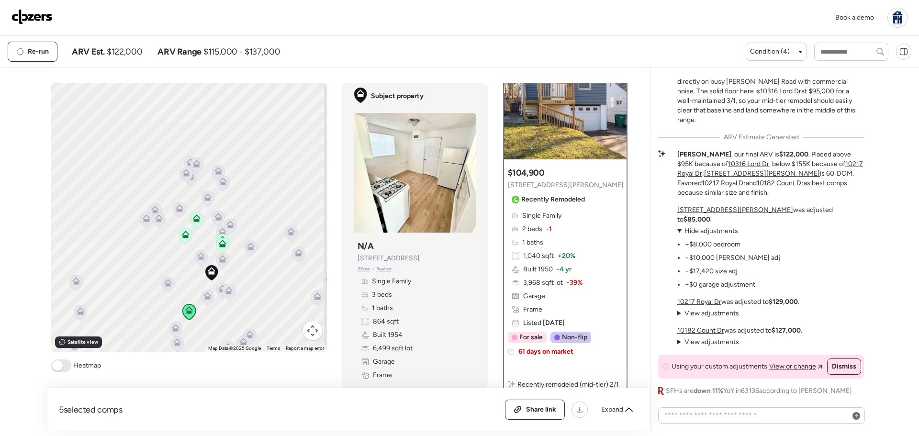
scroll to position [0, 0]
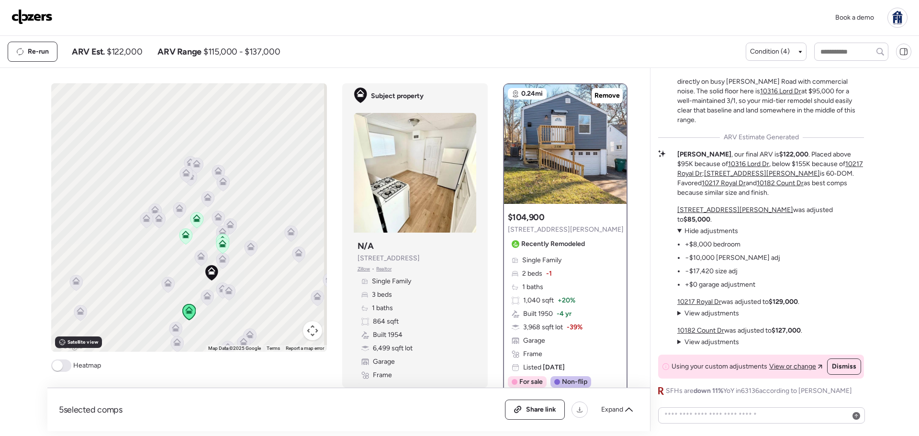
click at [375, 319] on span "864 sqft" at bounding box center [386, 322] width 26 height 10
drag, startPoint x: 686, startPoint y: 242, endPoint x: 761, endPoint y: 279, distance: 84.1
click at [761, 279] on ul "+$8,000 bedroom −$10,000 Chambers Rd adj −$17,420 size adj +$0 garage adjustment" at bounding box center [728, 263] width 103 height 54
click at [737, 257] on li "−$10,000 Chambers Rd adj" at bounding box center [732, 258] width 95 height 10
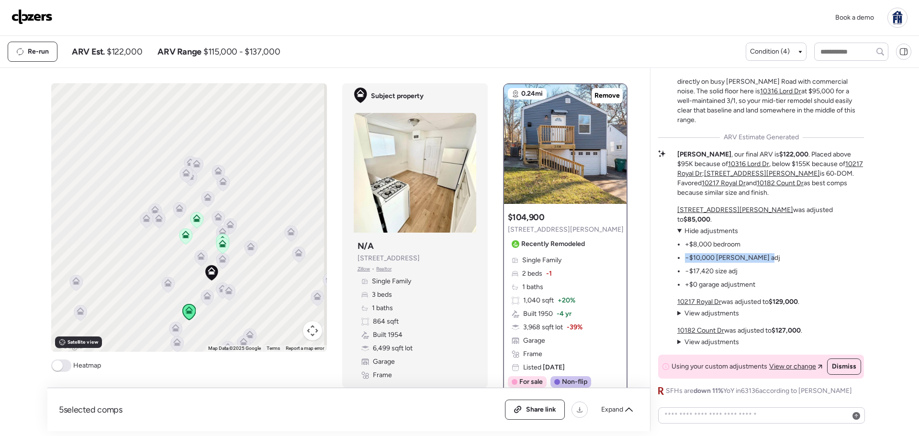
drag, startPoint x: 684, startPoint y: 256, endPoint x: 777, endPoint y: 257, distance: 92.8
click at [777, 257] on div "2330 Chambers Rd was adjusted to $85,000 . View adjustments Hide adjustments +$…" at bounding box center [770, 247] width 187 height 84
click at [750, 236] on ul "+$8,000 bedroom −$10,000 Chambers Rd adj −$17,420 size adj +$0 garage adjustment" at bounding box center [728, 263] width 103 height 54
click at [699, 301] on u "10217 Royal Dr" at bounding box center [699, 302] width 44 height 8
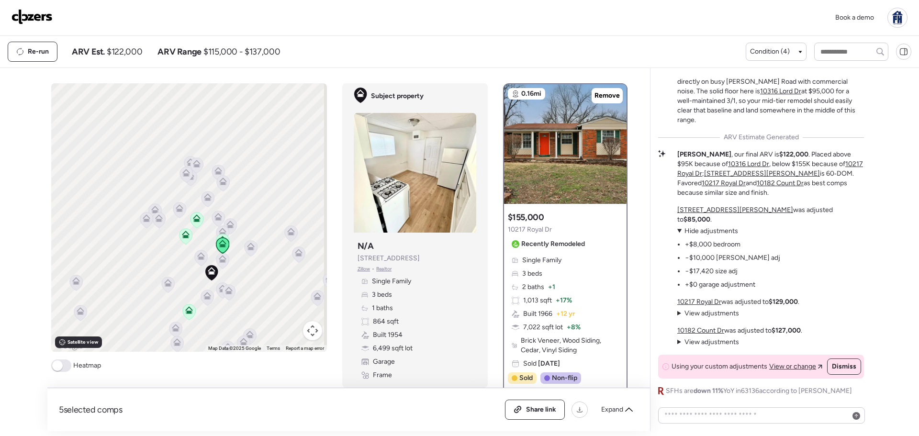
click at [679, 310] on summary "View adjustments Hide adjustments" at bounding box center [708, 314] width 62 height 10
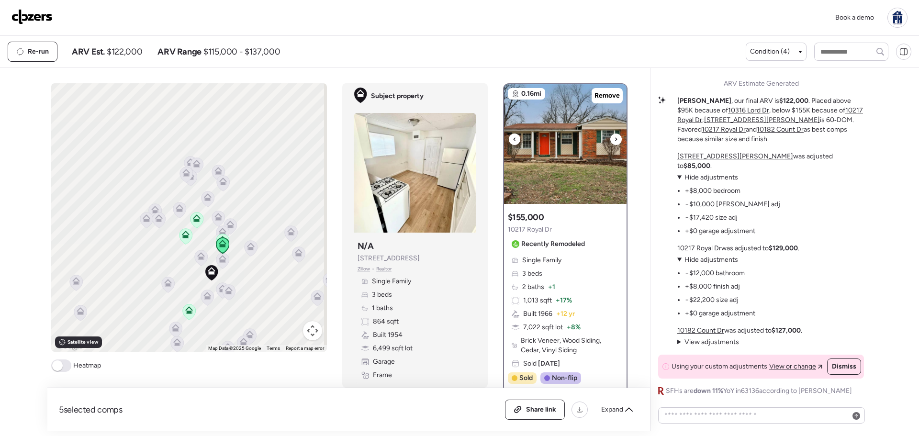
click at [614, 139] on icon at bounding box center [616, 139] width 4 height 11
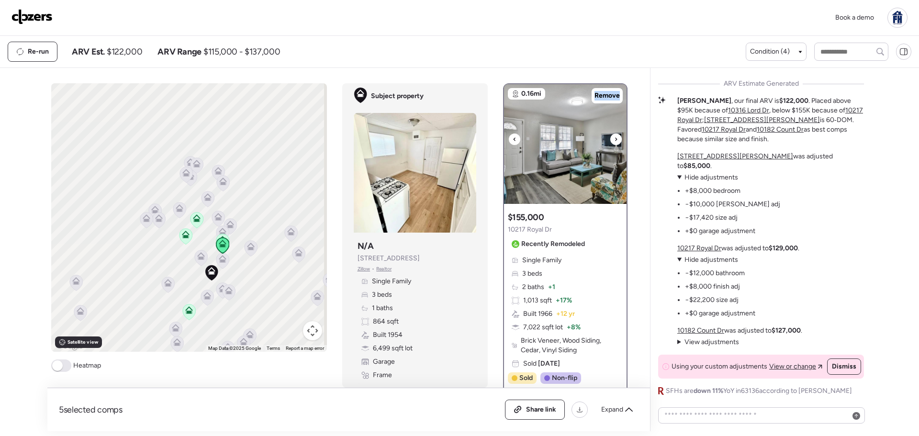
click at [614, 139] on icon at bounding box center [616, 139] width 4 height 11
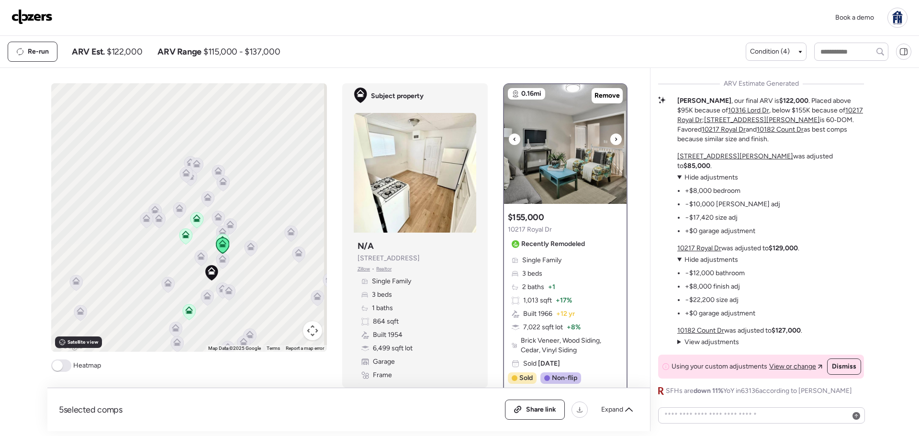
click at [513, 140] on icon at bounding box center [515, 139] width 4 height 11
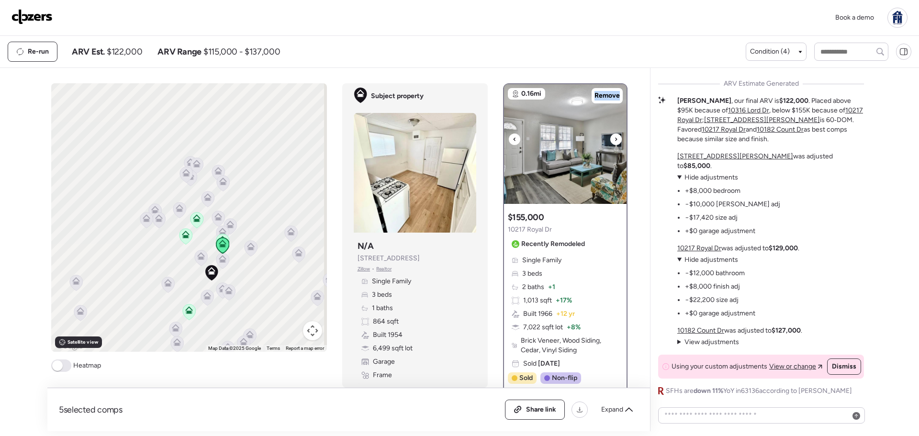
click at [513, 140] on icon at bounding box center [515, 139] width 4 height 11
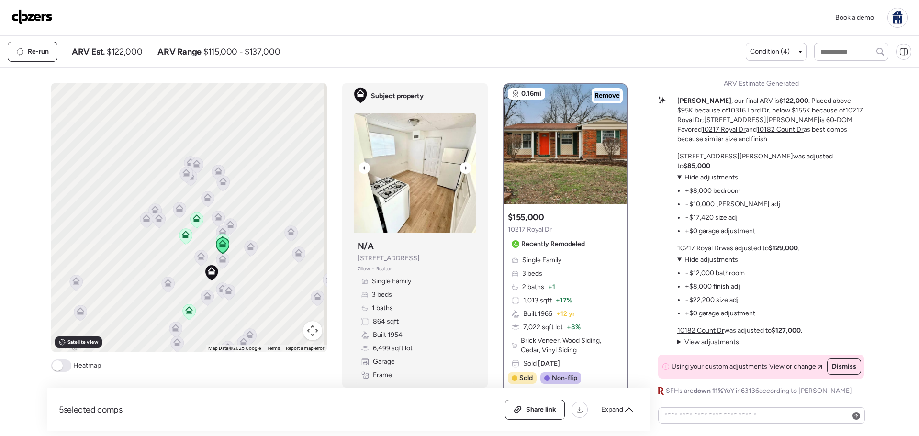
click at [453, 165] on img at bounding box center [415, 173] width 123 height 120
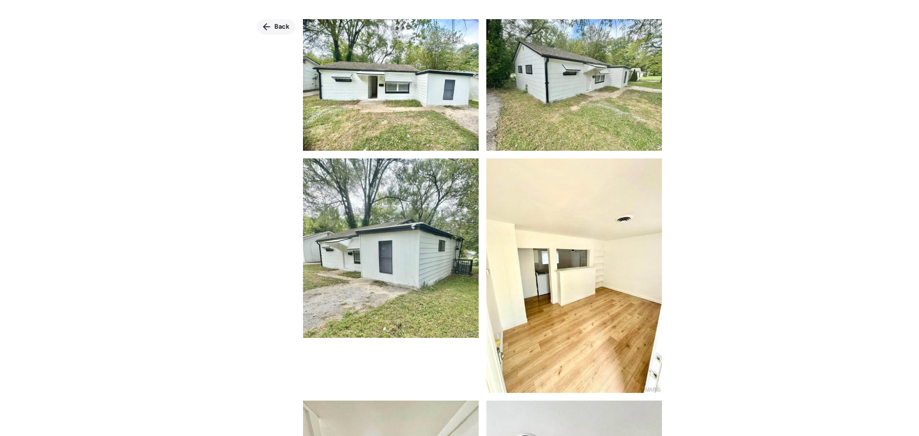
click at [283, 21] on div "Back" at bounding box center [276, 26] width 38 height 15
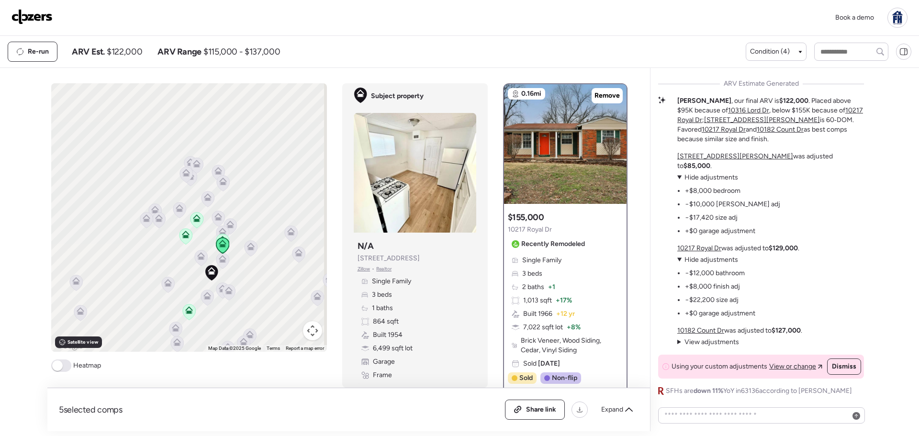
click at [691, 339] on span "View adjustments" at bounding box center [711, 342] width 55 height 8
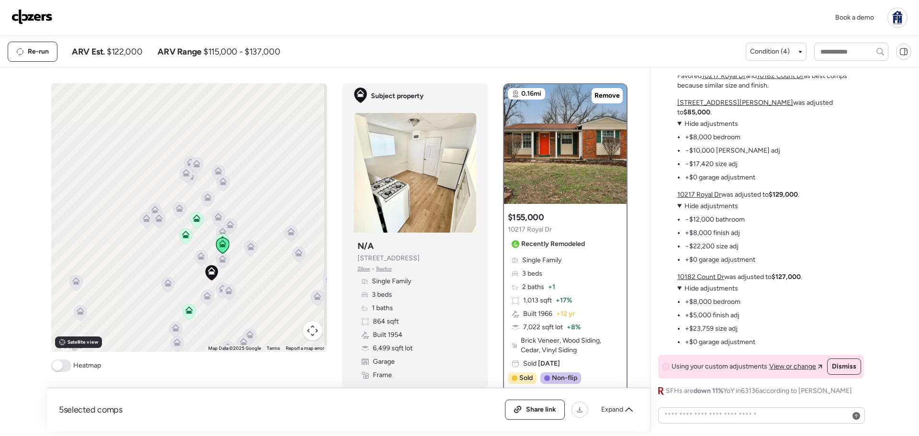
click at [201, 259] on icon at bounding box center [201, 256] width 8 height 8
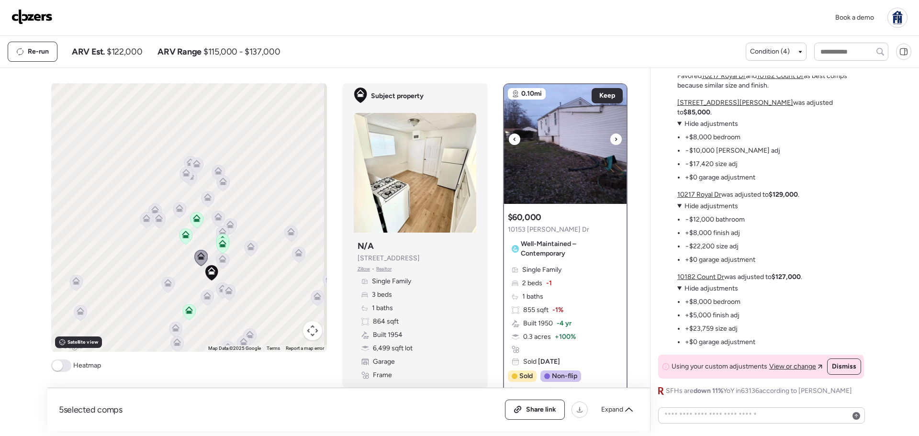
click at [614, 134] on icon at bounding box center [616, 139] width 4 height 11
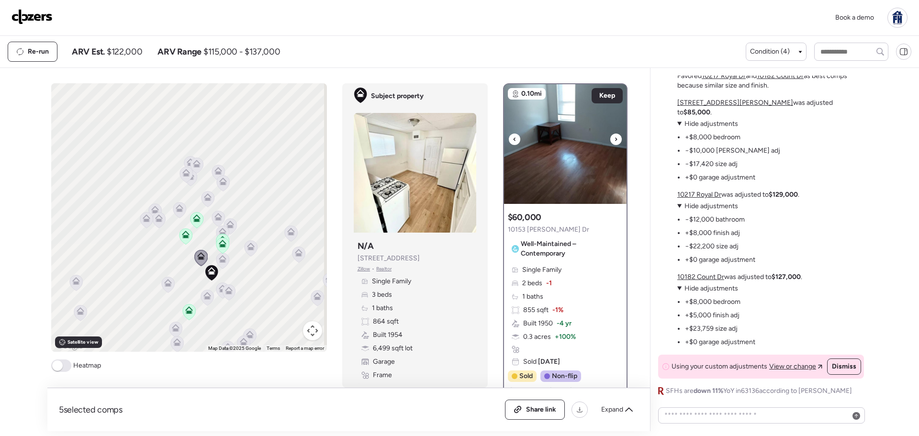
click at [610, 143] on div at bounding box center [615, 139] width 11 height 11
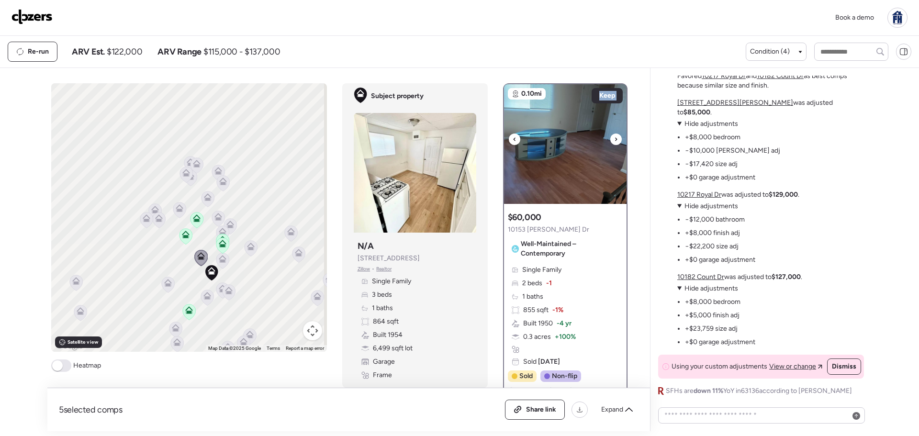
click at [610, 143] on div at bounding box center [615, 139] width 11 height 11
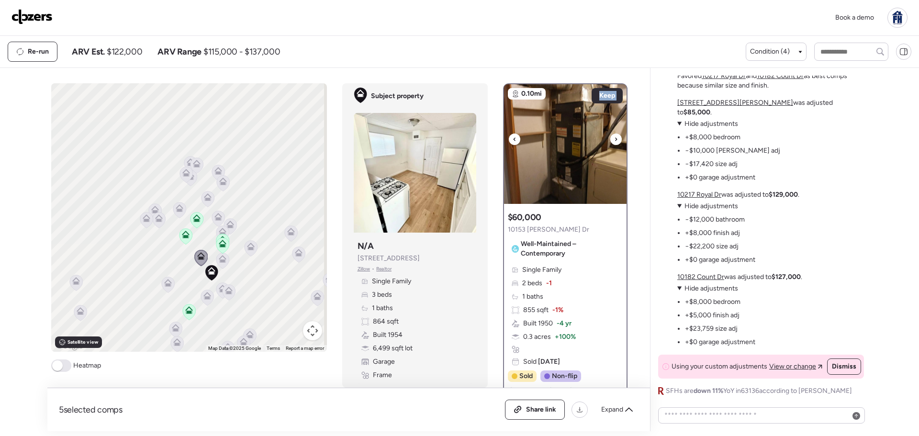
click at [610, 143] on div at bounding box center [615, 139] width 11 height 11
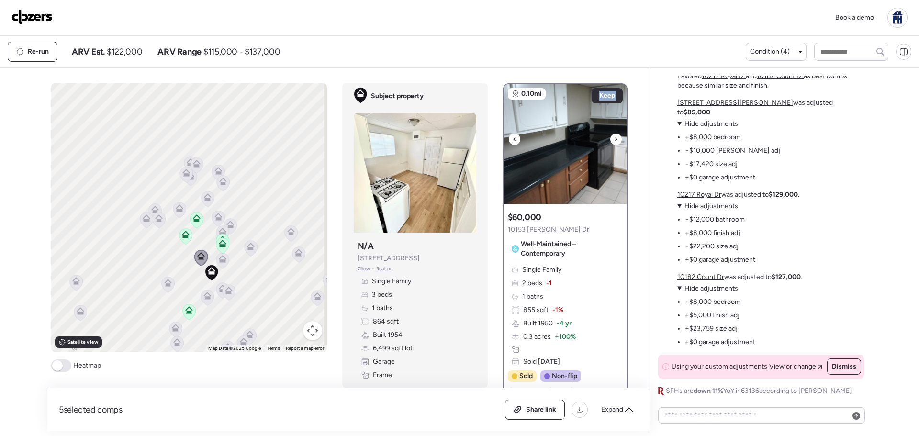
click at [610, 143] on div at bounding box center [615, 139] width 11 height 11
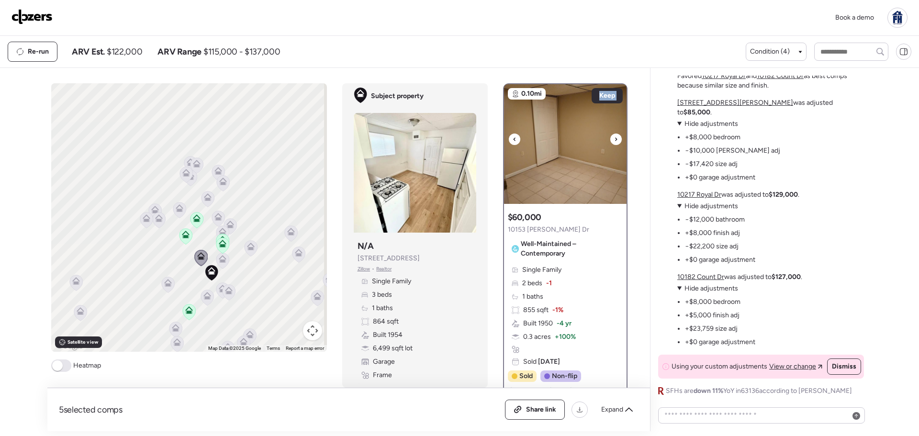
click at [610, 143] on div at bounding box center [615, 139] width 11 height 11
click at [605, 97] on span "Keep" at bounding box center [607, 96] width 16 height 10
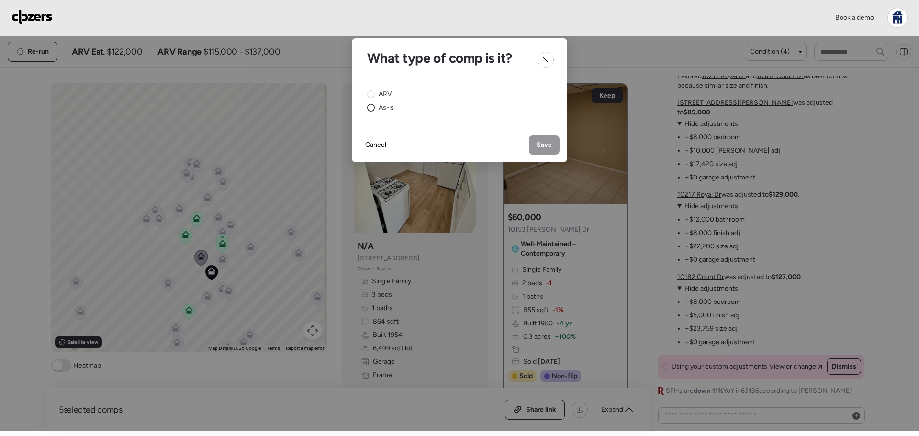
click at [368, 112] on div "As-is" at bounding box center [380, 108] width 27 height 10
click at [536, 145] on span "Save" at bounding box center [543, 145] width 15 height 10
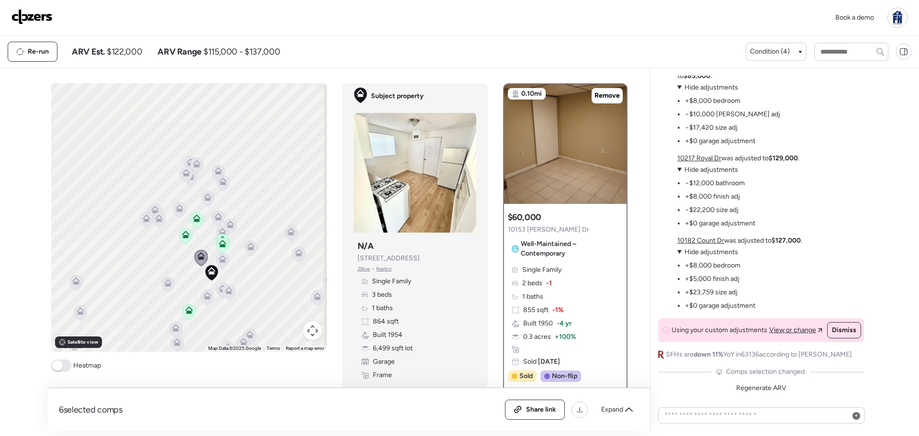
click at [248, 248] on icon at bounding box center [250, 248] width 6 height 3
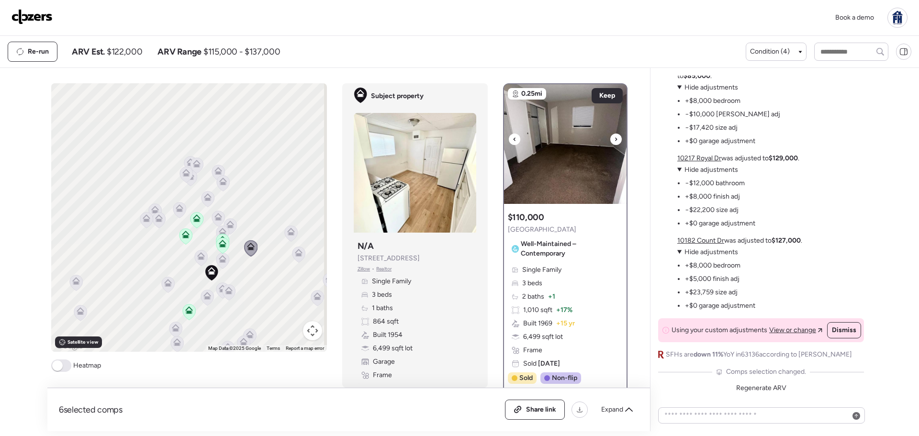
click at [614, 138] on icon at bounding box center [616, 139] width 4 height 11
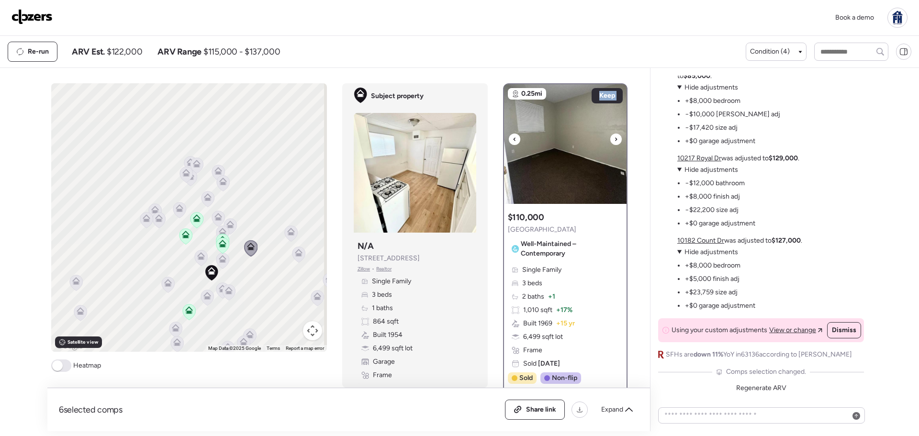
click at [614, 138] on icon at bounding box center [616, 139] width 4 height 11
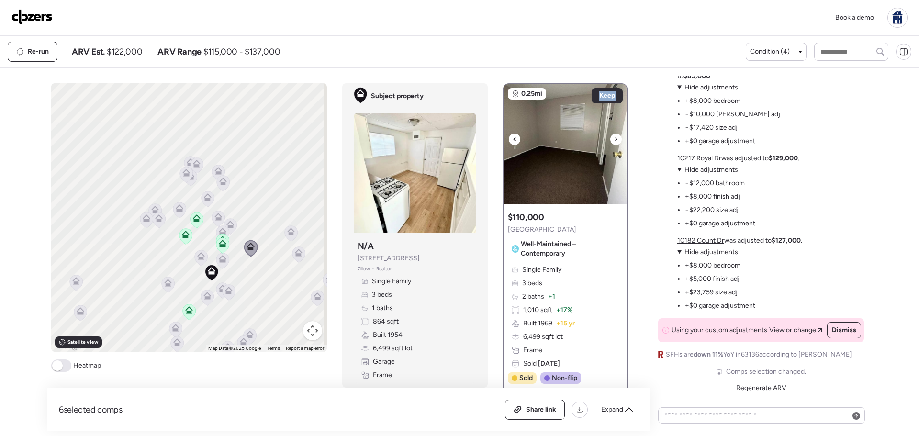
click at [614, 138] on icon at bounding box center [616, 139] width 4 height 11
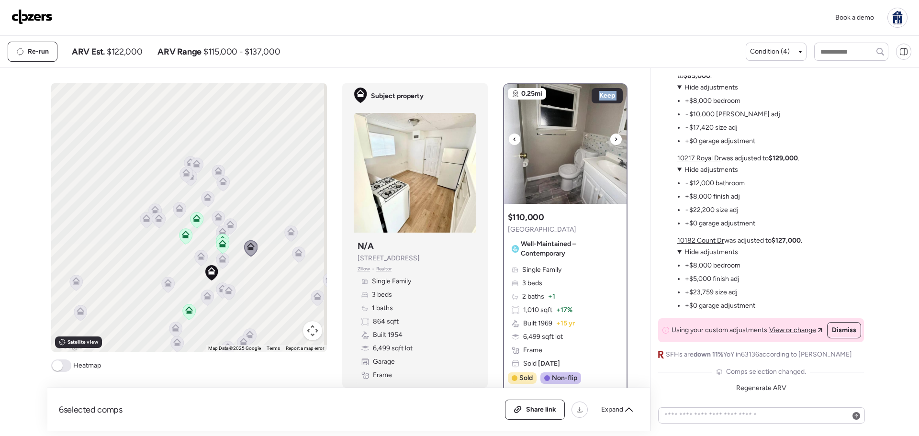
click at [614, 138] on icon at bounding box center [616, 139] width 4 height 11
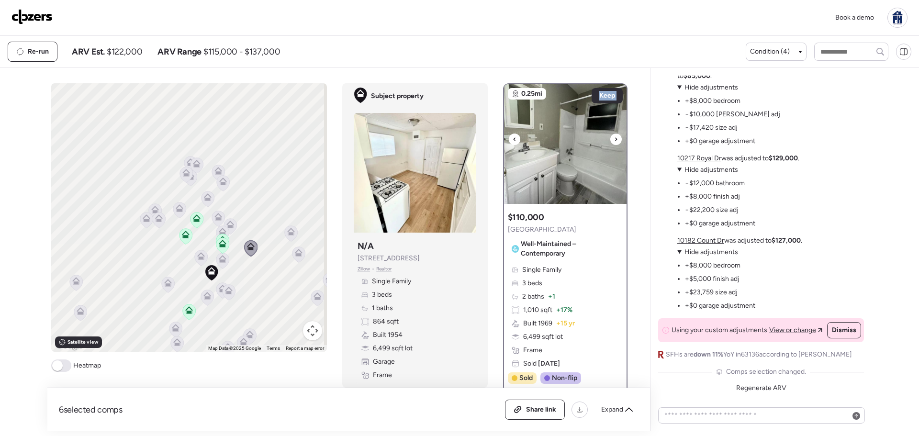
click at [614, 138] on icon at bounding box center [616, 139] width 4 height 11
click at [614, 135] on icon at bounding box center [616, 139] width 4 height 11
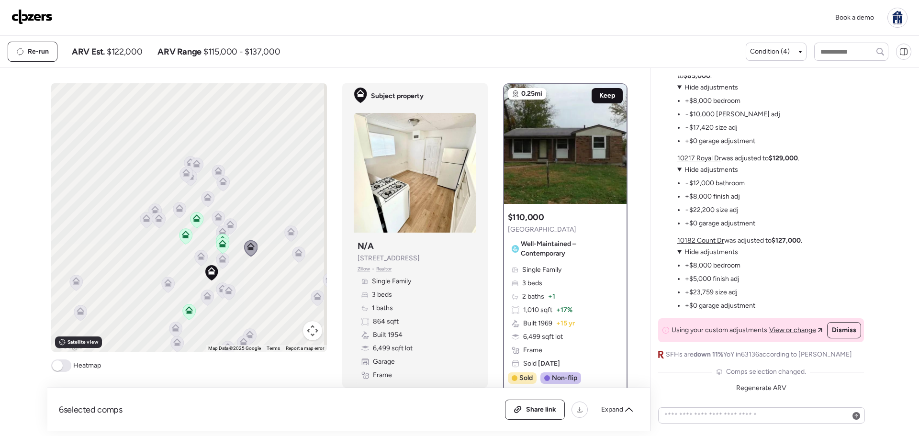
click at [611, 94] on div "Keep" at bounding box center [607, 95] width 31 height 15
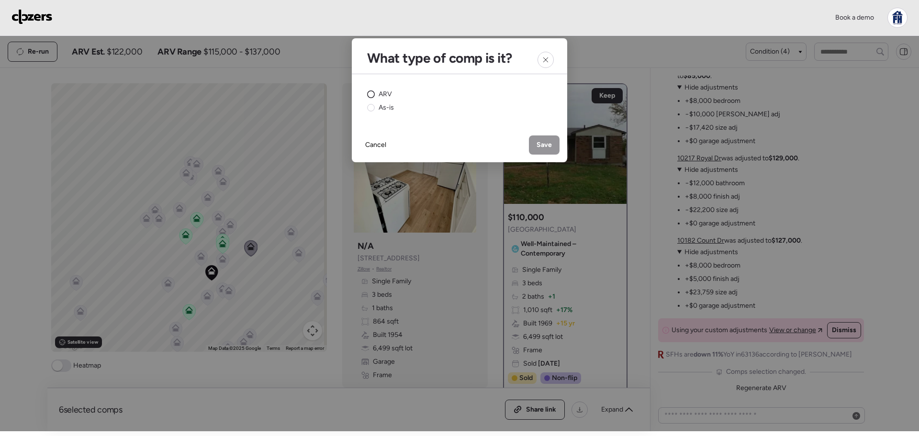
click at [370, 94] on circle at bounding box center [371, 94] width 7 height 7
click at [548, 148] on span "Save" at bounding box center [543, 145] width 15 height 10
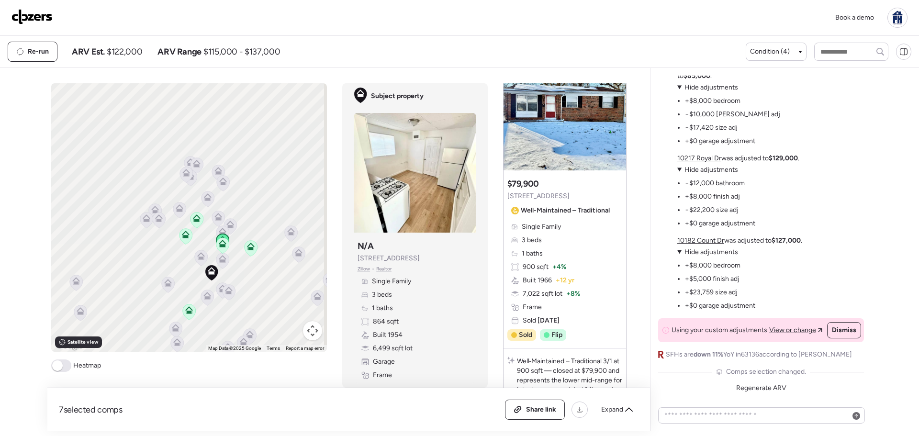
scroll to position [411, 0]
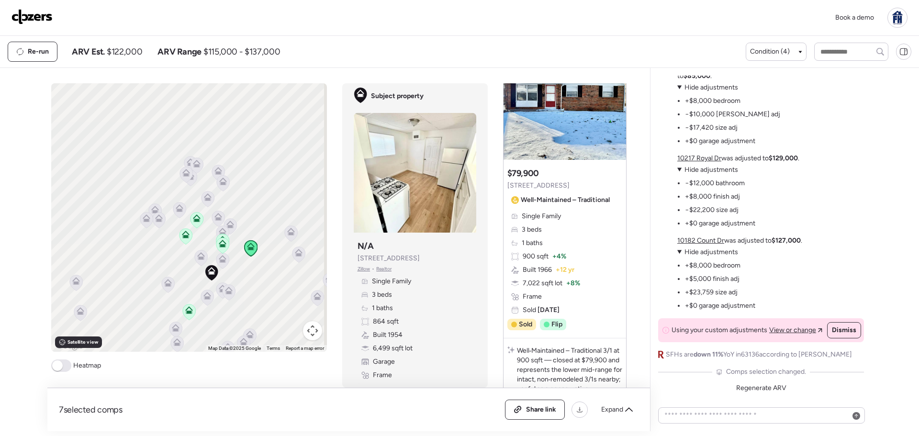
click at [780, 372] on span "Comps selection changed." at bounding box center [766, 372] width 80 height 10
click at [739, 417] on textarea at bounding box center [761, 415] width 198 height 13
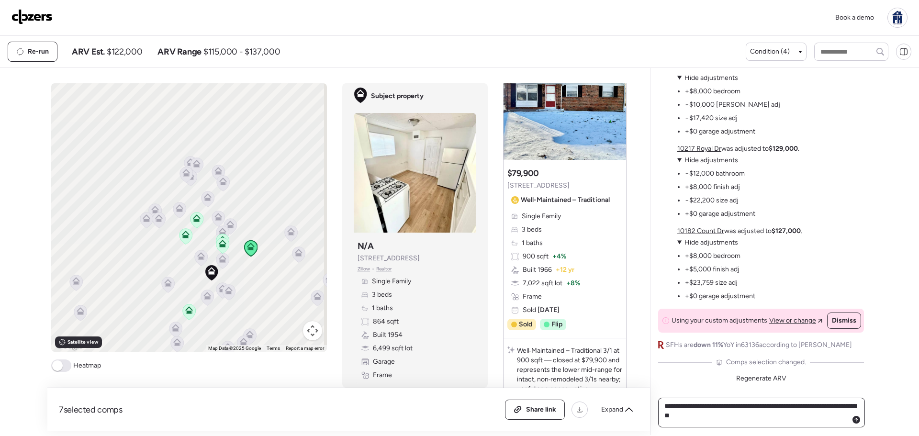
type textarea "**********"
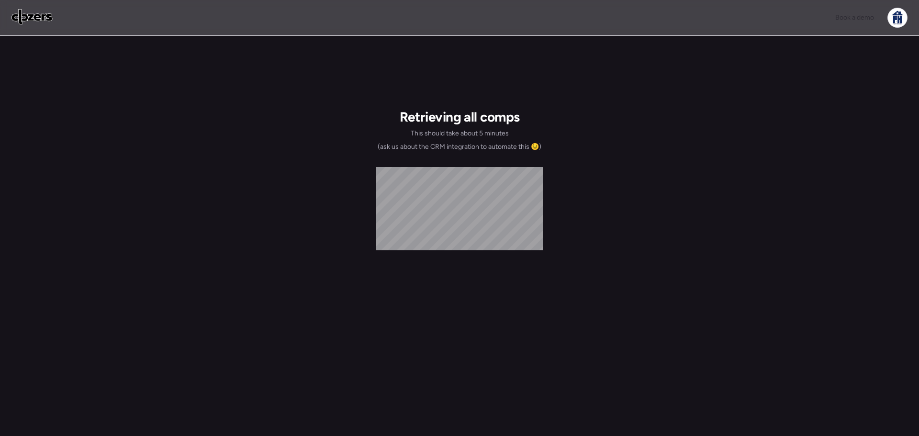
click at [479, 145] on span "(ask us about the CRM integration to automate this 😉)" at bounding box center [460, 147] width 164 height 10
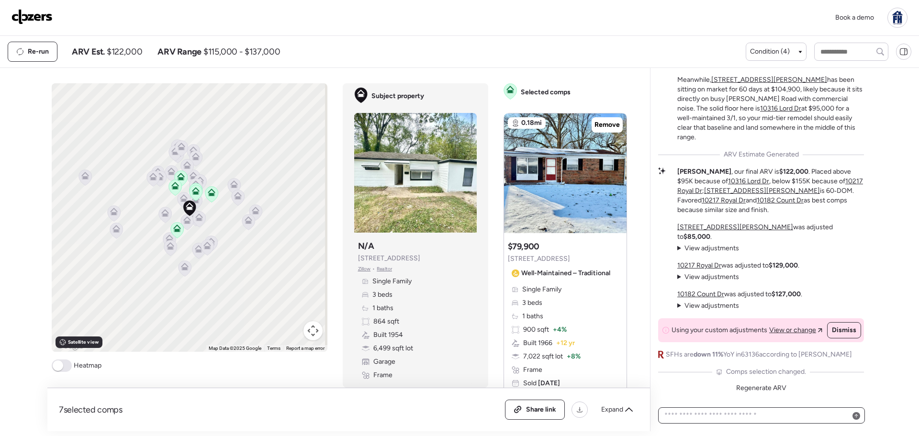
click at [746, 421] on textarea at bounding box center [761, 415] width 198 height 13
type textarea "**********"
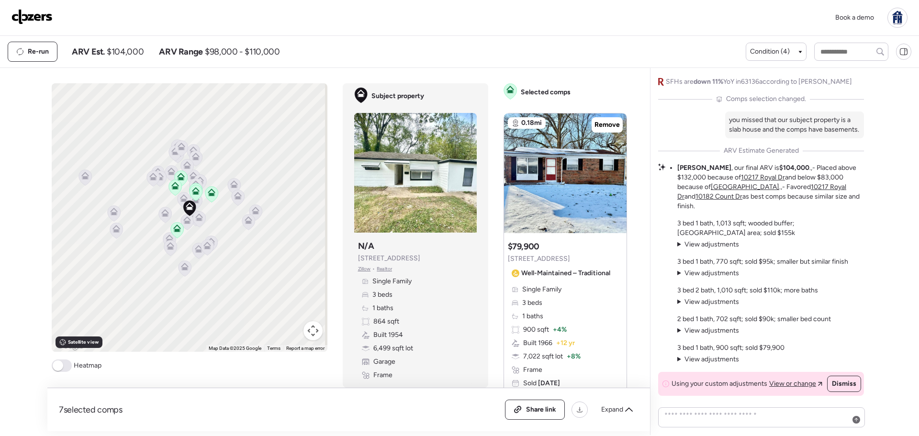
click at [779, 172] on strong "$104,000" at bounding box center [794, 168] width 30 height 8
click at [714, 330] on span "View adjustments" at bounding box center [711, 330] width 55 height 8
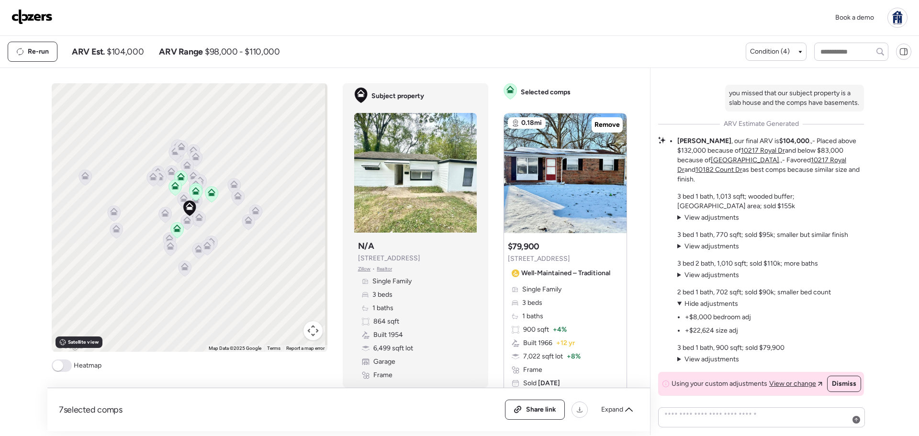
click at [680, 299] on summary "View adjustments Hide adjustments" at bounding box center [714, 304] width 74 height 10
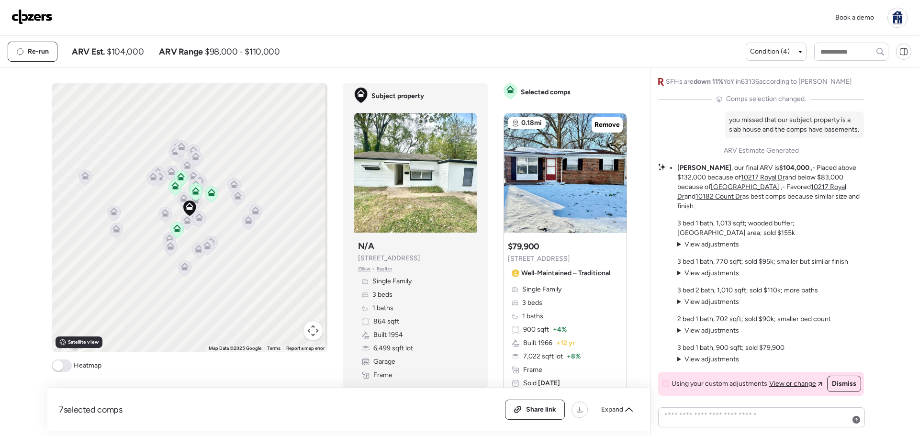
scroll to position [-48, 0]
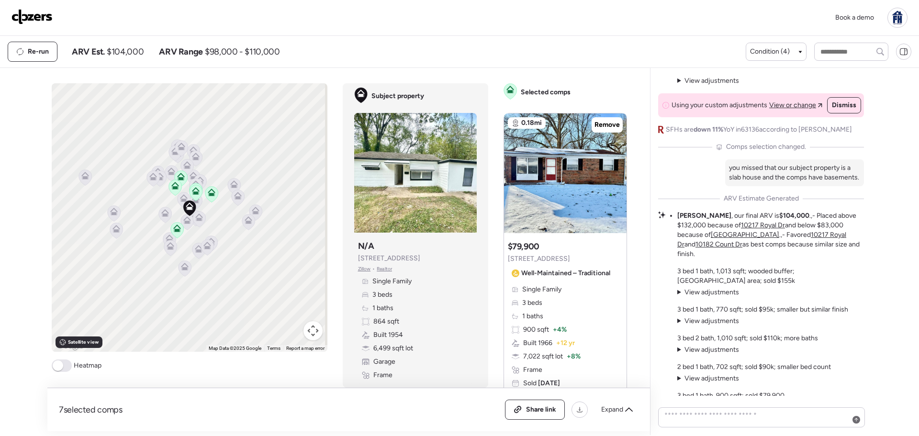
click at [717, 239] on u "10214 Castle Dr" at bounding box center [745, 235] width 68 height 8
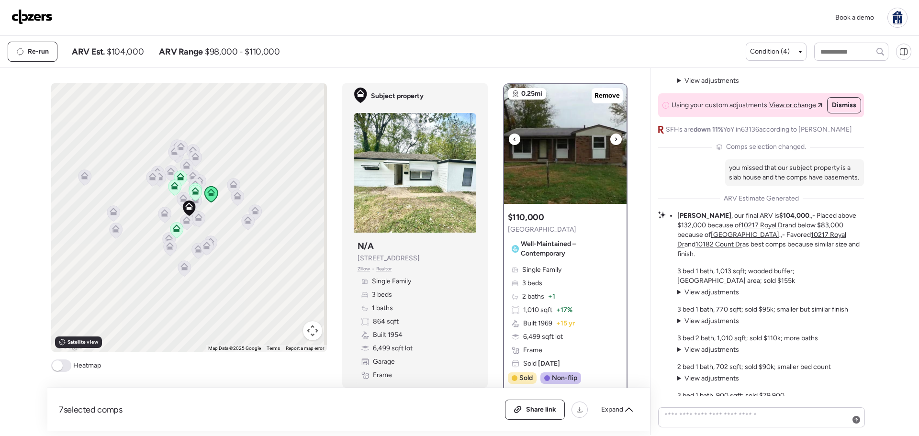
click at [610, 140] on div at bounding box center [615, 139] width 11 height 11
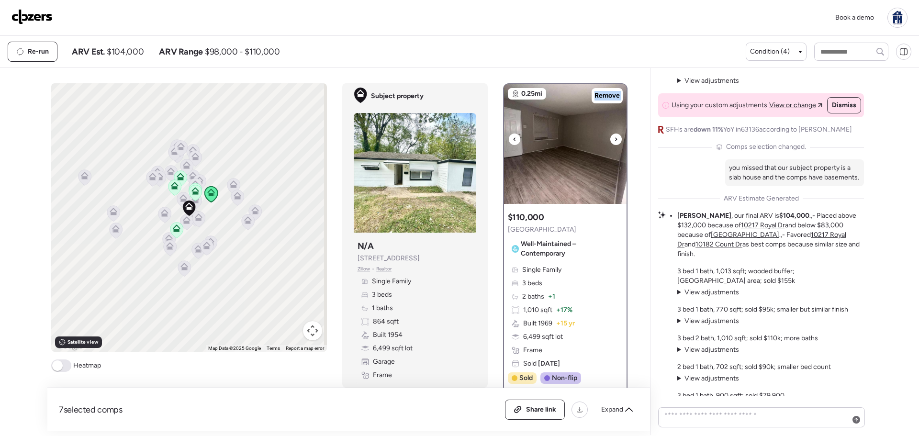
click at [610, 140] on div at bounding box center [615, 139] width 11 height 11
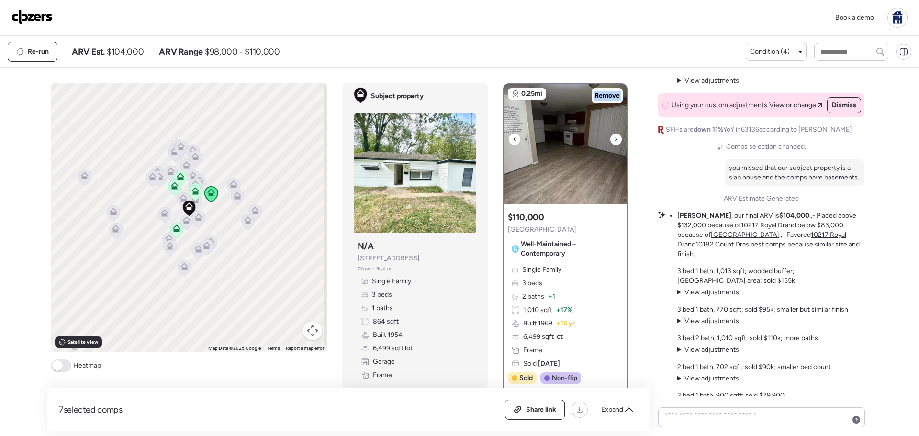
click at [610, 140] on div at bounding box center [615, 139] width 11 height 11
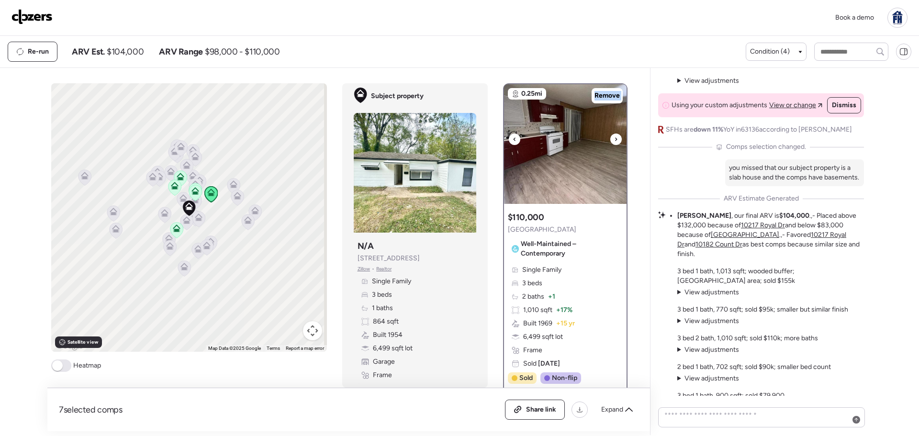
click at [610, 140] on div at bounding box center [615, 139] width 11 height 11
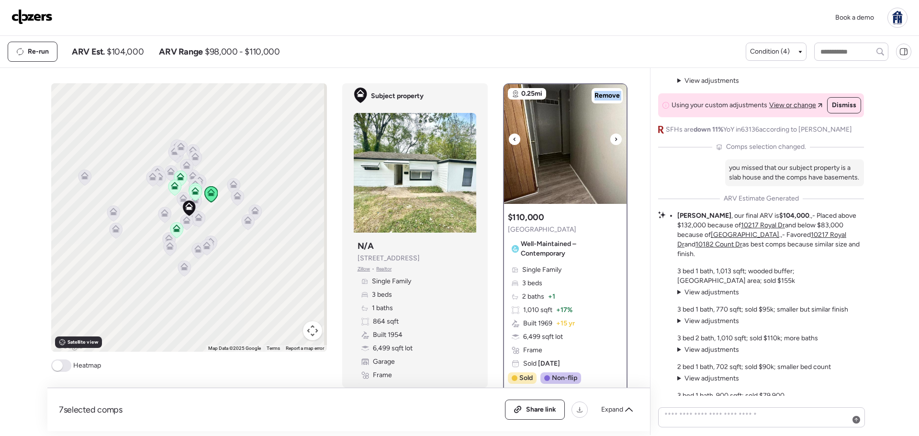
click at [610, 140] on div at bounding box center [615, 139] width 11 height 11
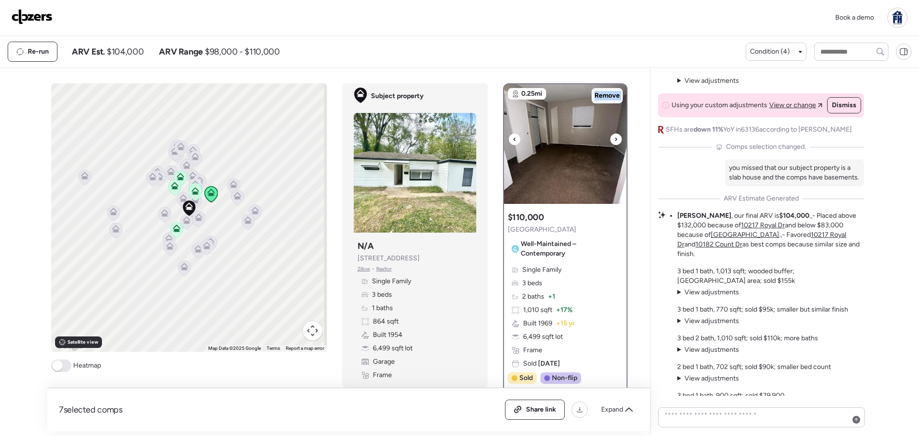
click at [610, 140] on div at bounding box center [615, 139] width 11 height 11
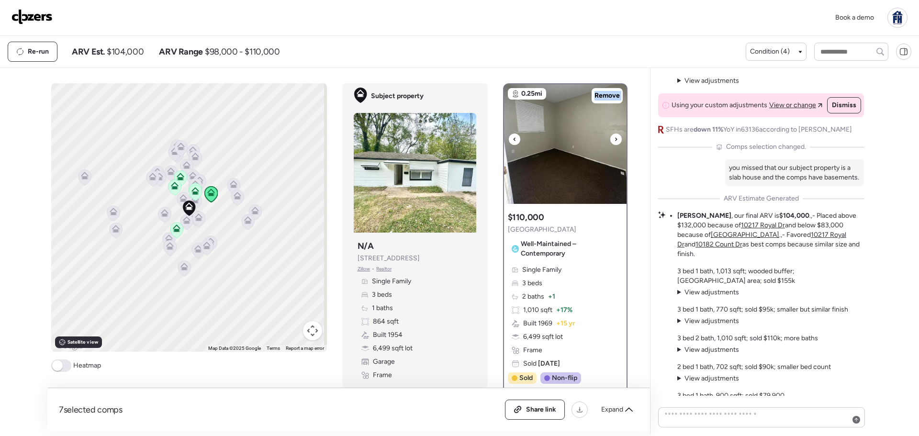
click at [610, 140] on div at bounding box center [615, 139] width 11 height 11
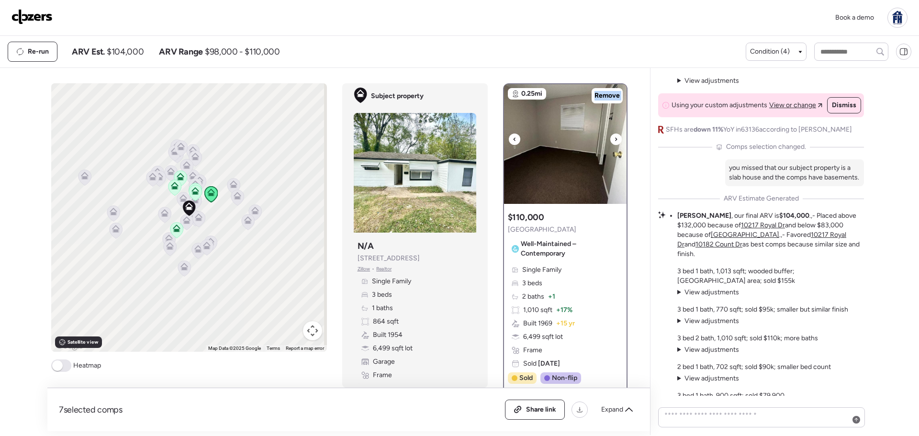
click at [610, 140] on div at bounding box center [615, 139] width 11 height 11
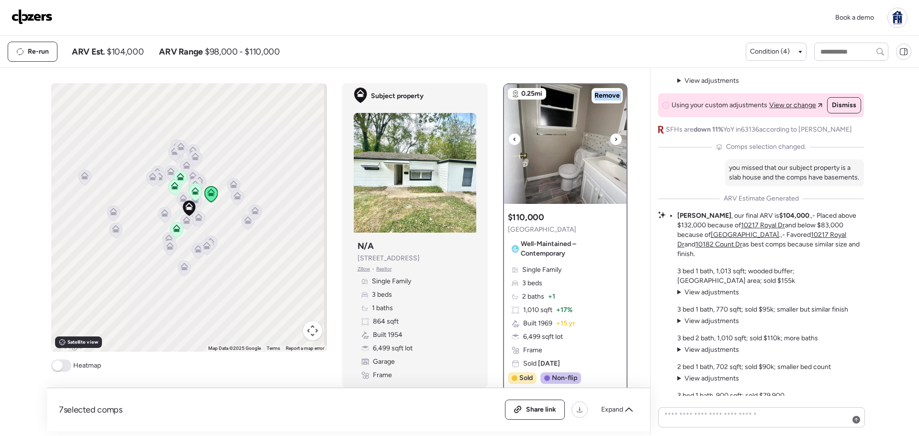
click at [610, 140] on div at bounding box center [615, 139] width 11 height 11
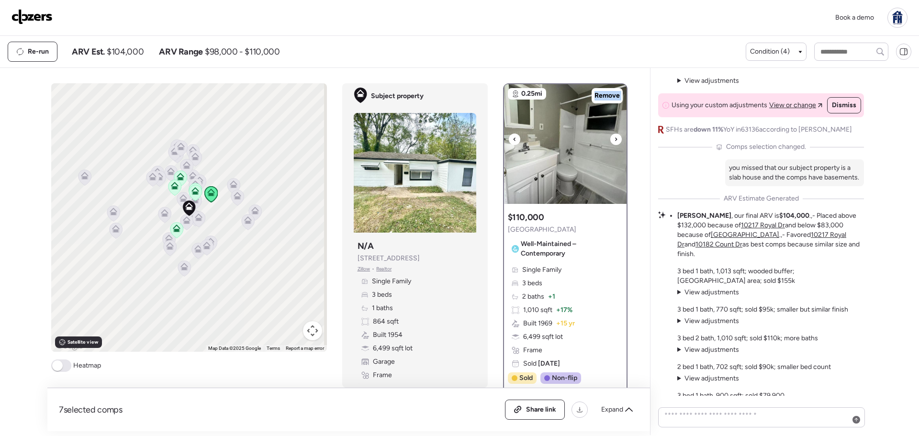
click at [610, 140] on div at bounding box center [615, 139] width 11 height 11
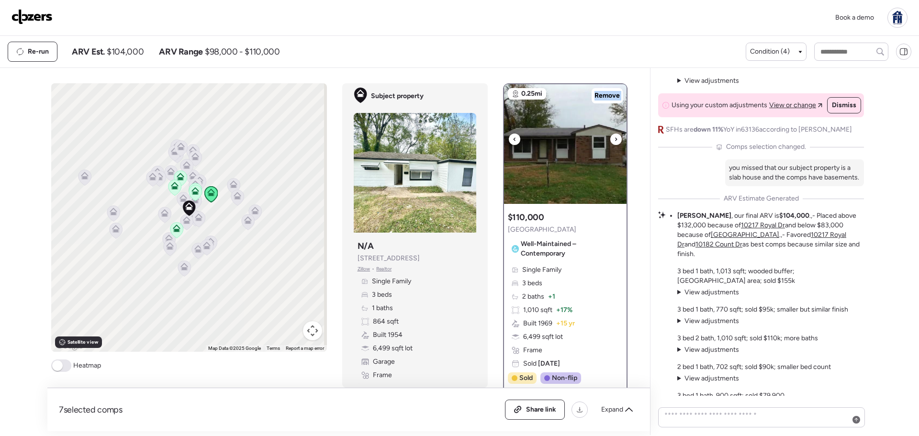
click at [610, 140] on div at bounding box center [615, 139] width 11 height 11
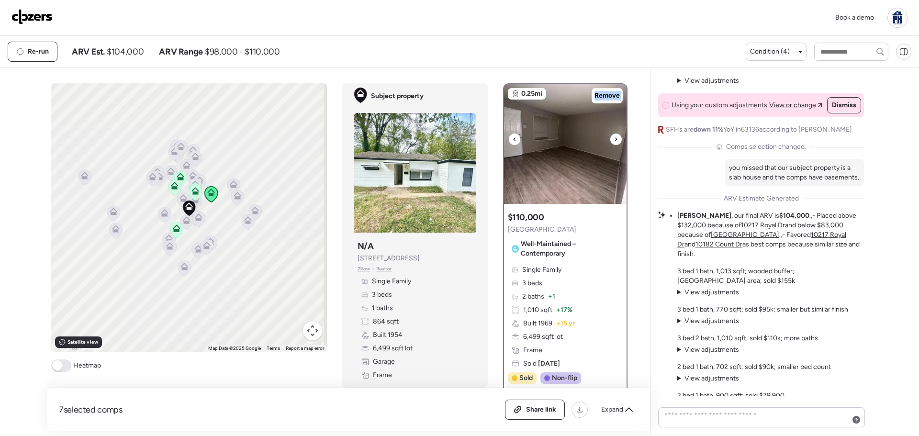
click at [610, 140] on div at bounding box center [615, 139] width 11 height 11
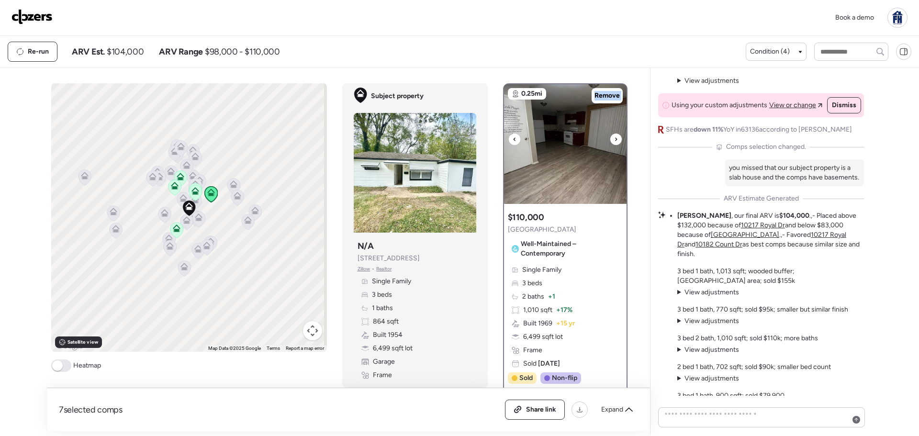
click at [610, 140] on div at bounding box center [615, 139] width 11 height 11
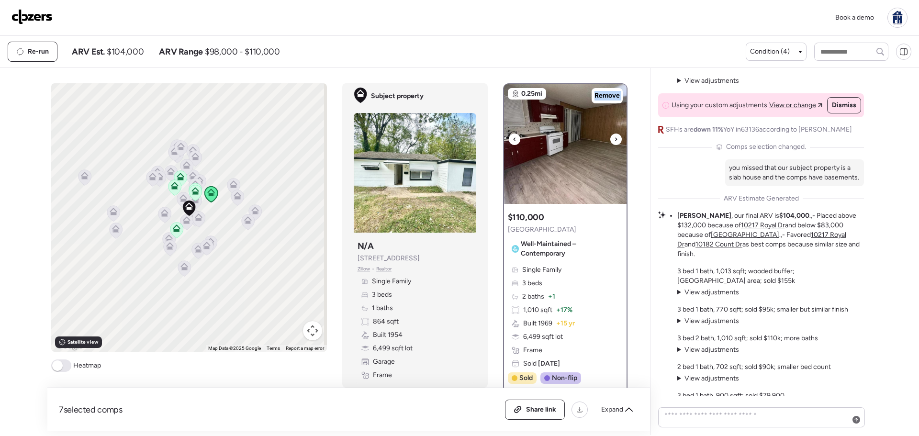
click at [610, 140] on div at bounding box center [615, 139] width 11 height 11
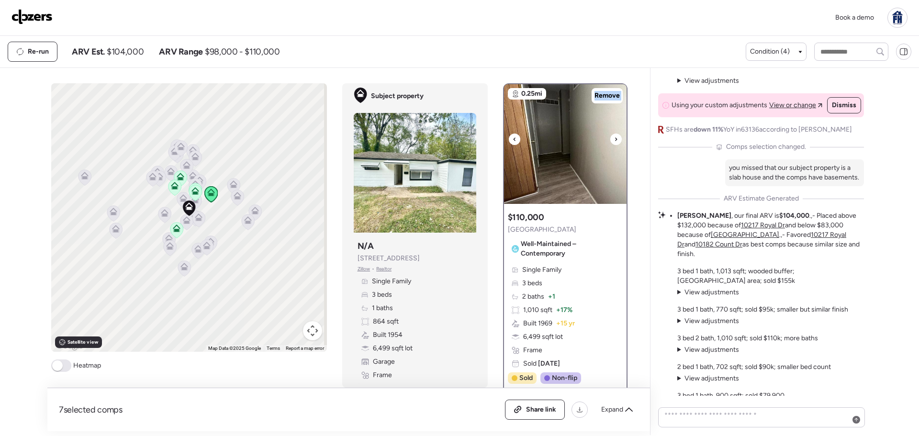
click at [610, 140] on div at bounding box center [615, 139] width 11 height 11
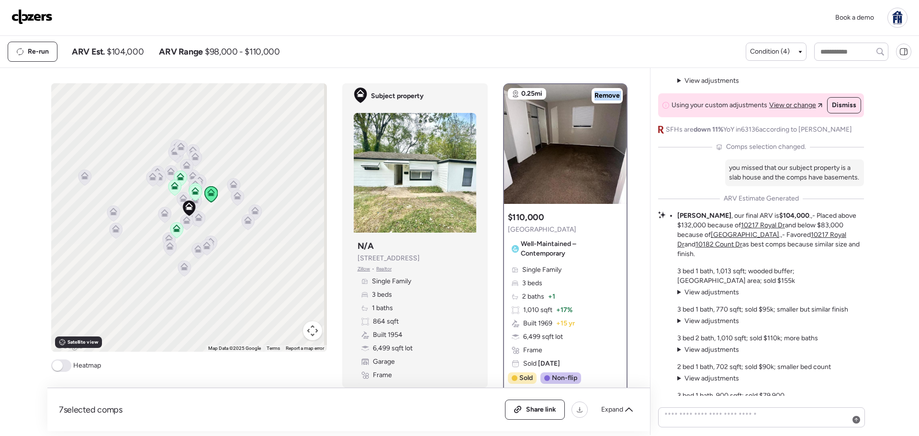
click at [741, 229] on u "10217 Royal Dr" at bounding box center [763, 225] width 44 height 8
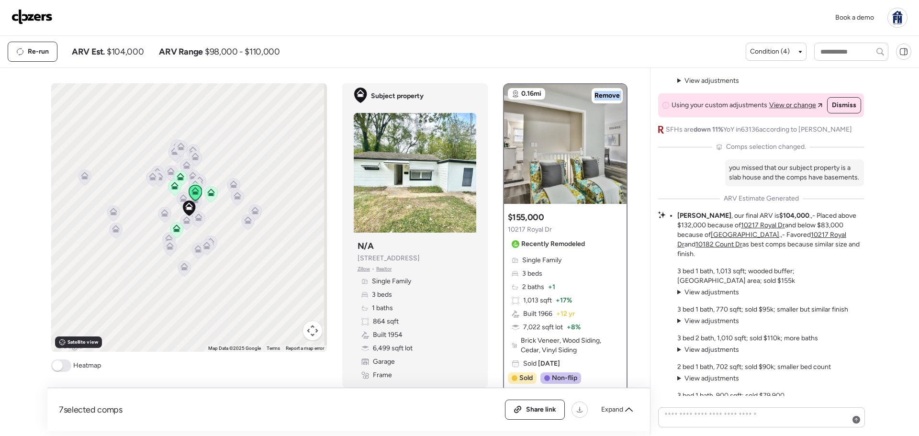
click at [772, 241] on u "10217 Royal Dr" at bounding box center [761, 240] width 169 height 18
click at [742, 240] on u "10182 Count Dr" at bounding box center [718, 244] width 47 height 8
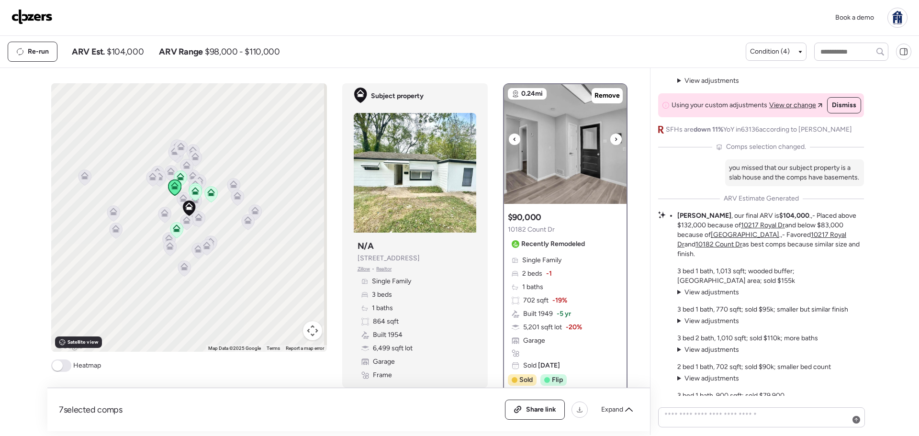
click at [614, 138] on icon at bounding box center [616, 139] width 4 height 11
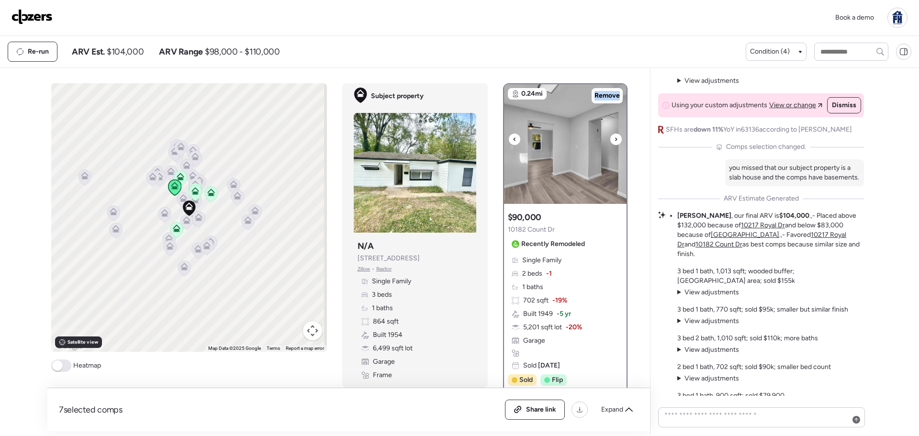
click at [614, 138] on icon at bounding box center [616, 139] width 4 height 11
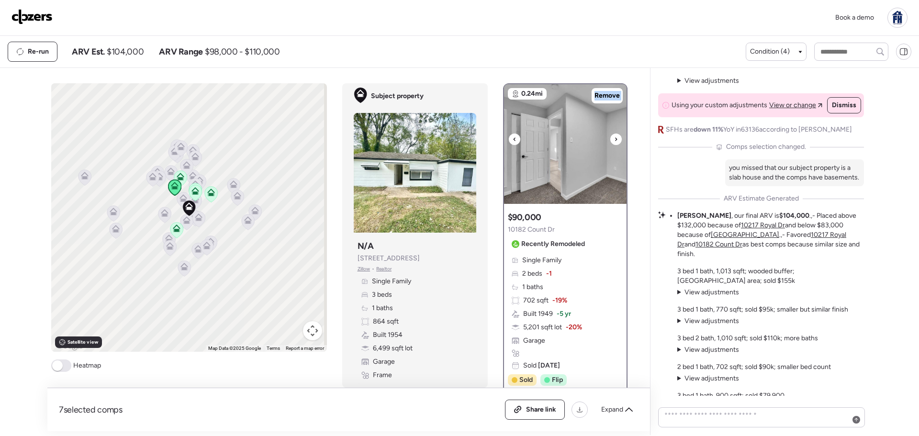
click at [614, 138] on icon at bounding box center [616, 139] width 4 height 11
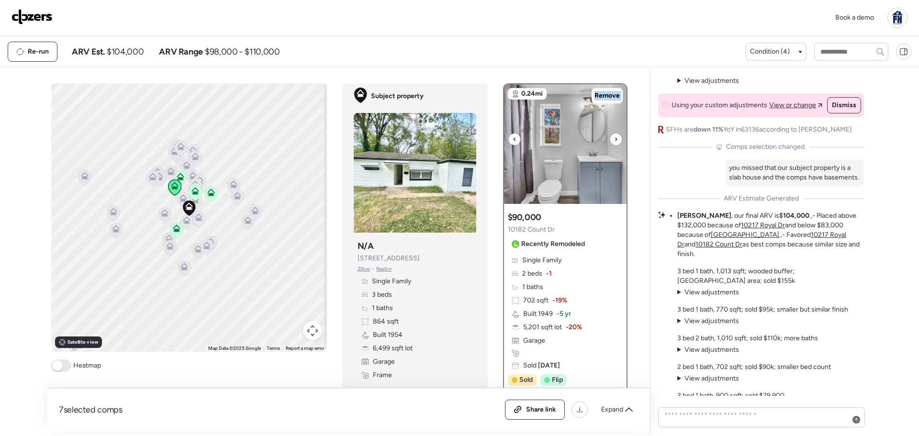
click at [614, 138] on icon at bounding box center [616, 139] width 4 height 11
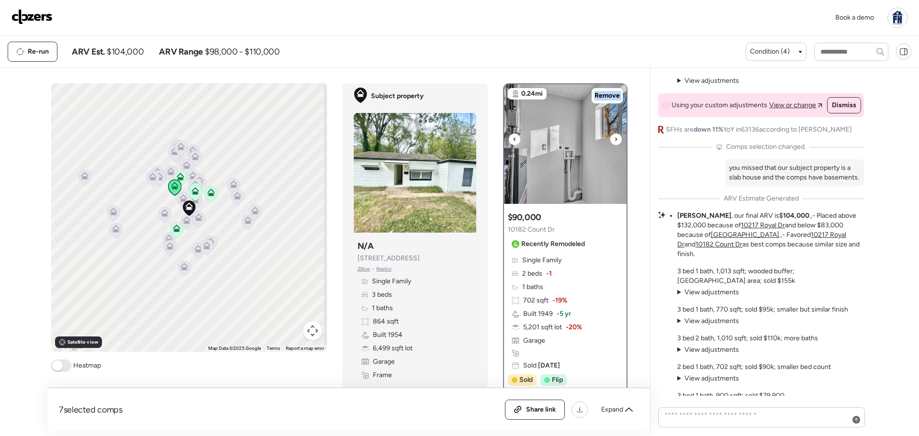
click at [614, 138] on icon at bounding box center [616, 139] width 4 height 11
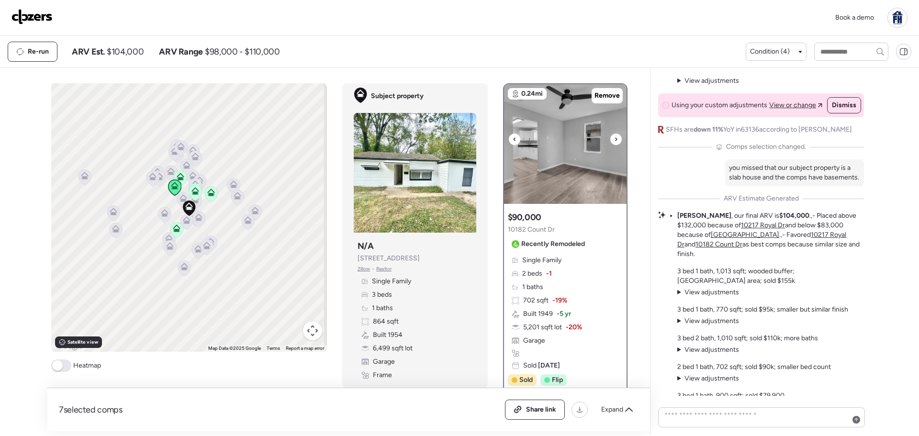
click at [513, 142] on icon at bounding box center [515, 139] width 4 height 11
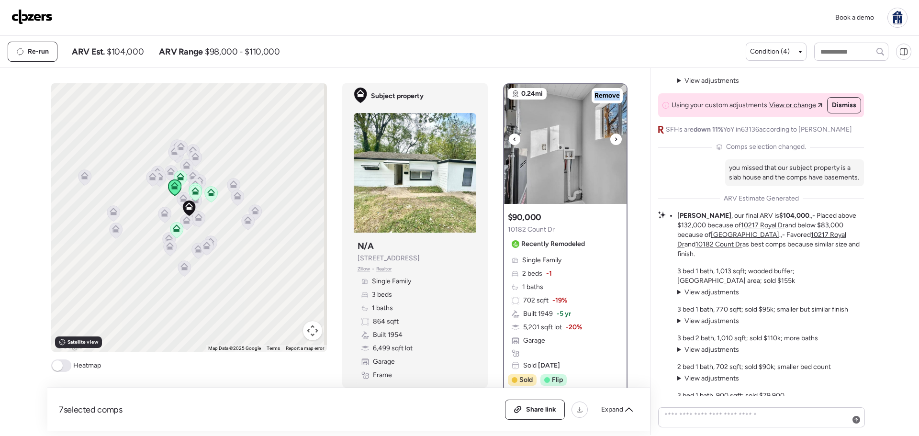
click at [513, 142] on icon at bounding box center [515, 139] width 4 height 11
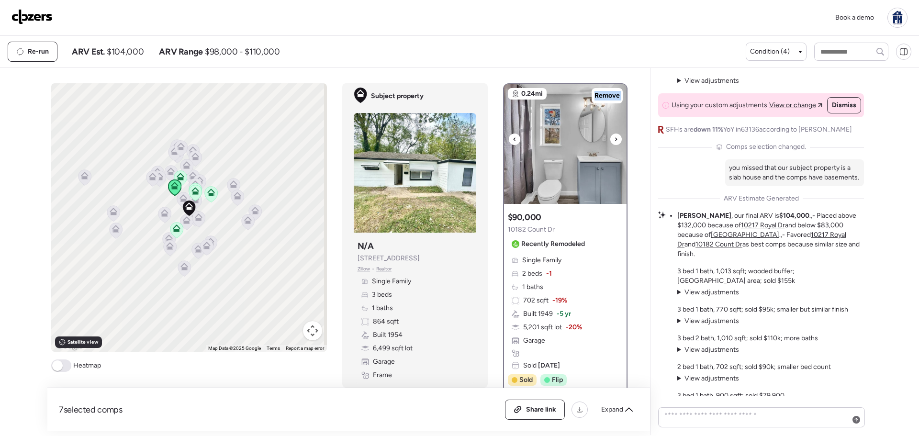
click at [513, 142] on icon at bounding box center [515, 139] width 4 height 11
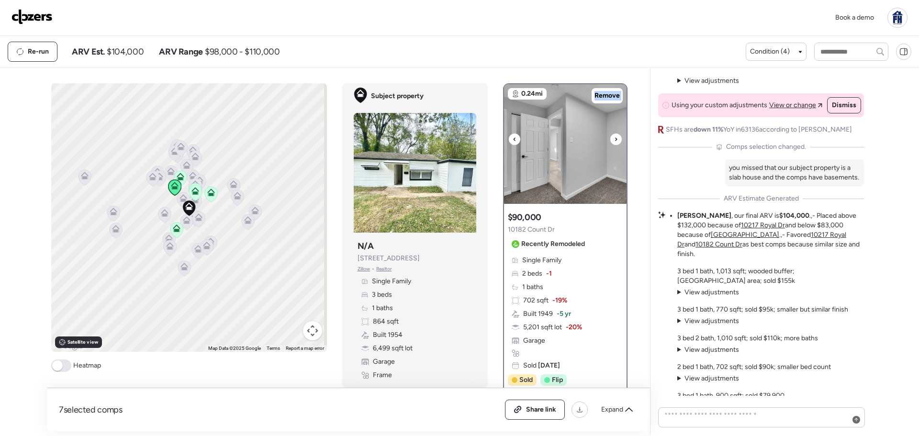
click at [513, 142] on icon at bounding box center [515, 139] width 4 height 11
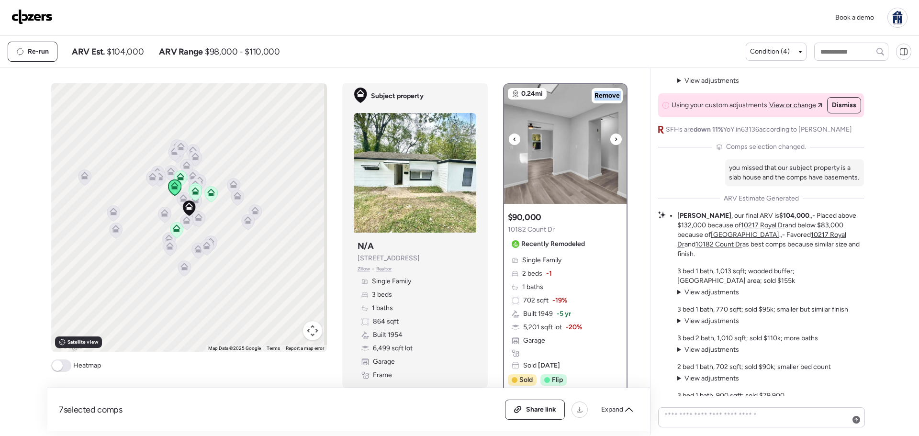
click at [513, 142] on icon at bounding box center [515, 139] width 4 height 11
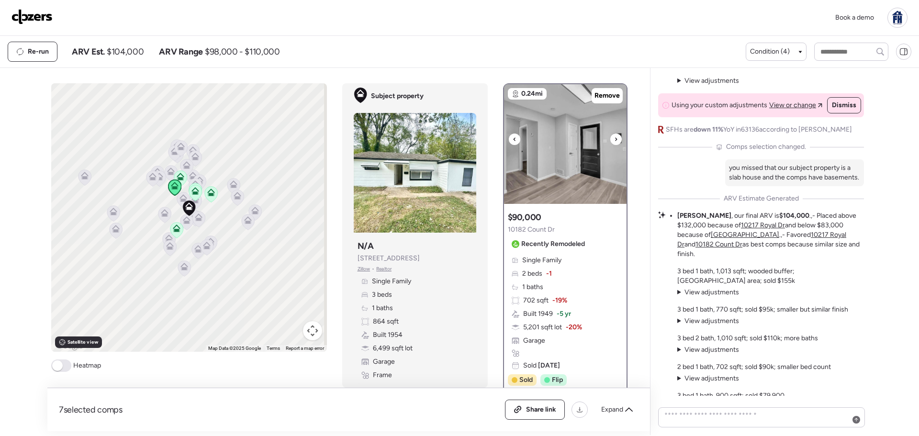
click at [614, 140] on icon at bounding box center [616, 139] width 4 height 11
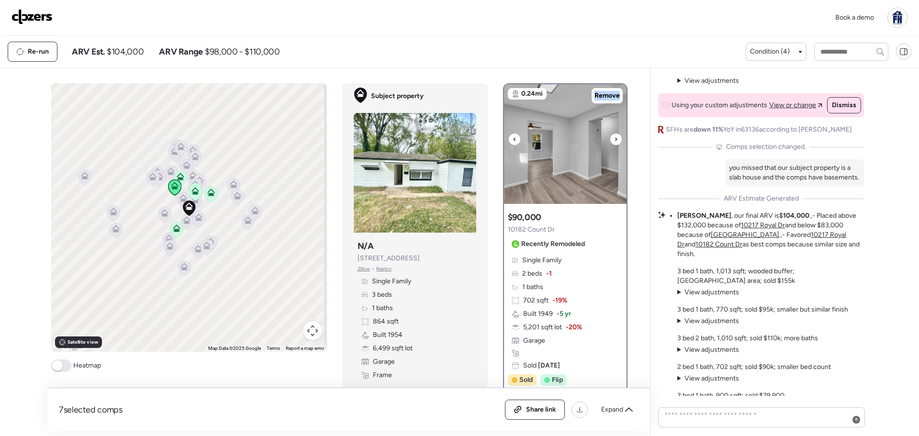
click at [614, 140] on icon at bounding box center [616, 139] width 4 height 11
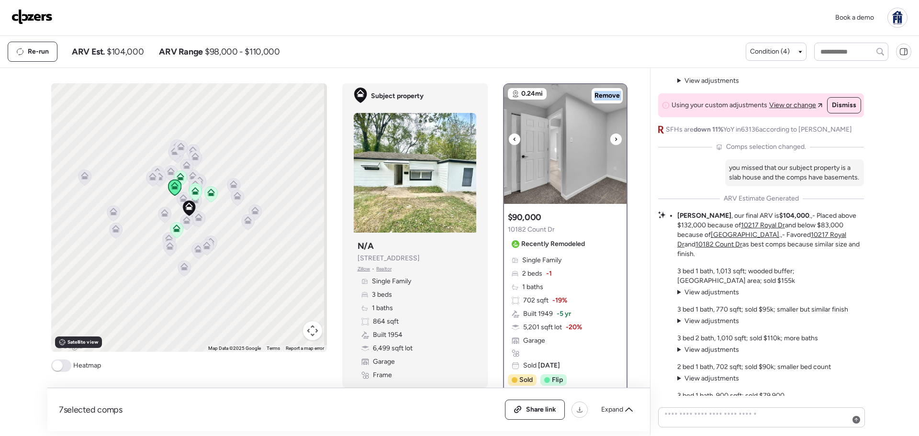
click at [614, 140] on icon at bounding box center [616, 139] width 4 height 11
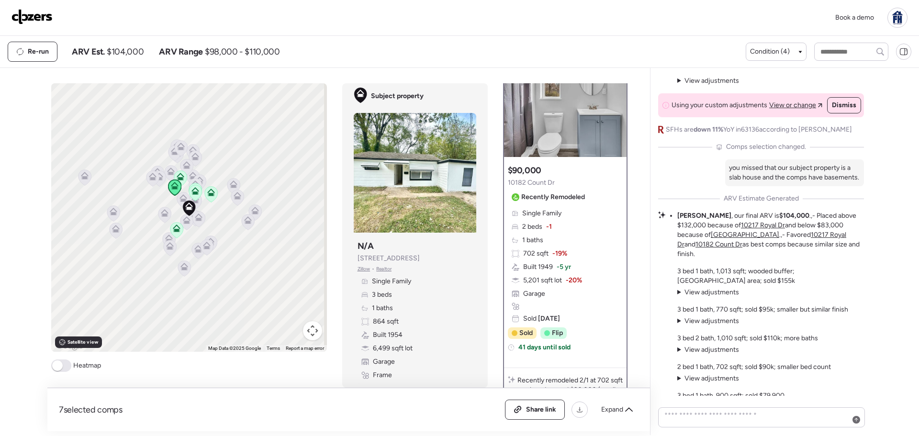
scroll to position [0, 0]
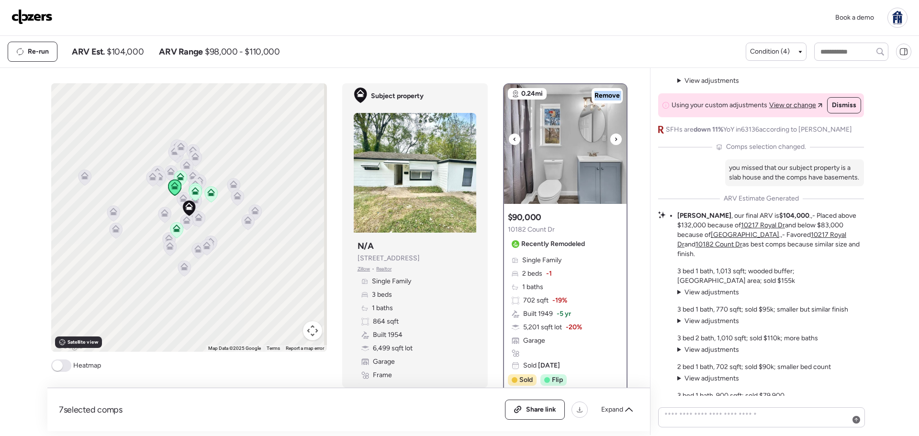
click at [590, 127] on img at bounding box center [565, 144] width 123 height 120
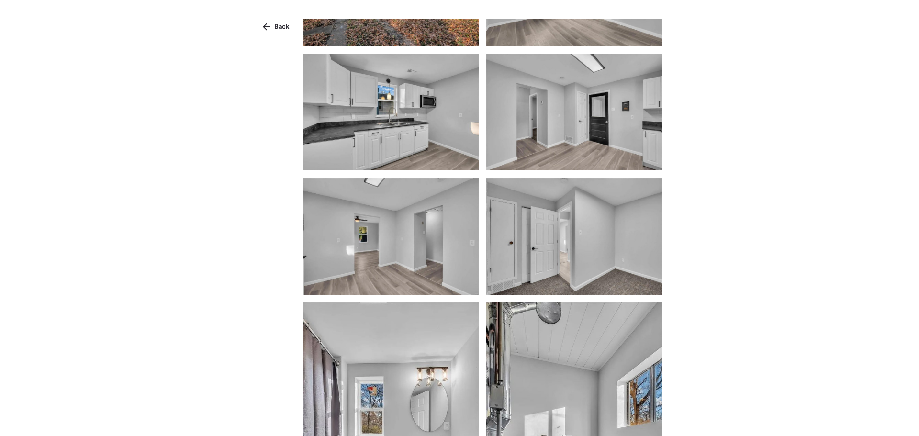
scroll to position [191, 0]
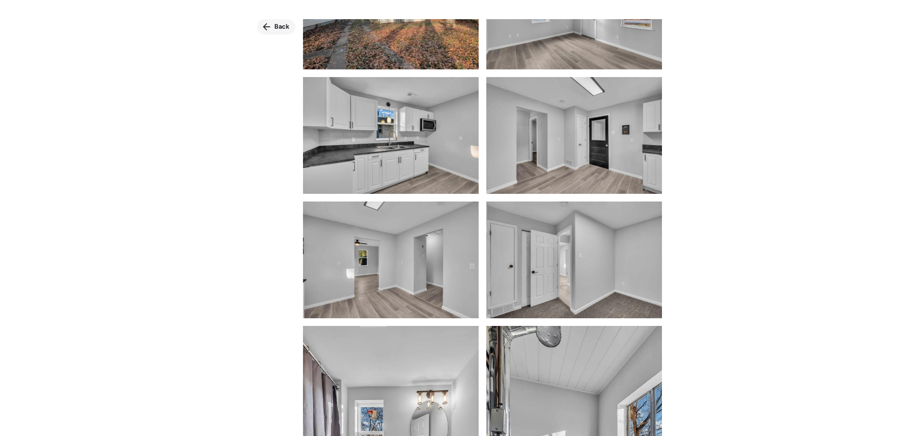
click at [277, 22] on span "Back" at bounding box center [281, 27] width 15 height 10
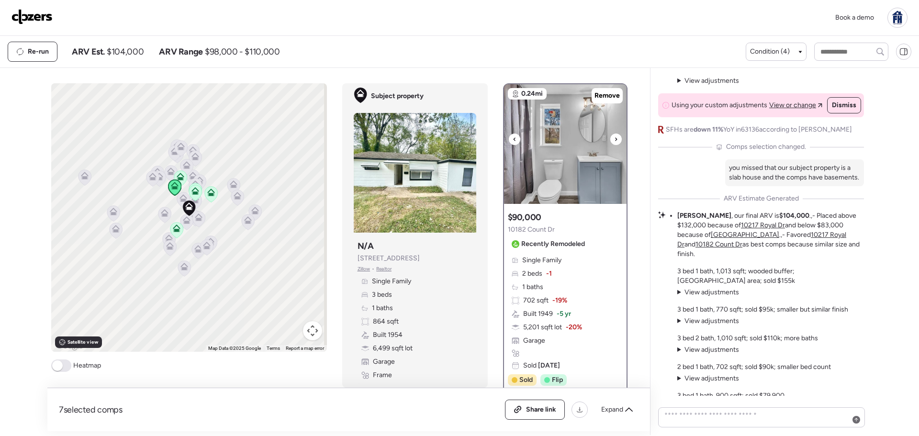
click at [614, 143] on icon at bounding box center [616, 139] width 4 height 11
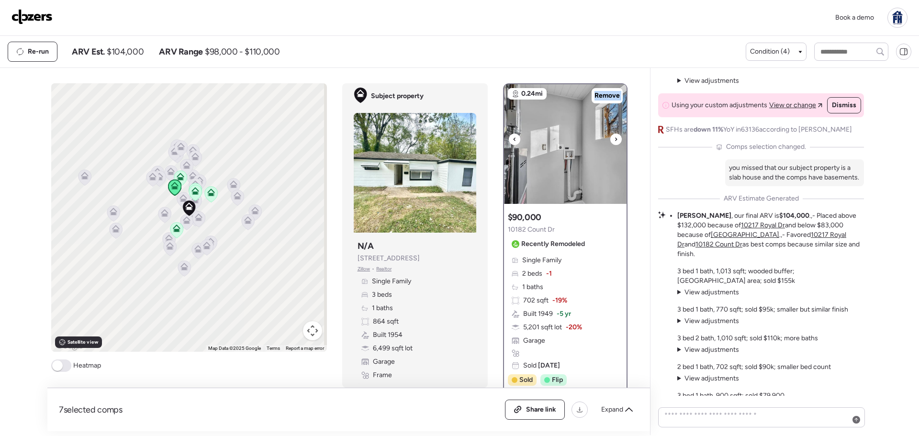
click at [614, 143] on icon at bounding box center [616, 139] width 4 height 11
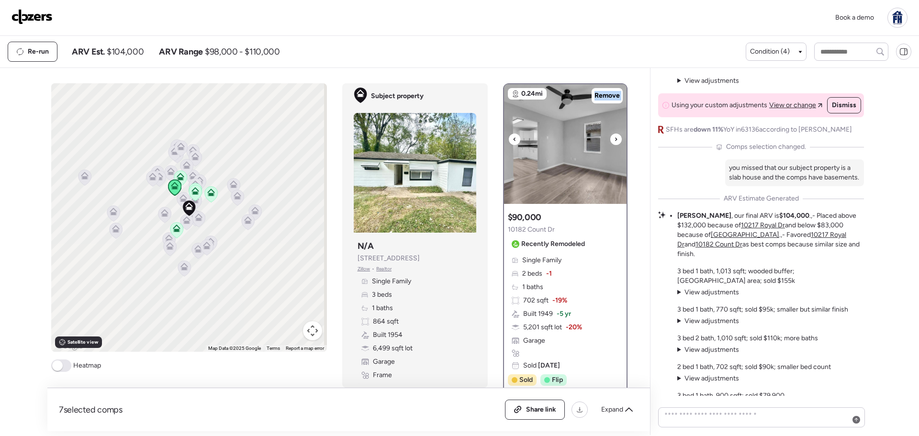
click at [614, 143] on icon at bounding box center [616, 139] width 4 height 11
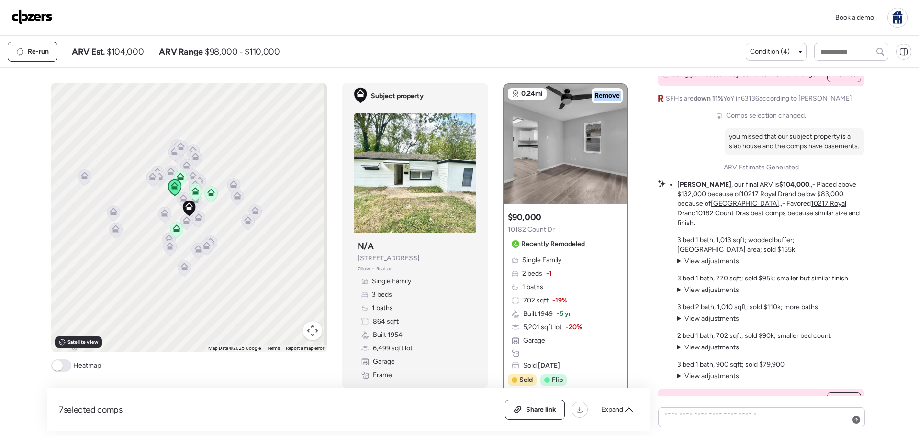
scroll to position [0, 0]
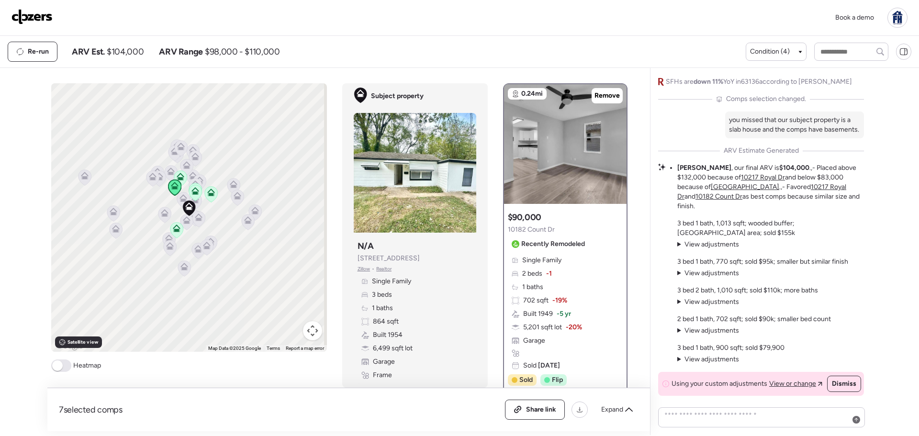
click at [737, 319] on p "2 bed 1 bath, 702 sqft; sold $90k; smaller bed count" at bounding box center [754, 319] width 154 height 10
click at [732, 326] on span "View adjustments" at bounding box center [711, 330] width 55 height 8
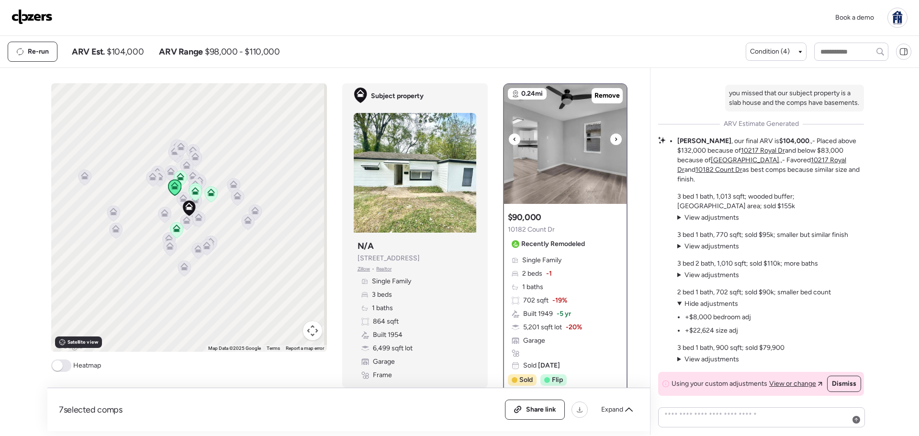
click at [615, 139] on icon at bounding box center [616, 138] width 2 height 3
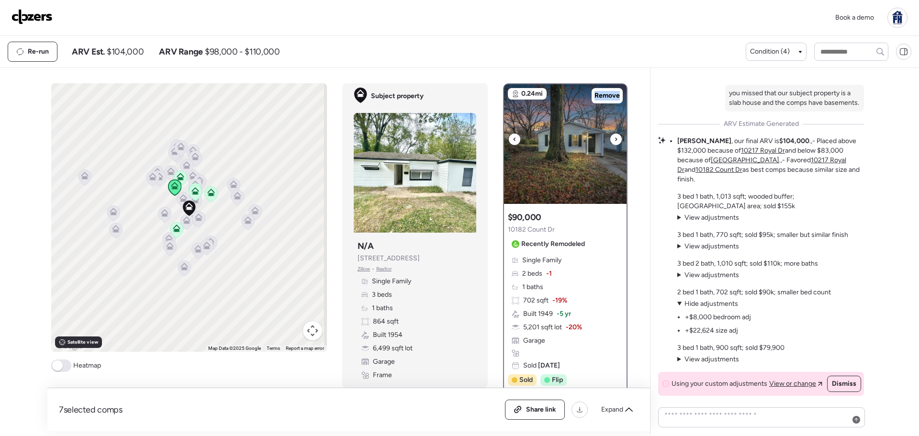
click at [615, 139] on icon at bounding box center [616, 138] width 2 height 3
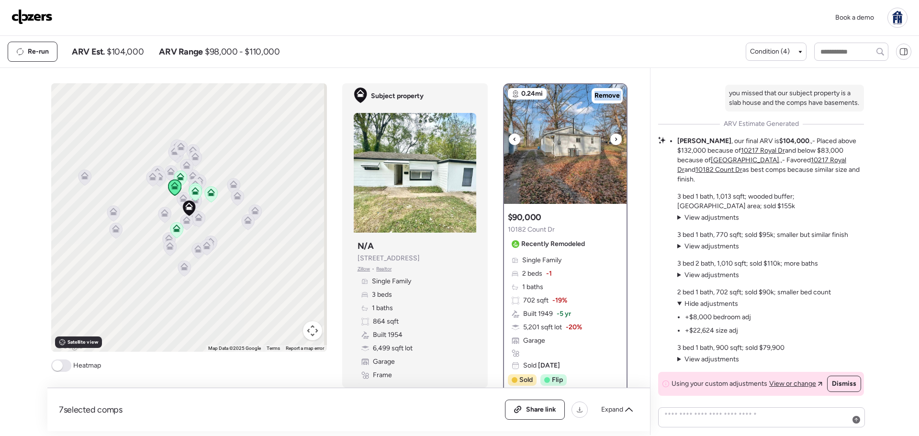
click at [615, 139] on icon at bounding box center [616, 138] width 2 height 3
click at [514, 136] on div at bounding box center [514, 139] width 11 height 11
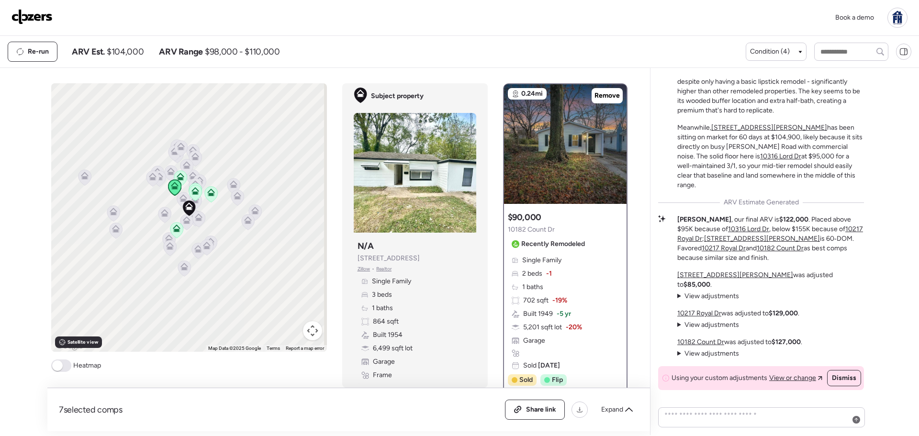
scroll to position [-359, 0]
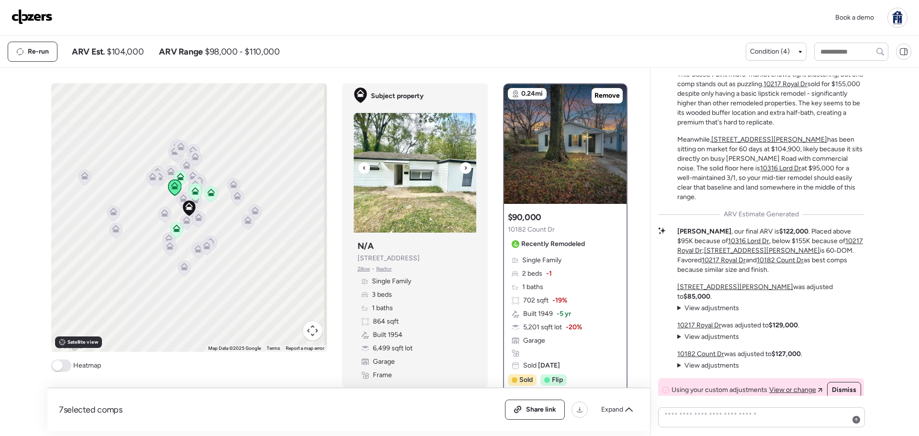
click at [424, 176] on img at bounding box center [415, 173] width 123 height 120
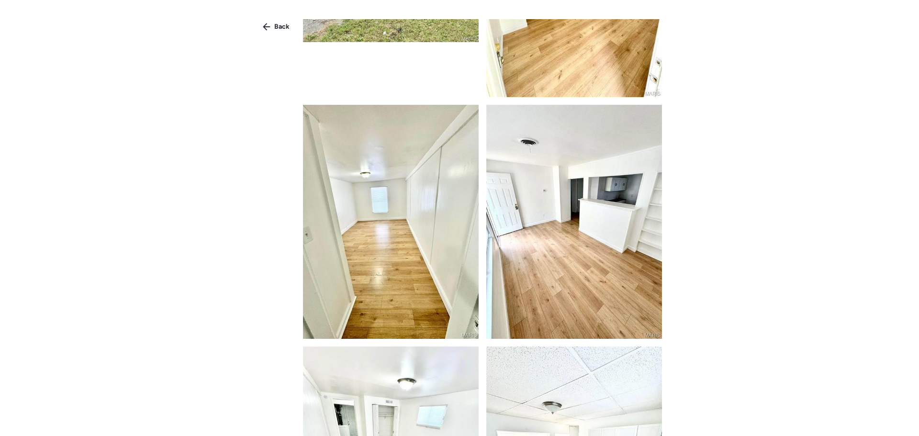
scroll to position [0, 0]
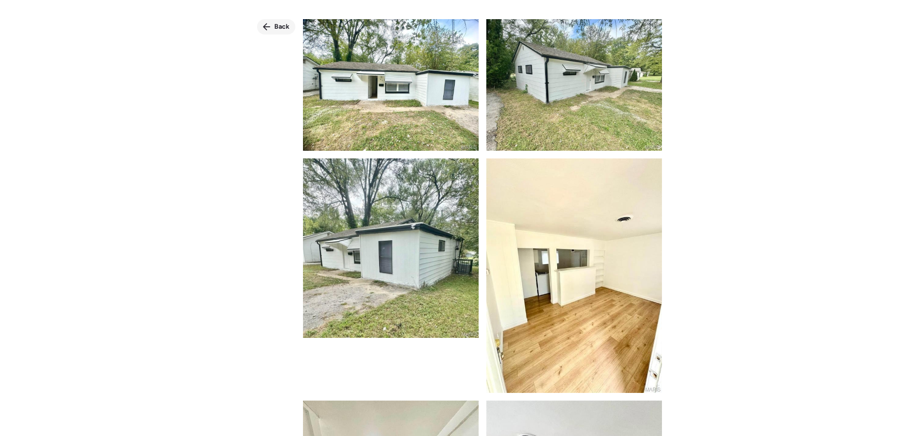
click at [284, 25] on span "Back" at bounding box center [281, 27] width 15 height 10
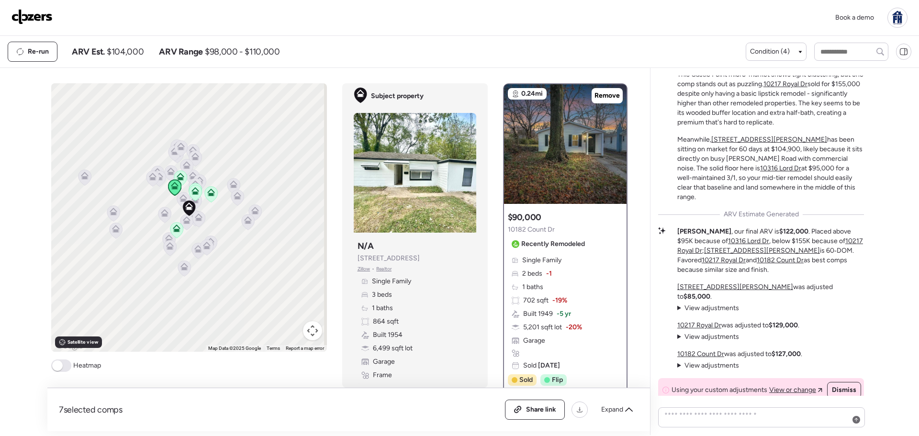
click at [383, 41] on div "Re-run ARV Est. $104,000 ARV Range $98,000 - $110,000 Condition (4)" at bounding box center [459, 52] width 919 height 32
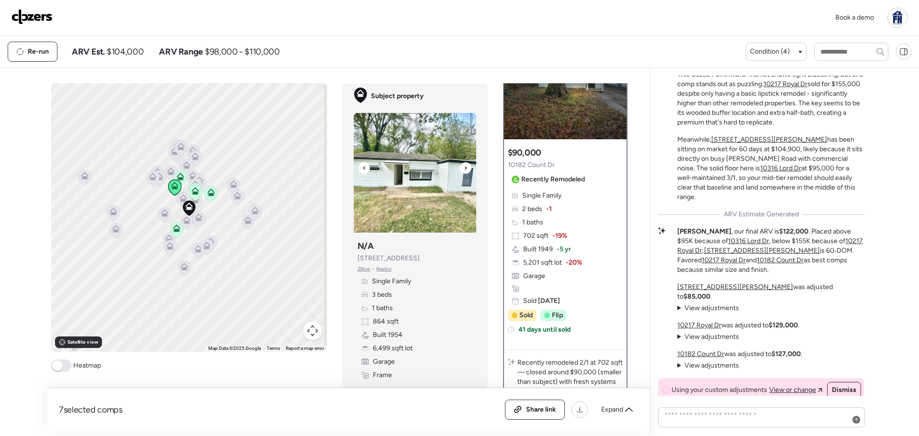
scroll to position [48, 0]
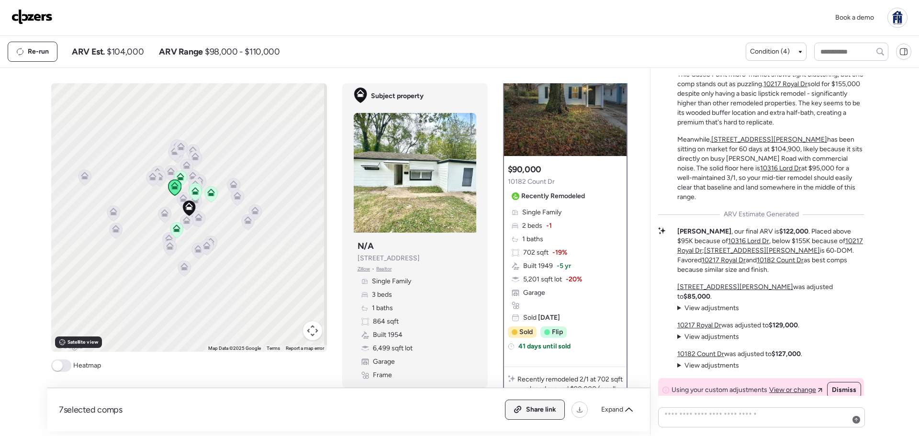
click at [542, 412] on span "Share link" at bounding box center [541, 410] width 30 height 10
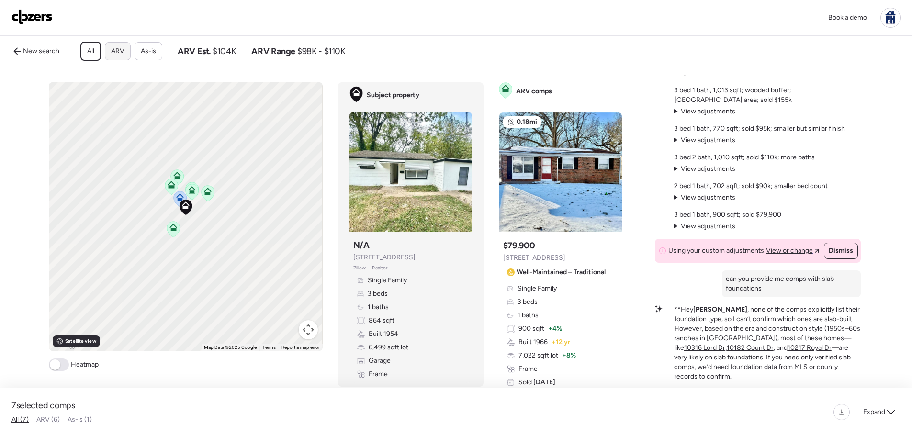
click at [115, 45] on div "ARV" at bounding box center [118, 51] width 26 height 18
click at [147, 47] on span "As-is" at bounding box center [148, 51] width 15 height 10
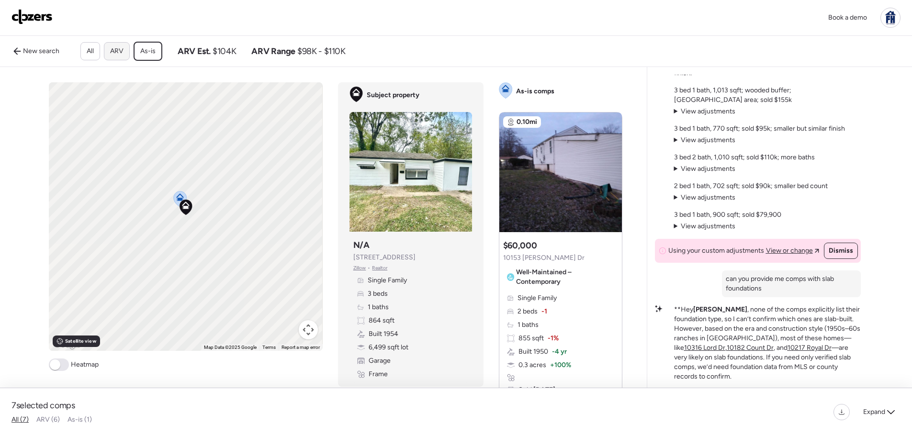
click at [121, 48] on span "ARV" at bounding box center [116, 51] width 13 height 10
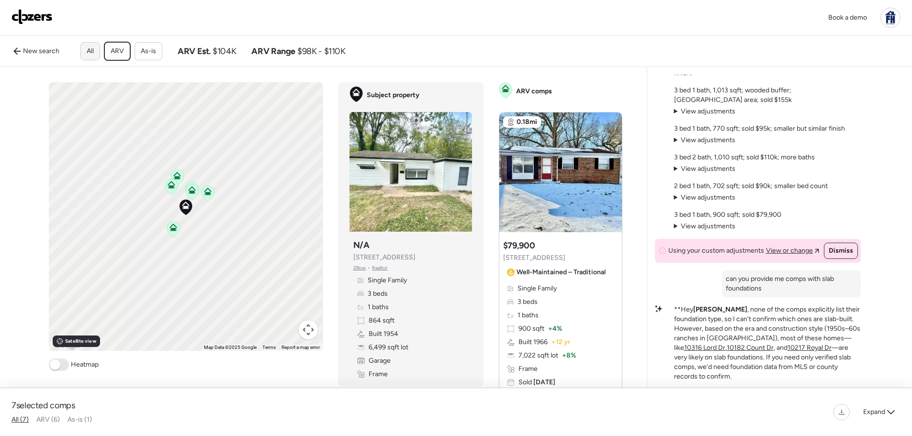
click at [82, 49] on div "All" at bounding box center [90, 51] width 20 height 18
click at [884, 20] on div at bounding box center [890, 18] width 20 height 20
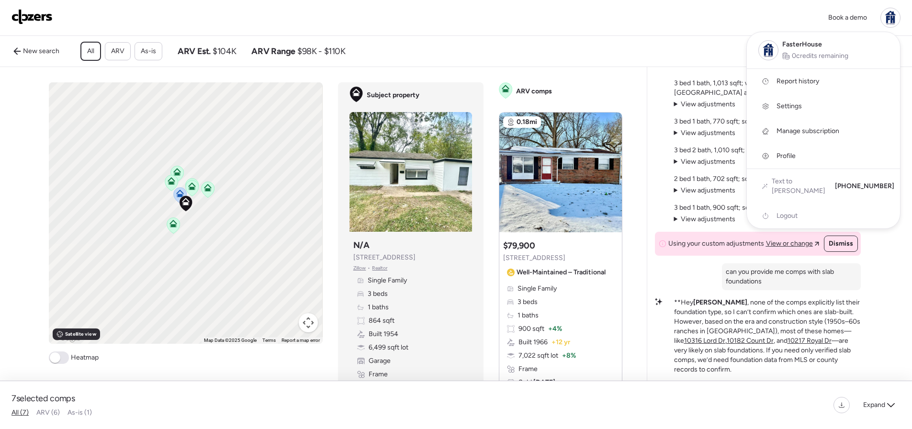
click at [790, 129] on span "Manage subscription" at bounding box center [807, 131] width 63 height 10
click at [781, 129] on span "Manage subscription" at bounding box center [807, 131] width 63 height 10
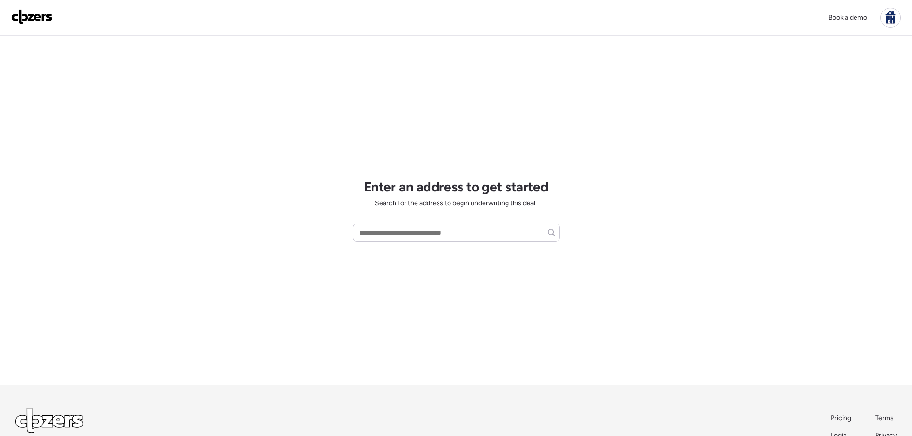
click at [894, 19] on div at bounding box center [890, 18] width 20 height 20
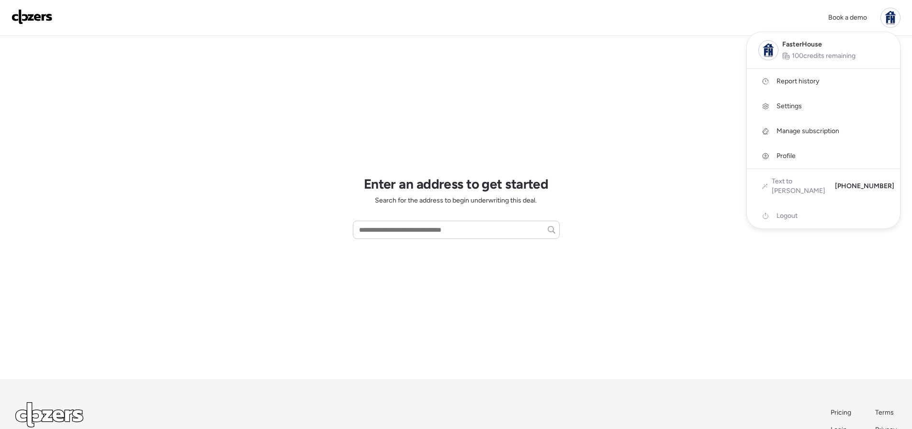
click at [790, 128] on span "Manage subscription" at bounding box center [807, 131] width 63 height 10
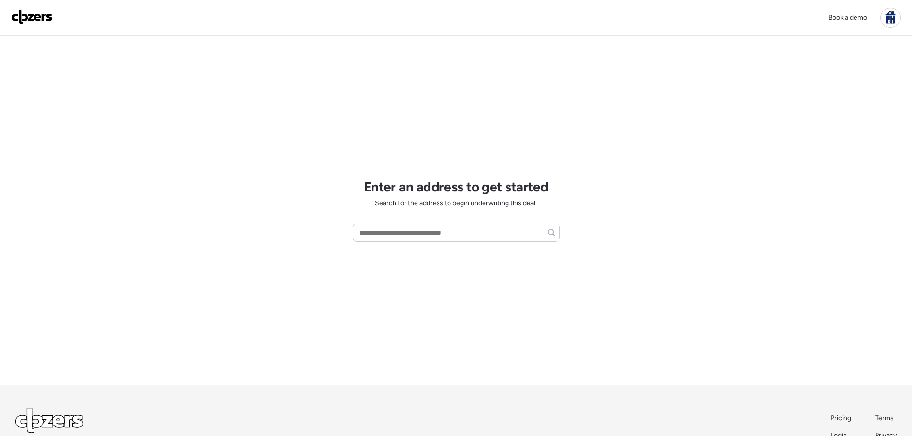
click at [890, 15] on div at bounding box center [890, 18] width 20 height 20
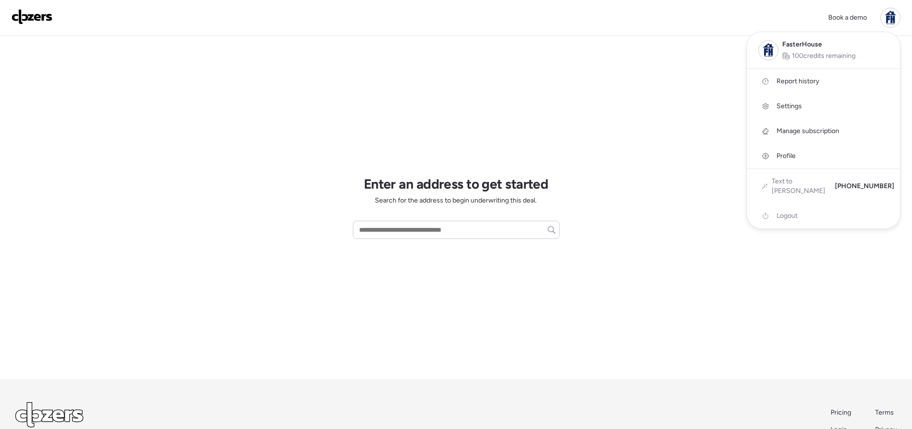
click at [788, 156] on span "Profile" at bounding box center [785, 156] width 19 height 10
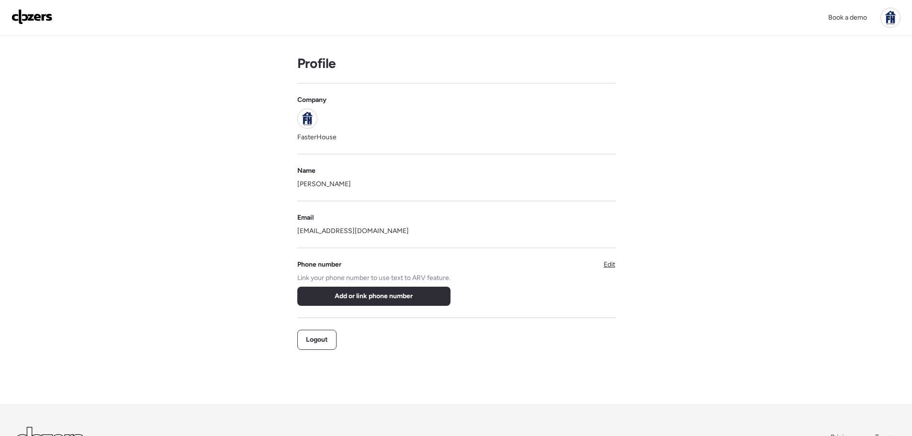
click at [888, 16] on div at bounding box center [890, 18] width 20 height 20
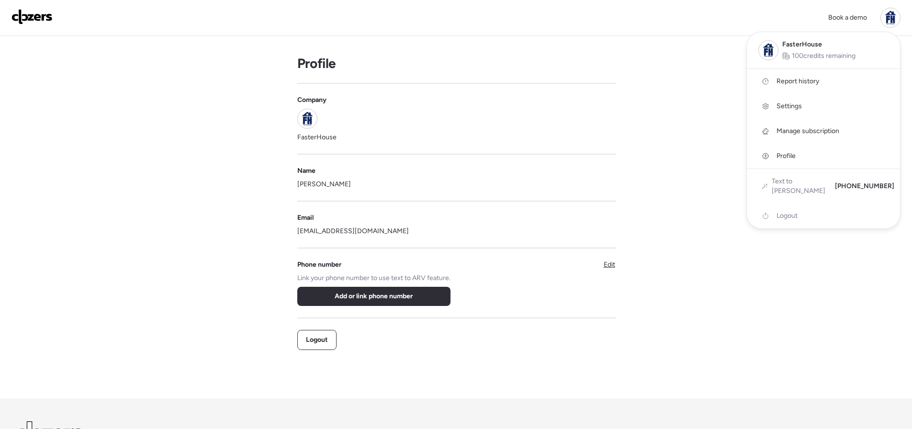
click at [642, 27] on div "Book a demo FasterHouse 100 credits remaining Report history Settings Manage su…" at bounding box center [456, 18] width 912 height 36
click at [719, 243] on div at bounding box center [456, 187] width 912 height 429
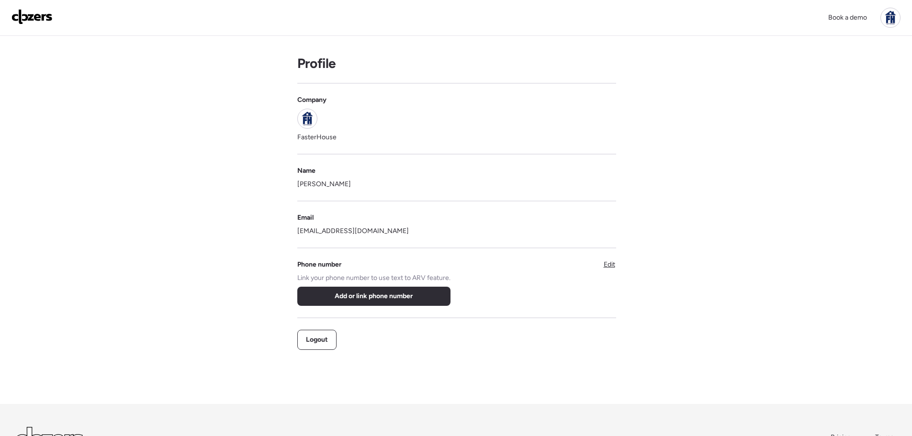
click at [45, 16] on img at bounding box center [31, 16] width 41 height 15
